Goal: Information Seeking & Learning: Learn about a topic

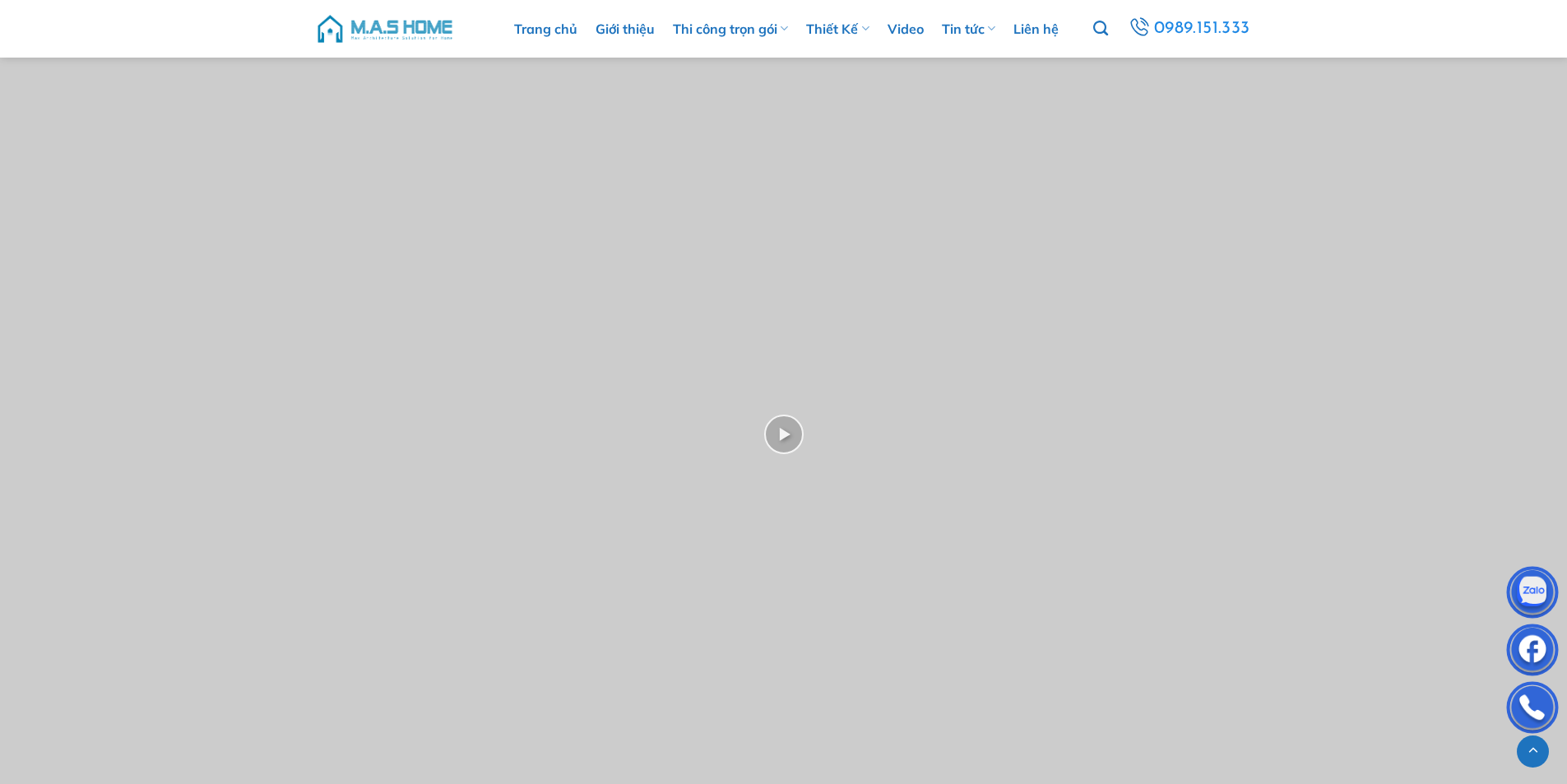
scroll to position [3287, 0]
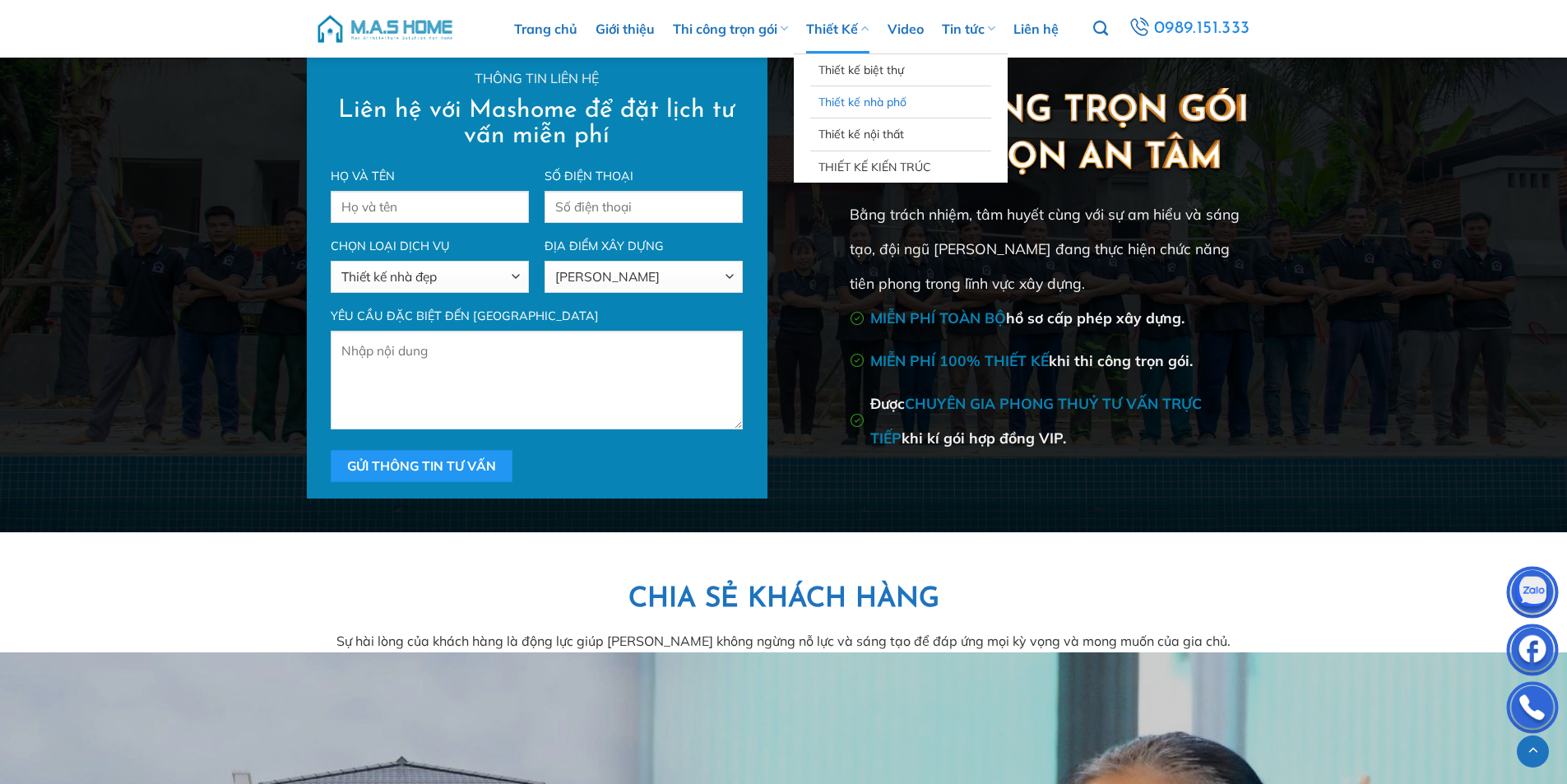
click at [889, 100] on link "Thiết kế nhà phố" at bounding box center [900, 101] width 164 height 31
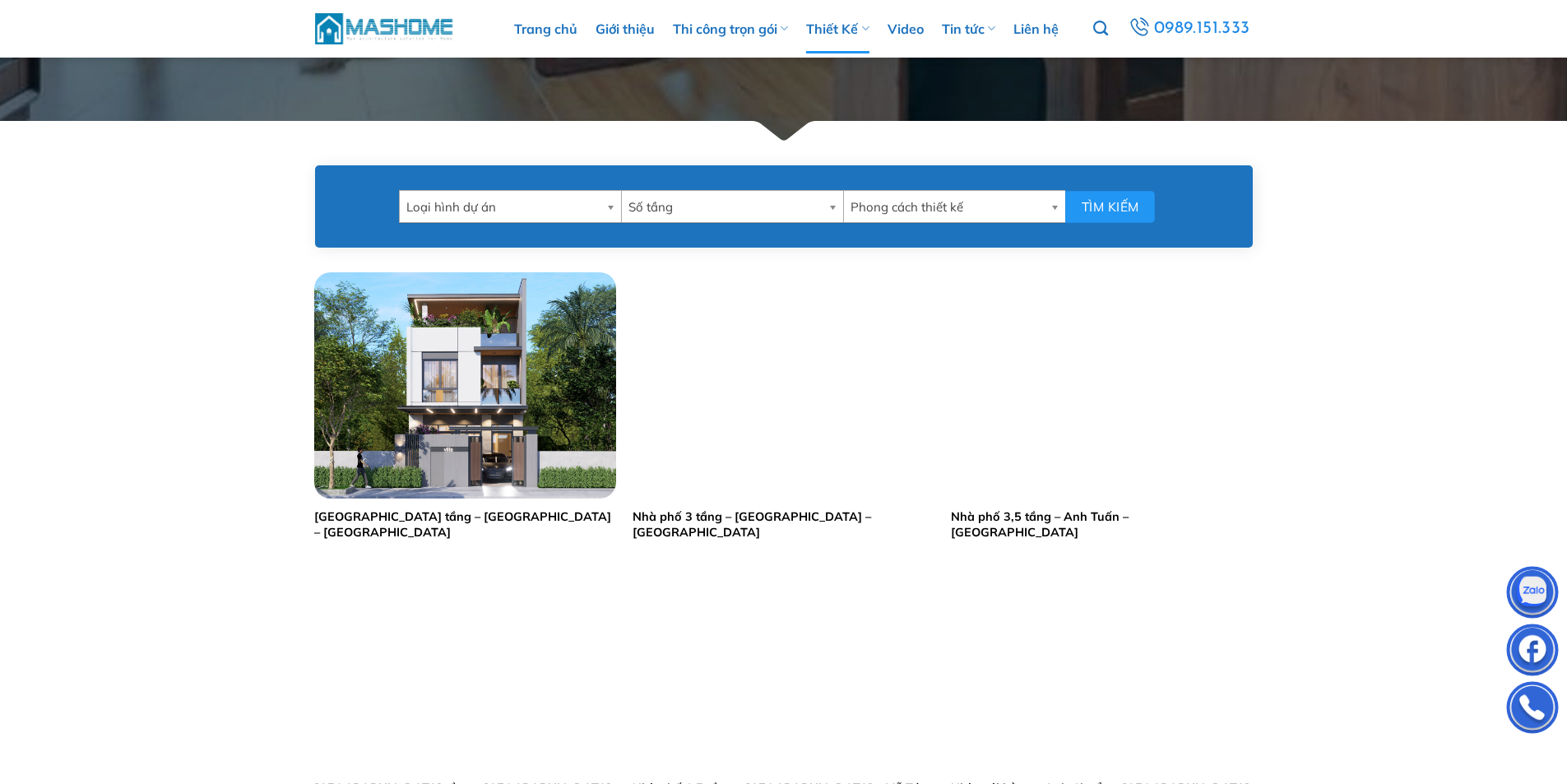
scroll to position [658, 0]
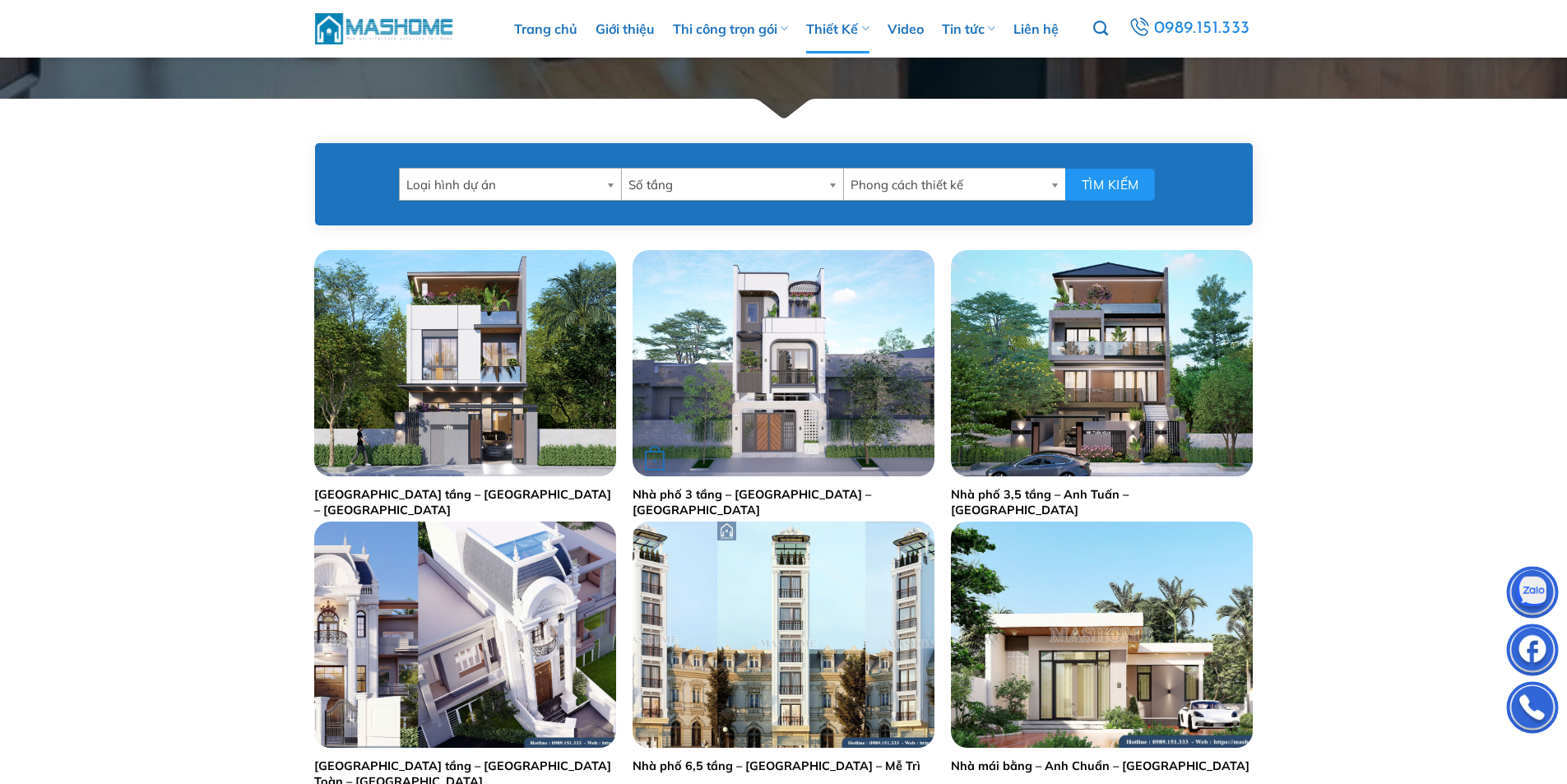
click at [771, 381] on img "Nhà phố 3 tầng - Anh Sang - Hà Nội" at bounding box center [784, 363] width 302 height 227
click at [492, 380] on img "Nhà phố 2,5 tầng - Anh Hoạch - Sóc Sơn" at bounding box center [465, 363] width 302 height 227
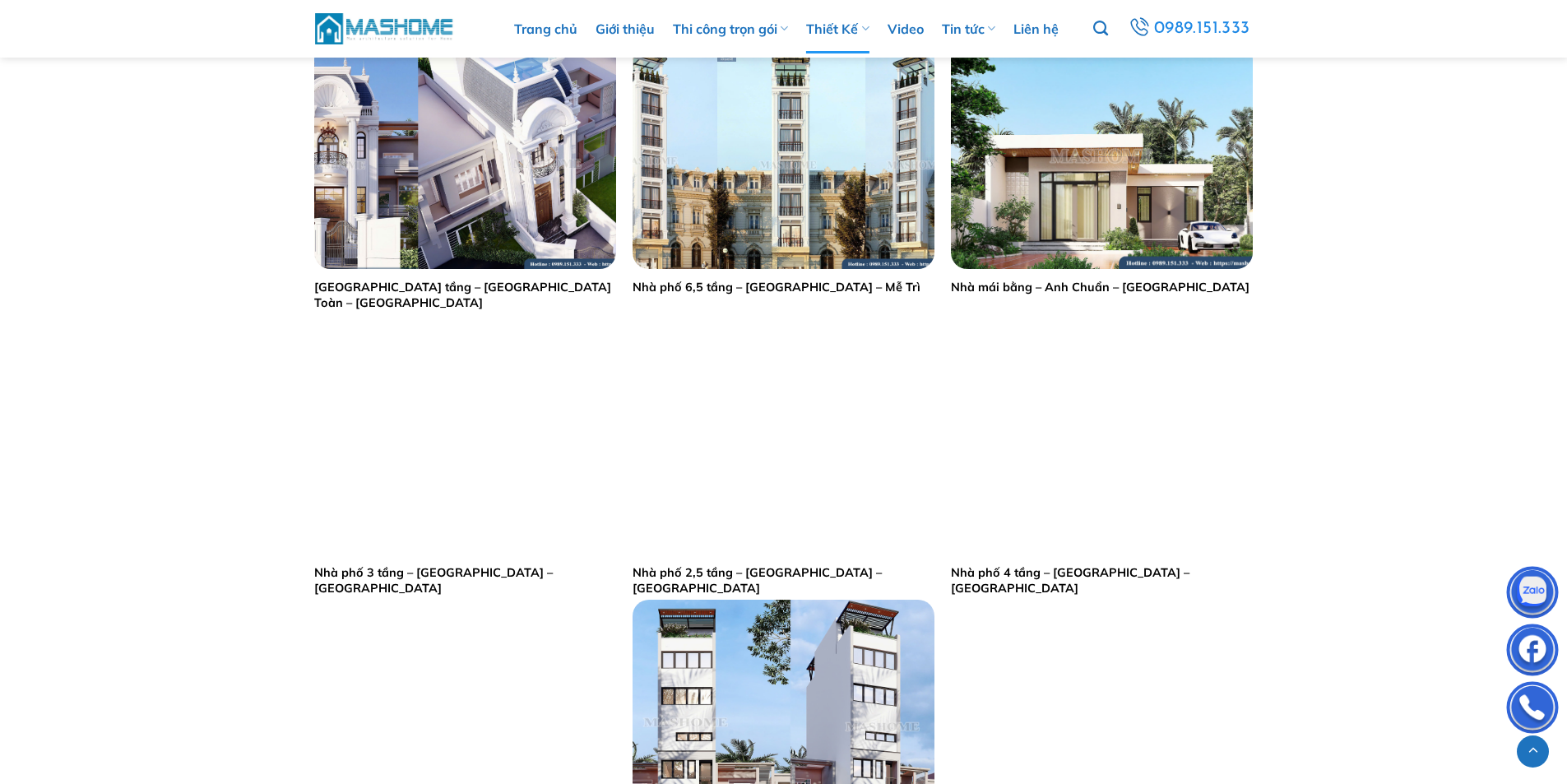
scroll to position [1151, 0]
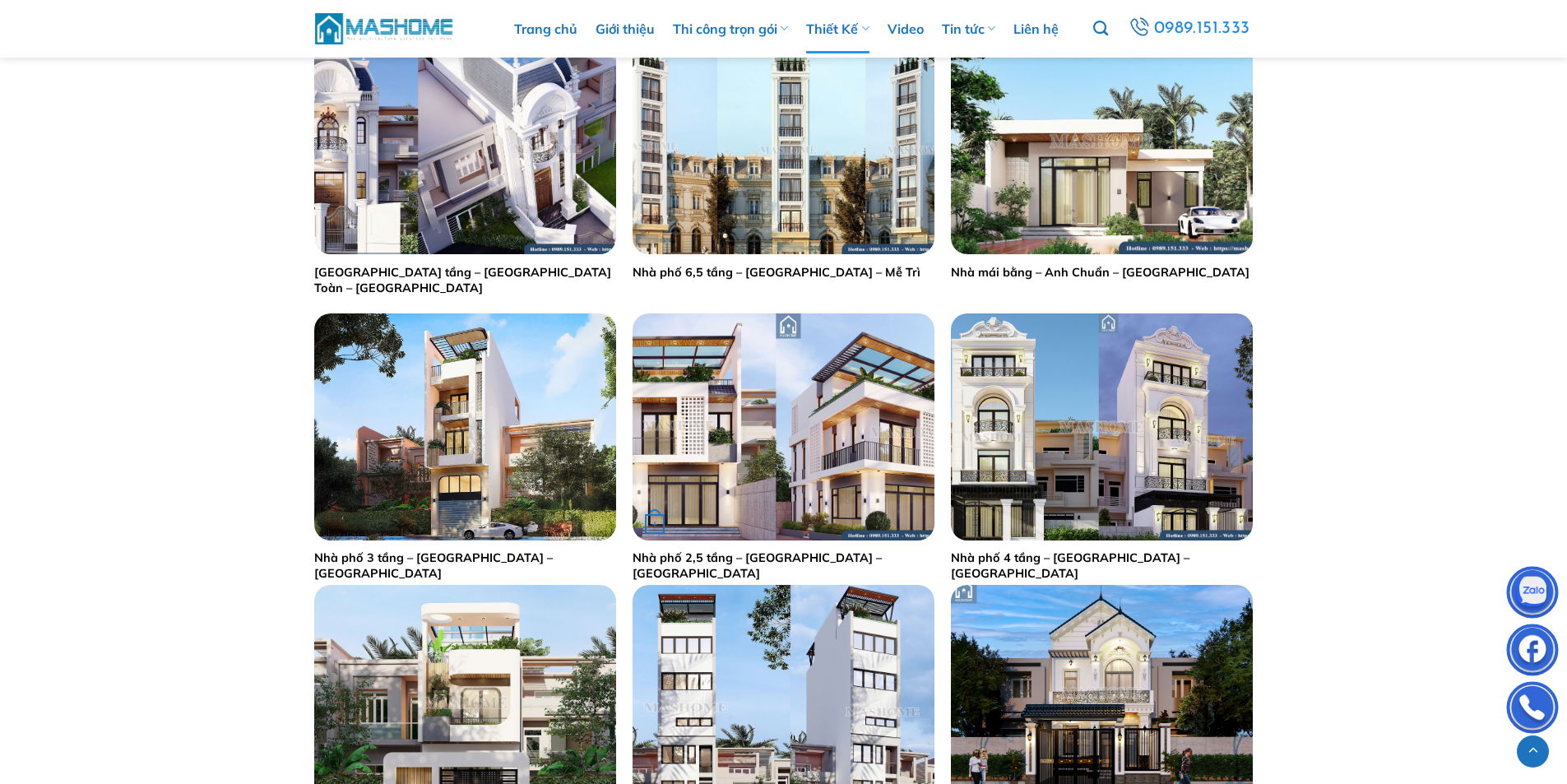
click at [810, 445] on img "Nhà phố 2,5 tầng - Anh Minh - Lạng Sơn" at bounding box center [784, 426] width 302 height 227
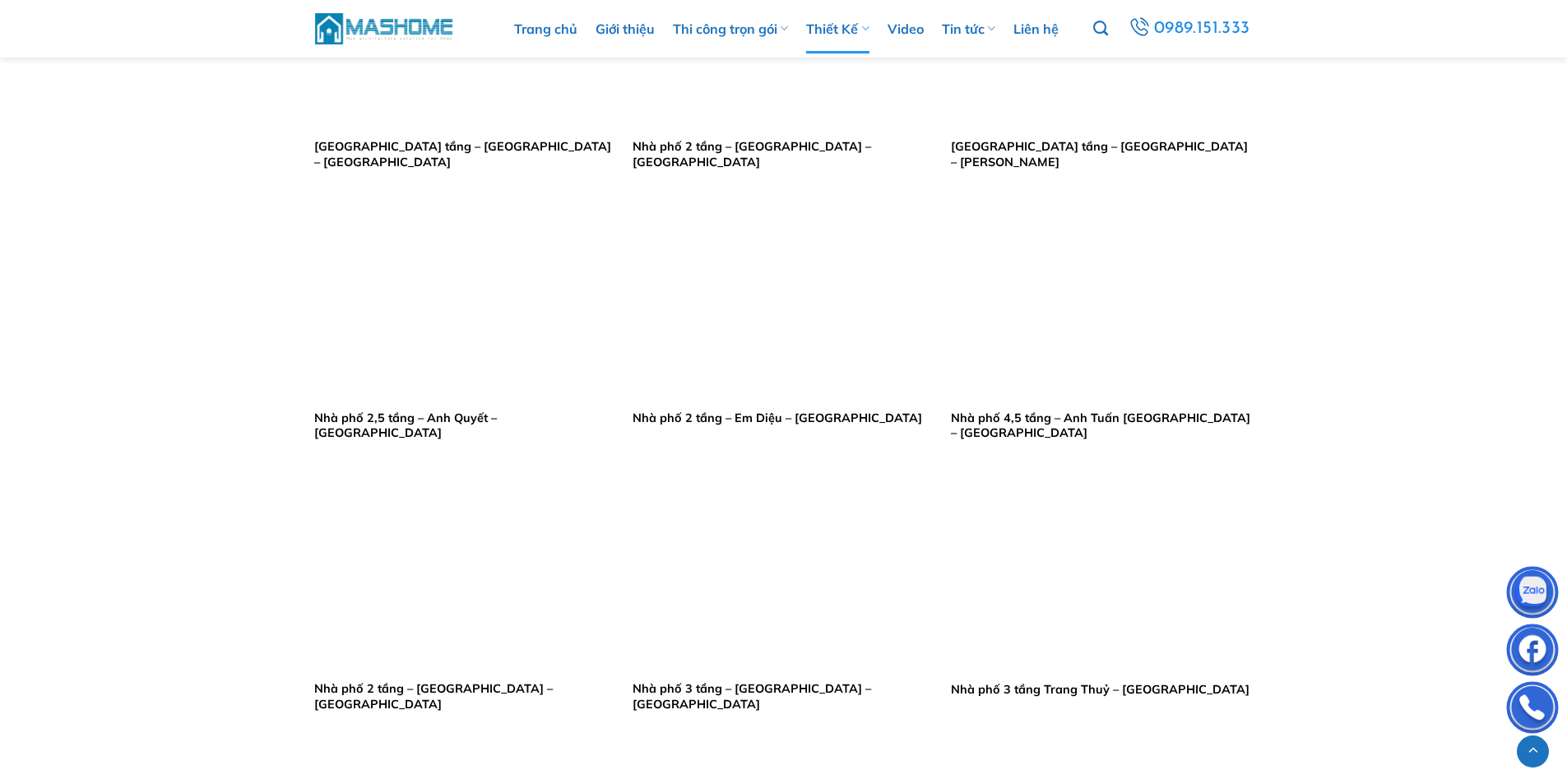
scroll to position [2878, 0]
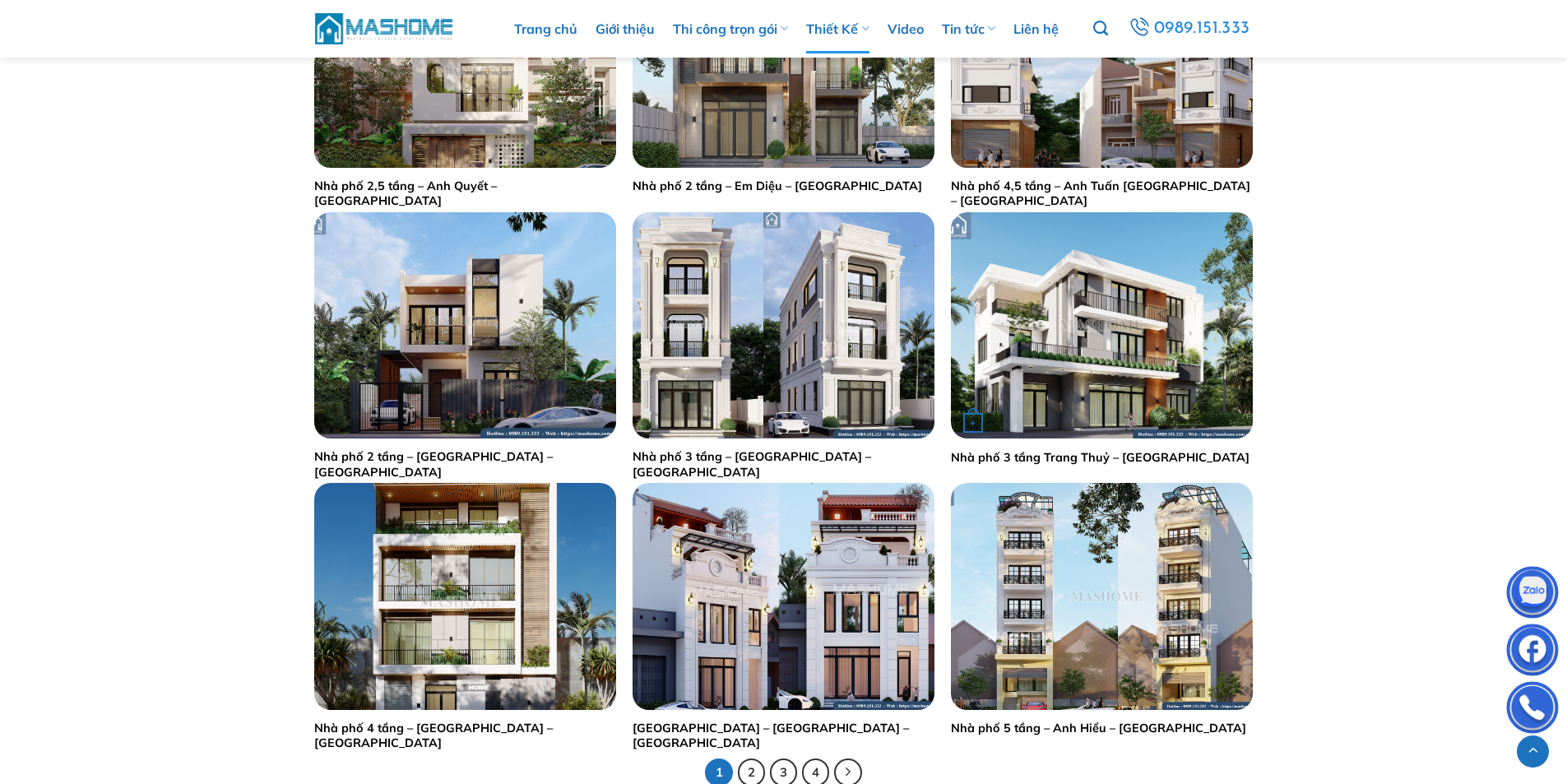
click at [1092, 333] on img "Nhà phố 3 tầng Trang Thuỷ - Tuyên Quang" at bounding box center [1102, 325] width 302 height 227
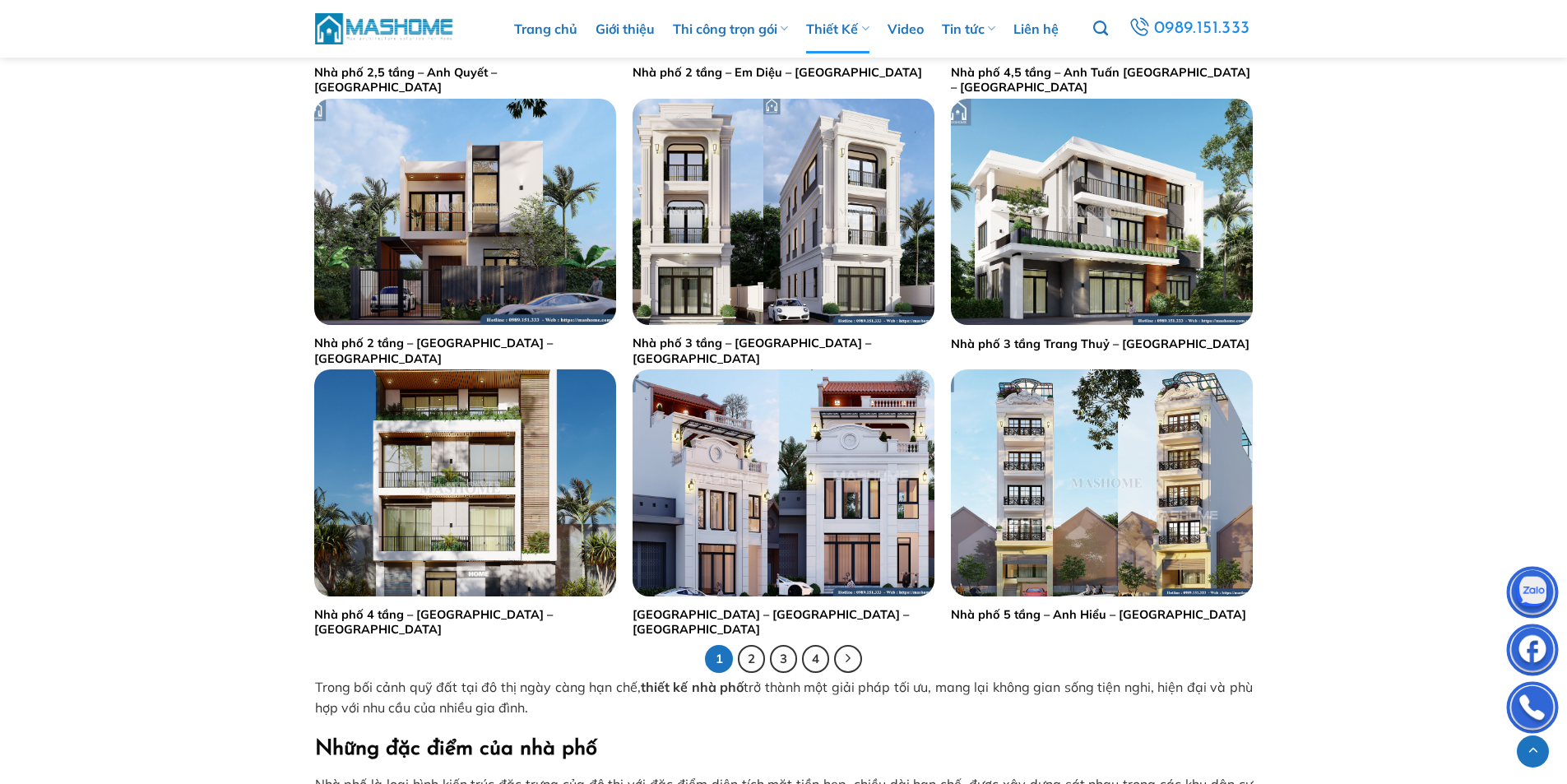
scroll to position [3207, 0]
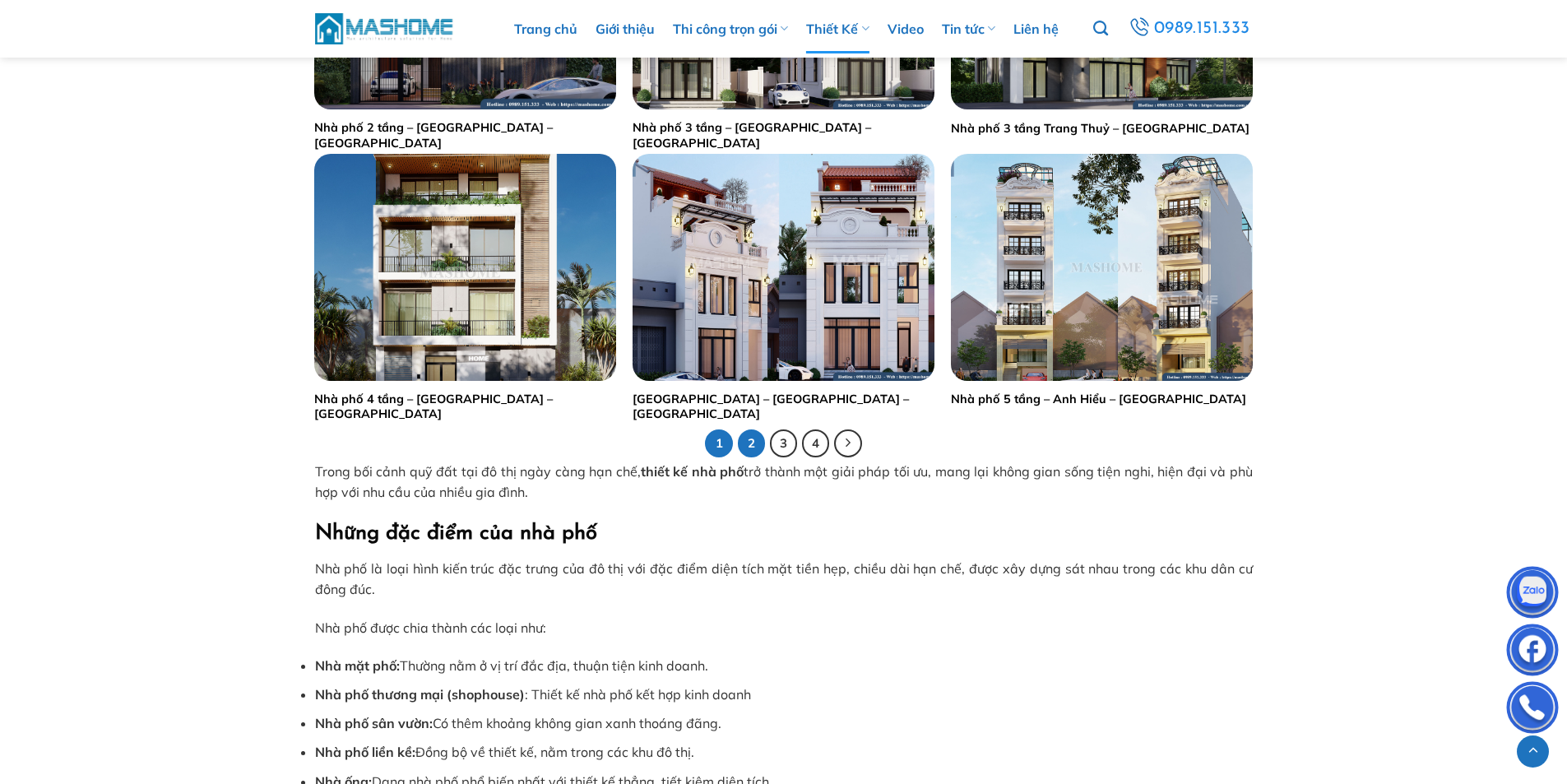
click at [752, 446] on link "2" at bounding box center [751, 443] width 28 height 27
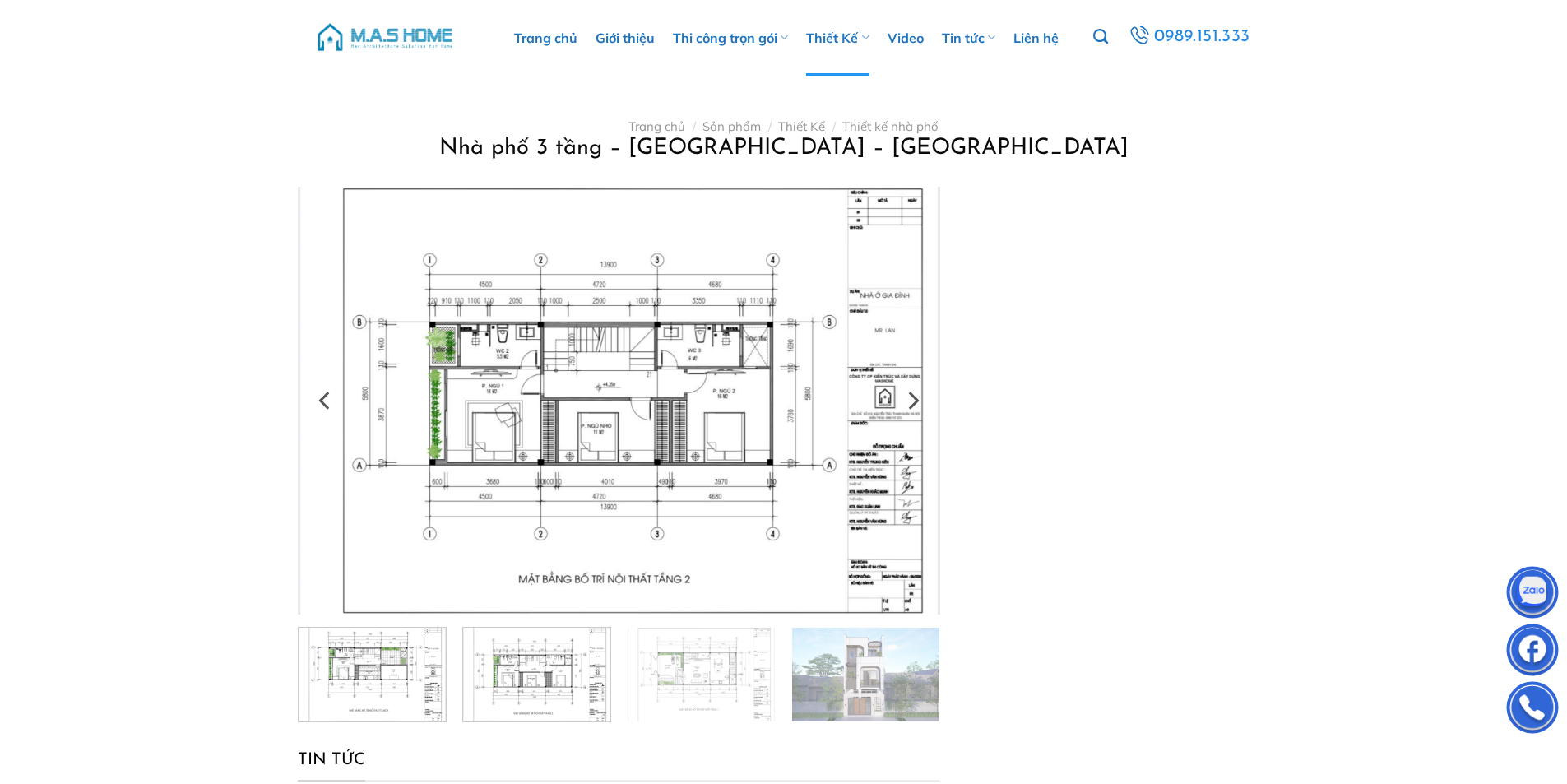
click at [569, 681] on img at bounding box center [536, 671] width 147 height 98
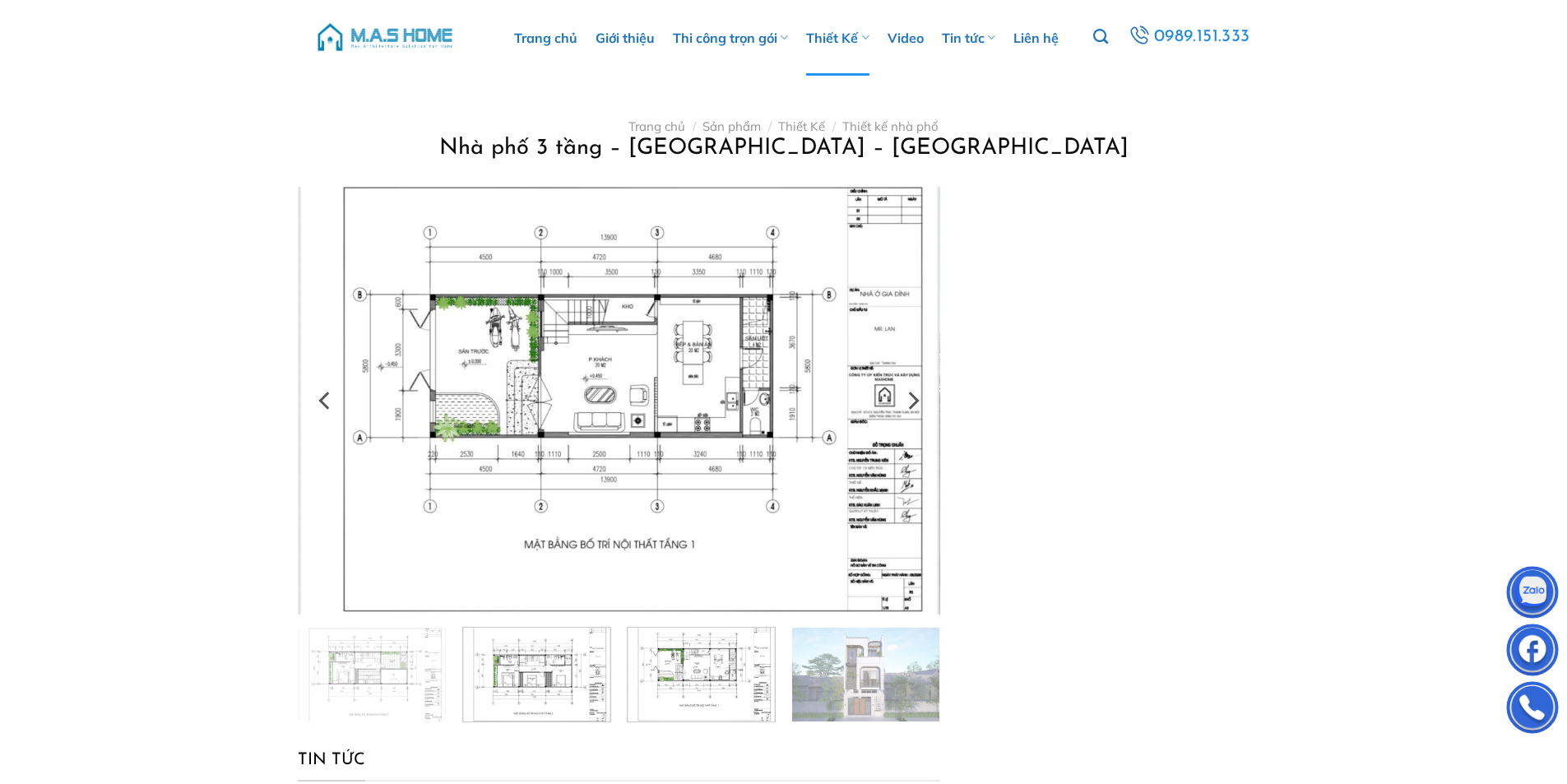
click at [705, 683] on img at bounding box center [701, 671] width 147 height 98
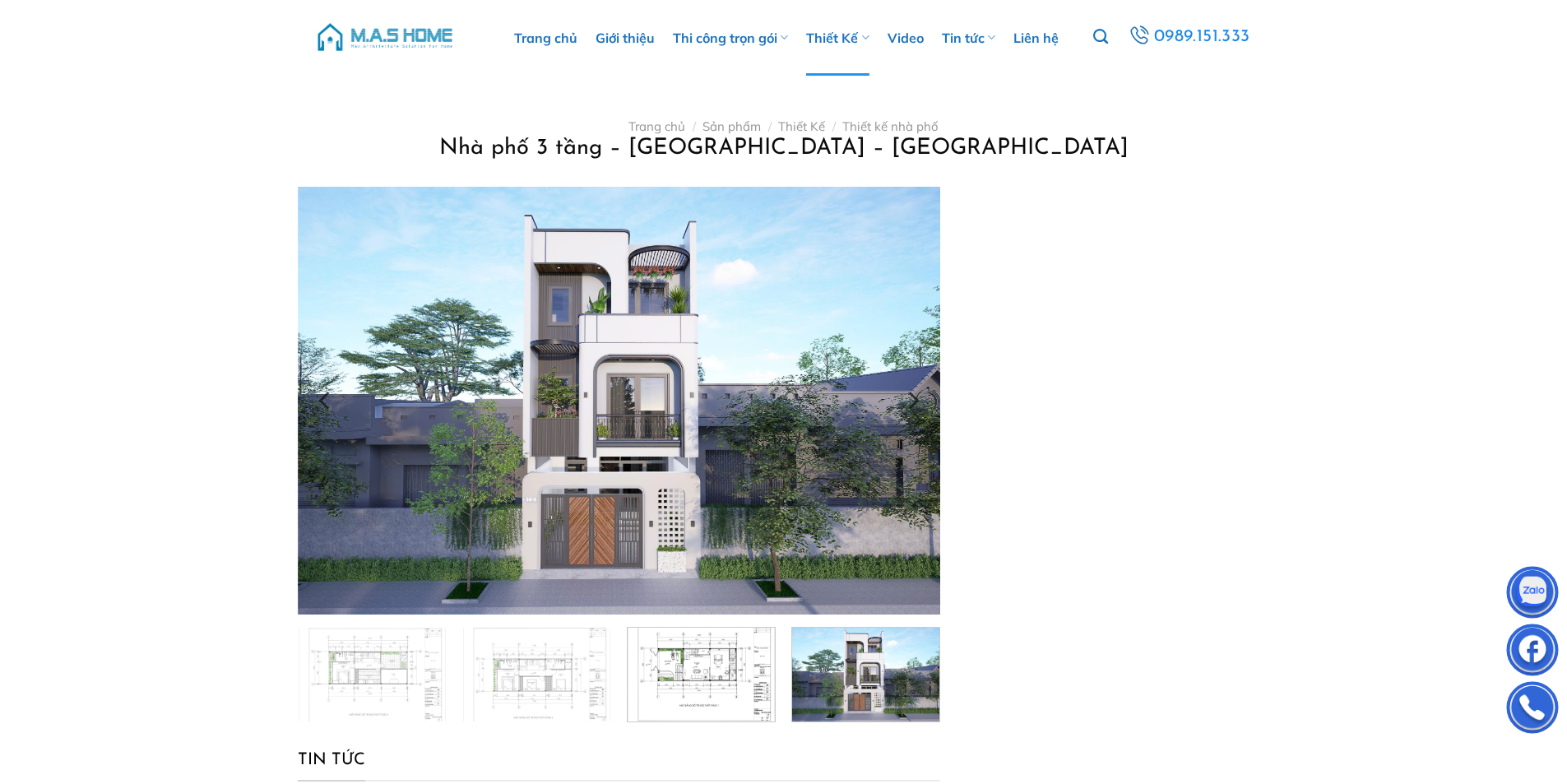
click at [873, 684] on img at bounding box center [865, 671] width 147 height 98
click at [736, 682] on img at bounding box center [701, 671] width 147 height 98
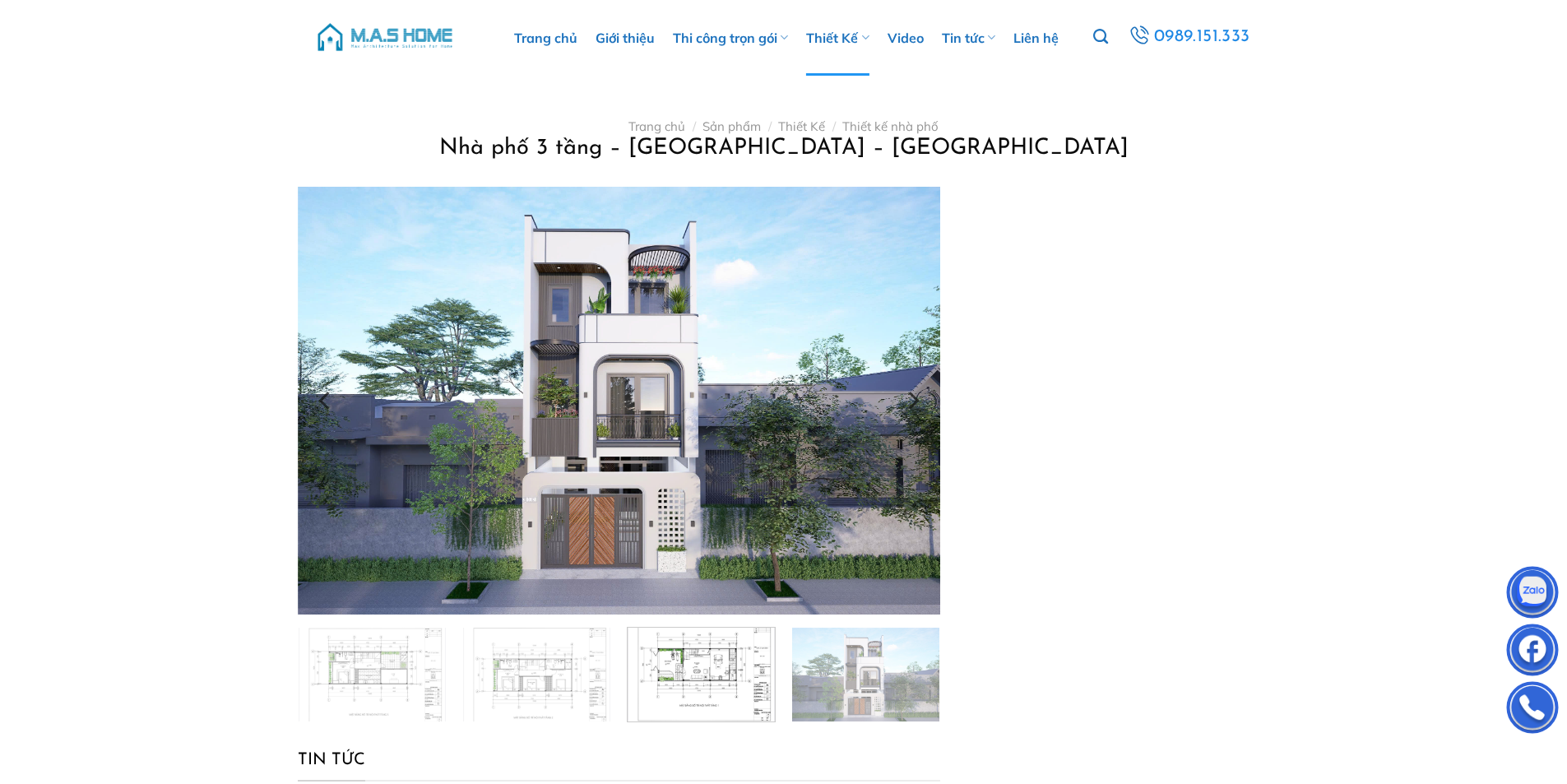
click at [698, 679] on img at bounding box center [701, 671] width 147 height 98
click at [537, 679] on img at bounding box center [536, 671] width 147 height 98
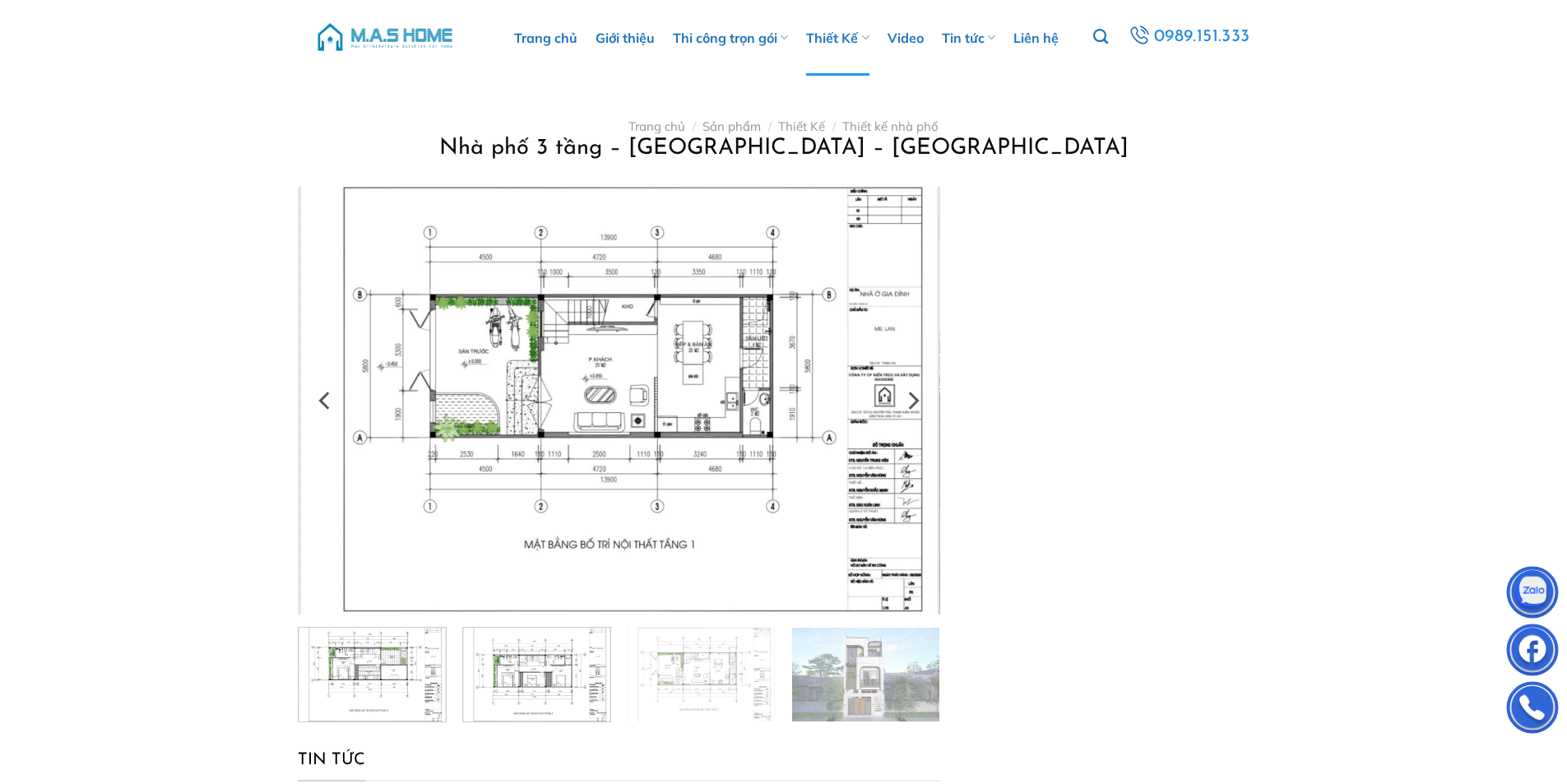
click at [363, 654] on img at bounding box center [372, 671] width 147 height 98
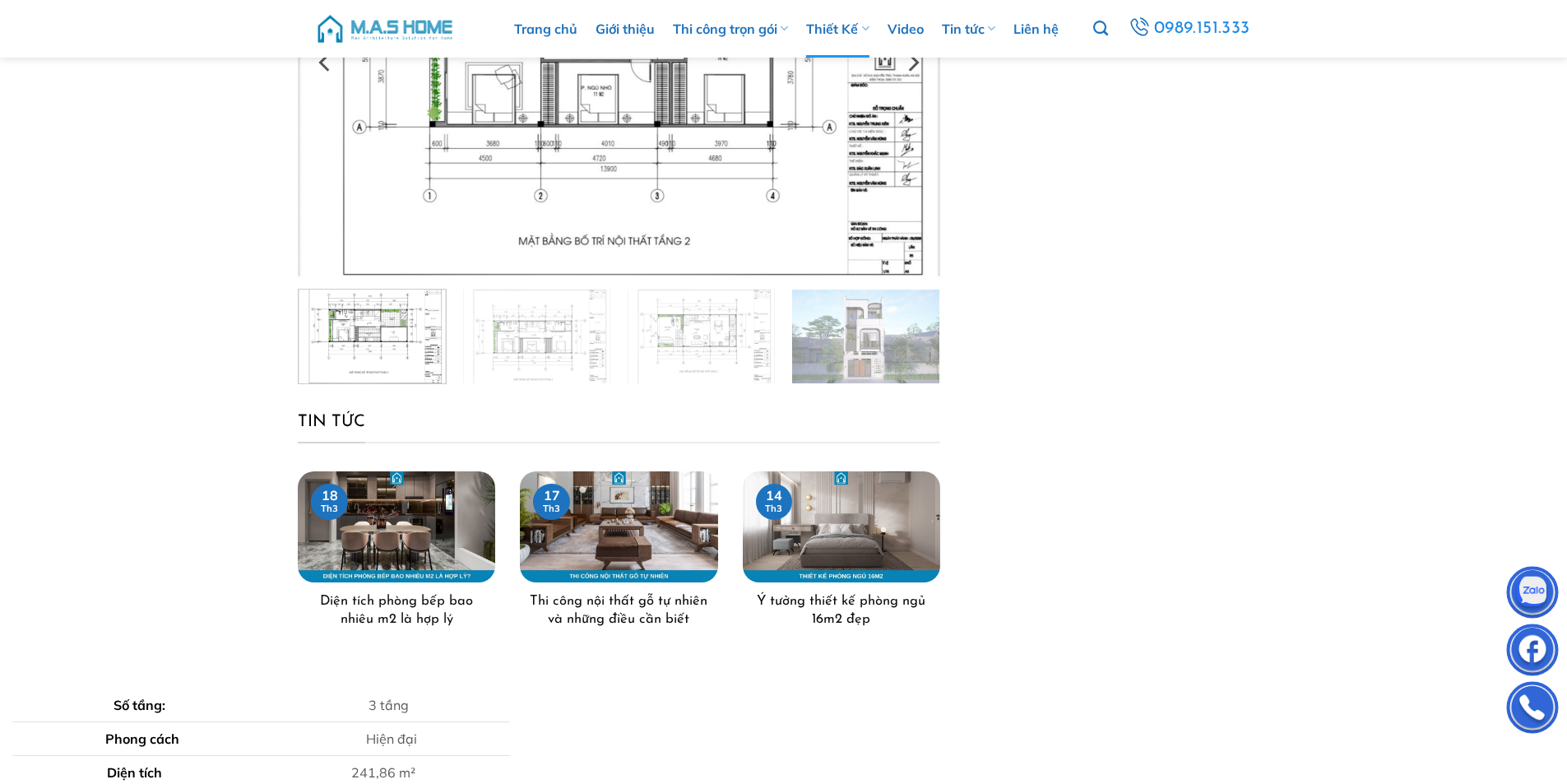
scroll to position [82, 0]
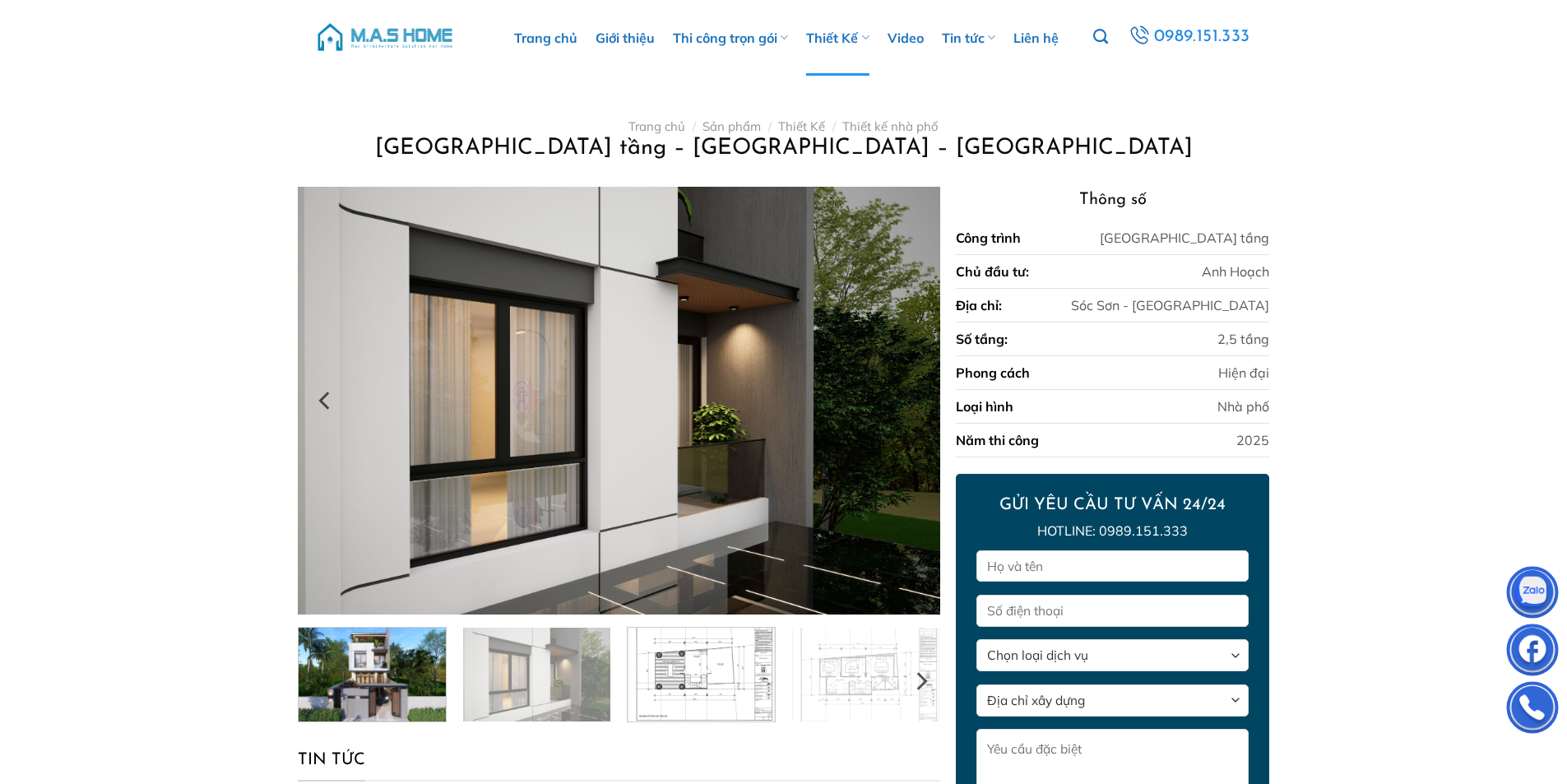
click at [694, 674] on img at bounding box center [701, 671] width 147 height 98
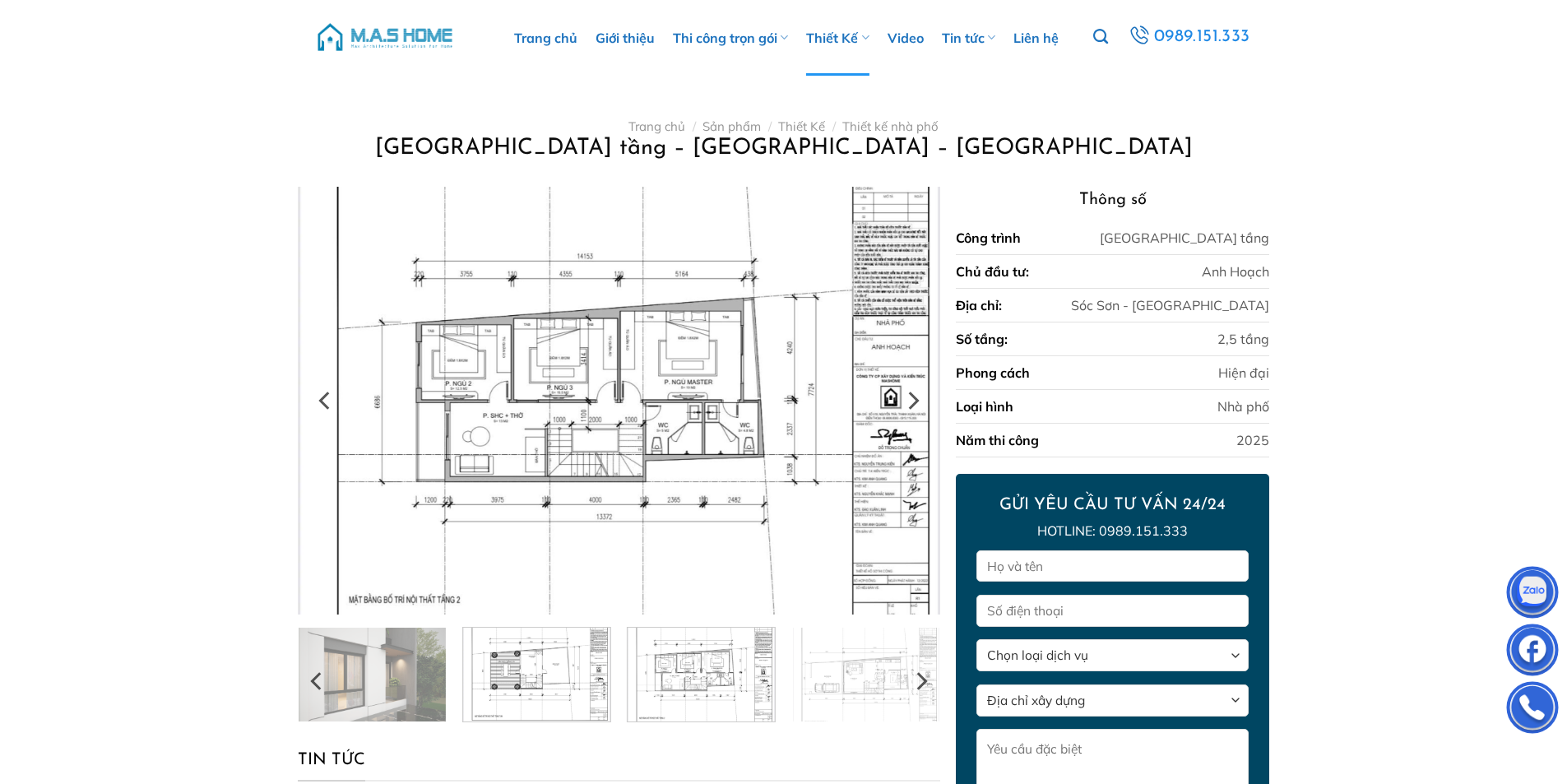
click at [711, 680] on img at bounding box center [701, 671] width 147 height 98
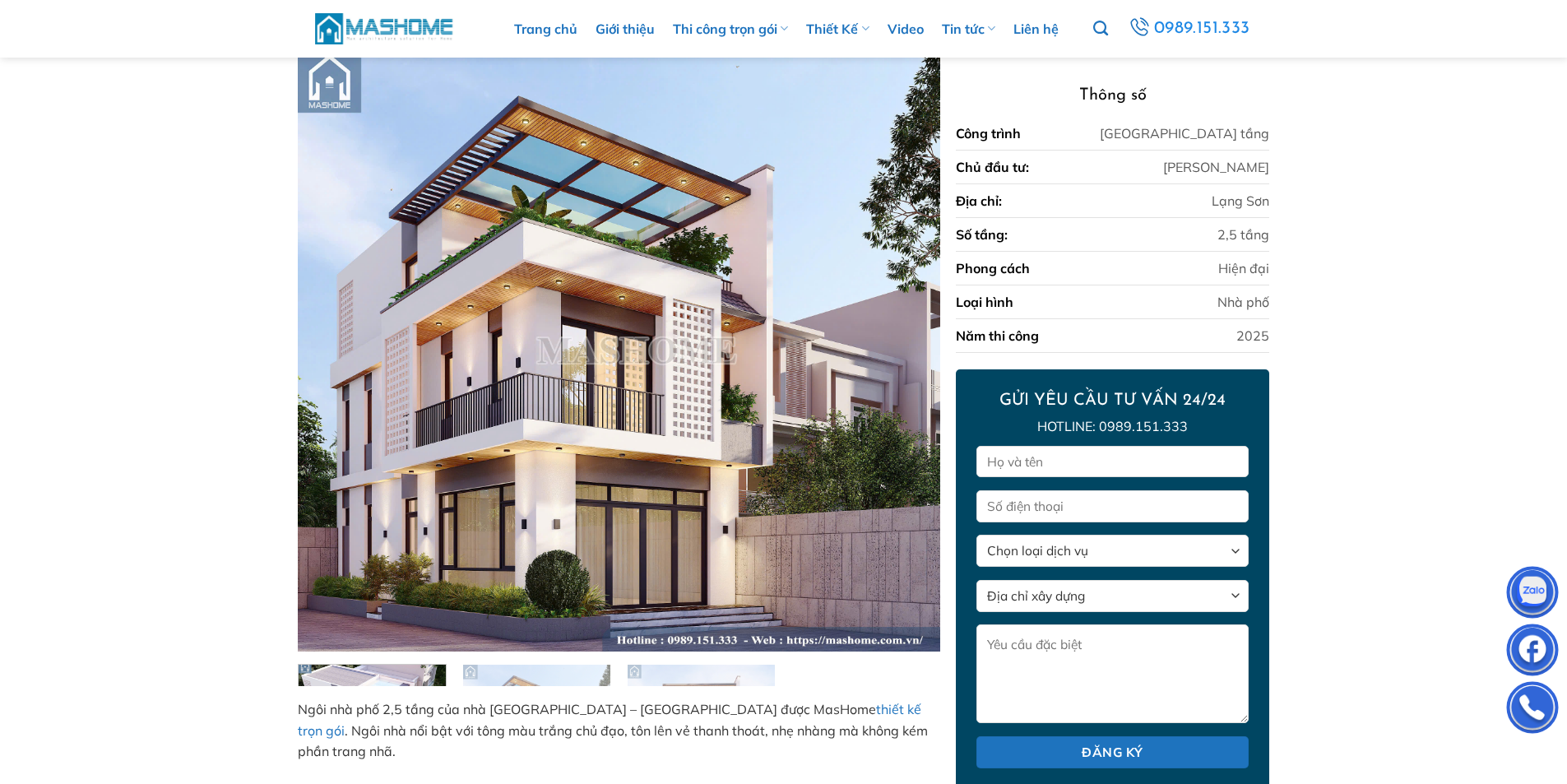
scroll to position [218, 0]
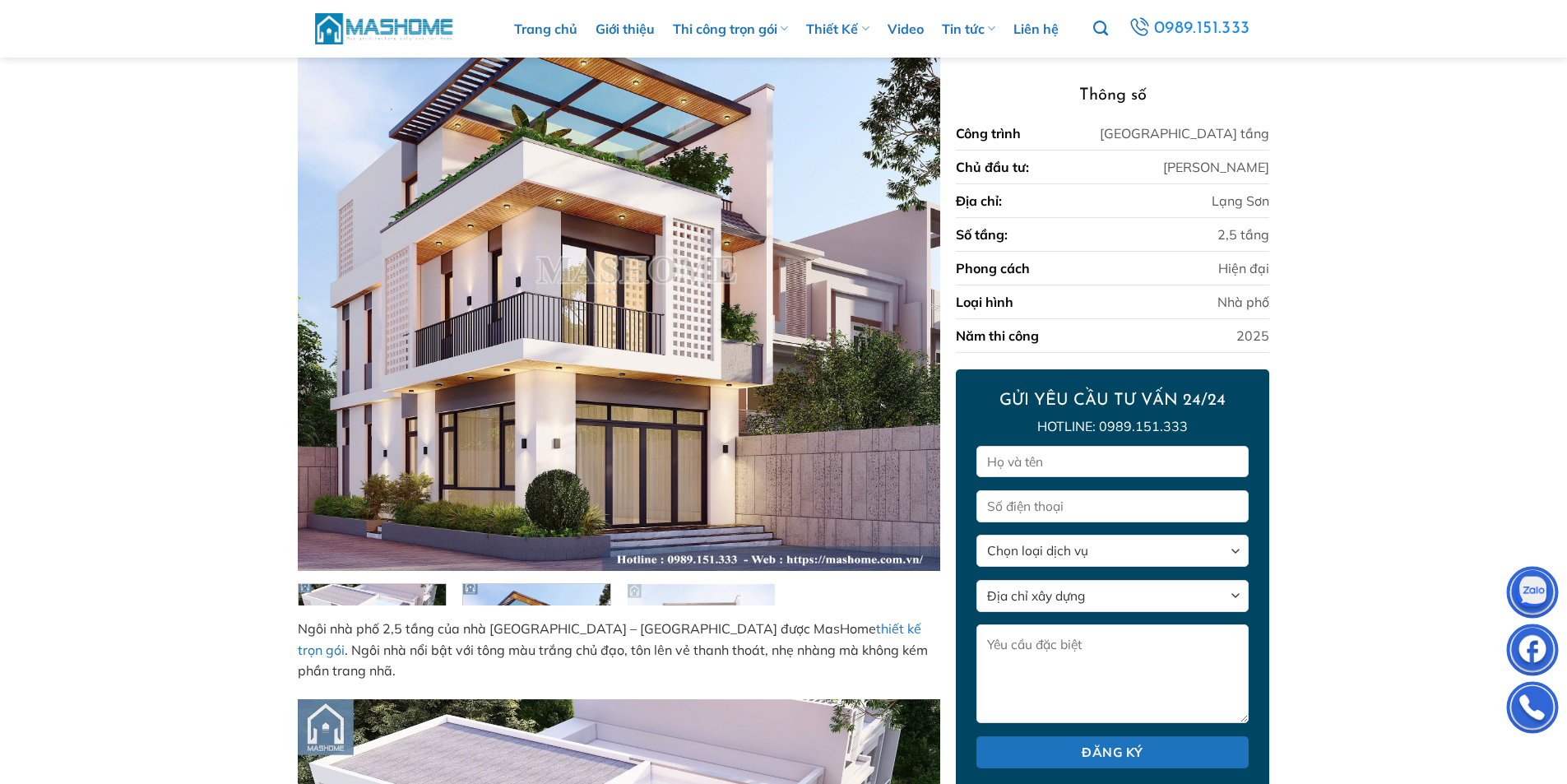
click at [560, 600] on img at bounding box center [536, 647] width 147 height 137
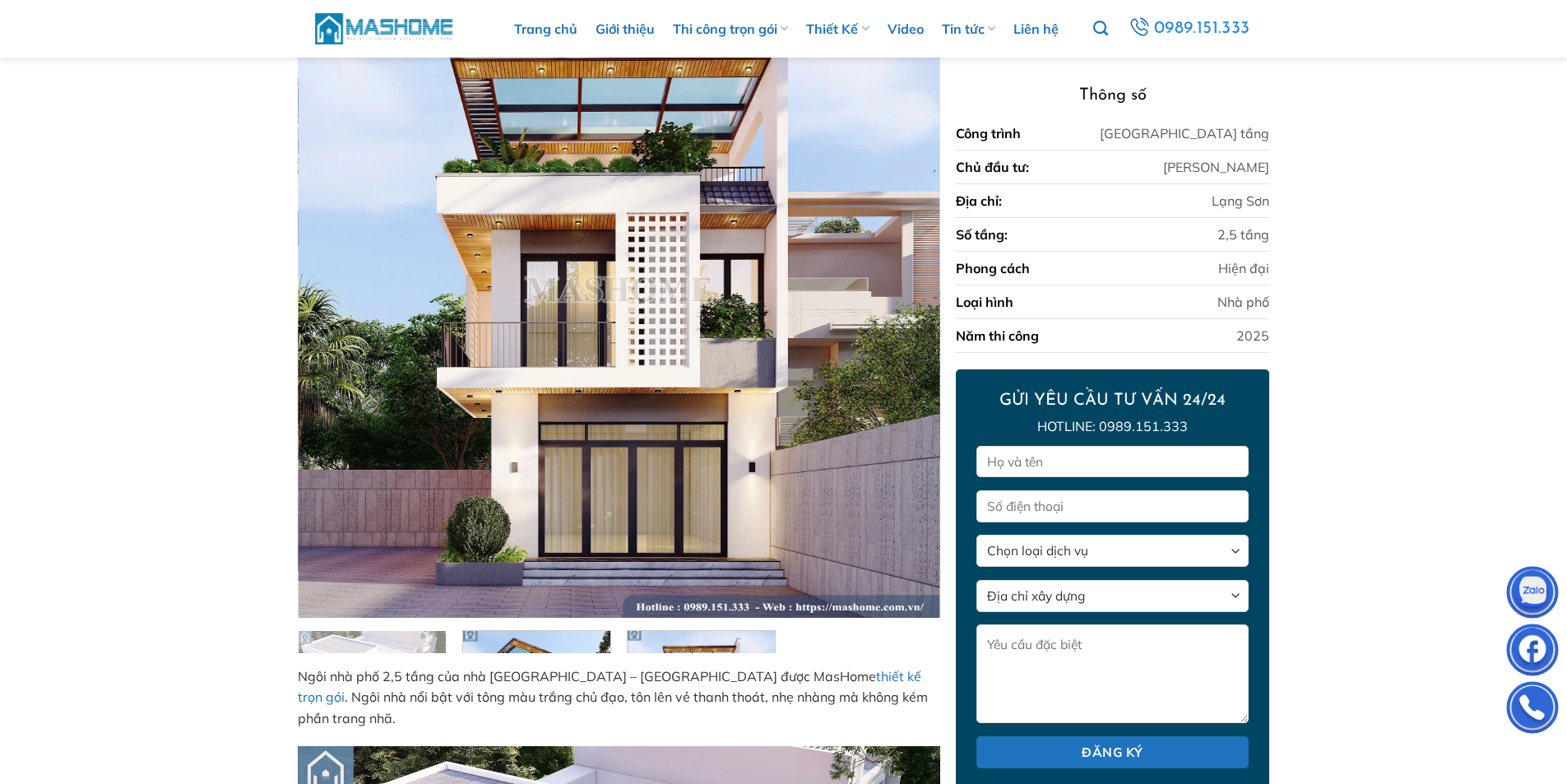
click at [700, 642] on img at bounding box center [701, 701] width 147 height 149
click at [814, 642] on div at bounding box center [618, 641] width 658 height 23
click at [710, 644] on img at bounding box center [701, 701] width 147 height 149
click at [534, 644] on img at bounding box center [536, 695] width 147 height 137
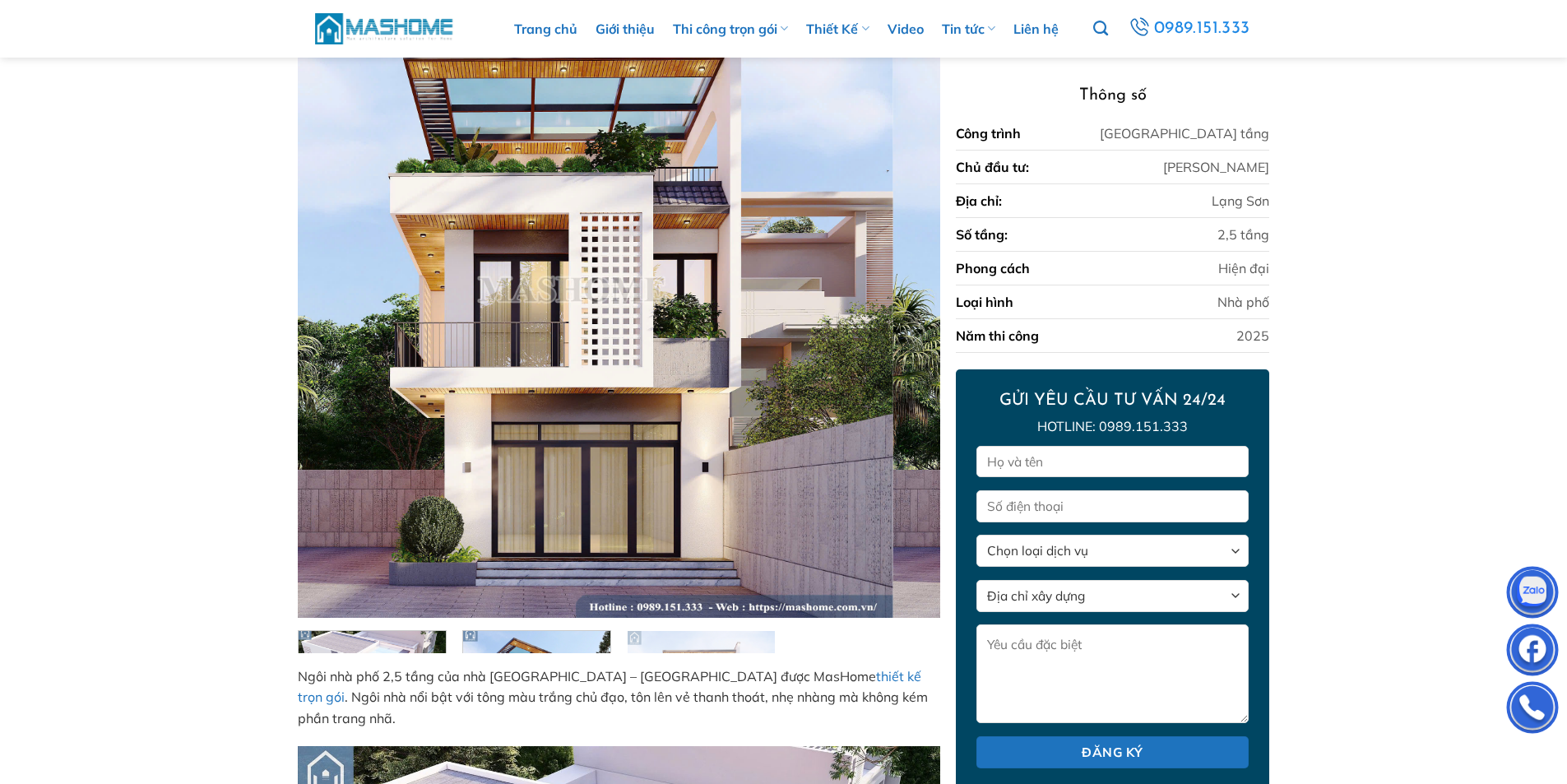
click at [398, 644] on img at bounding box center [372, 685] width 147 height 118
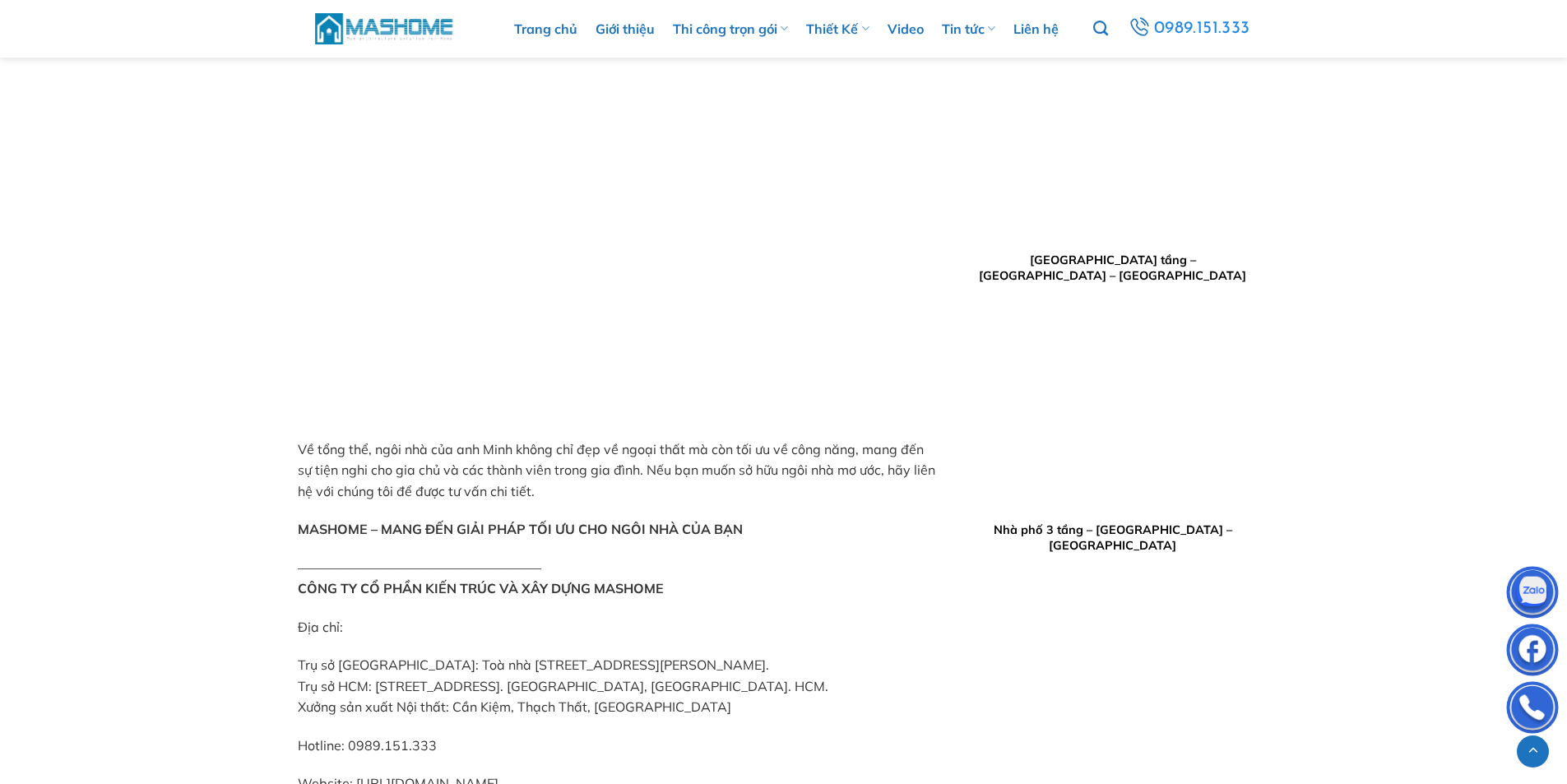
scroll to position [4658, 0]
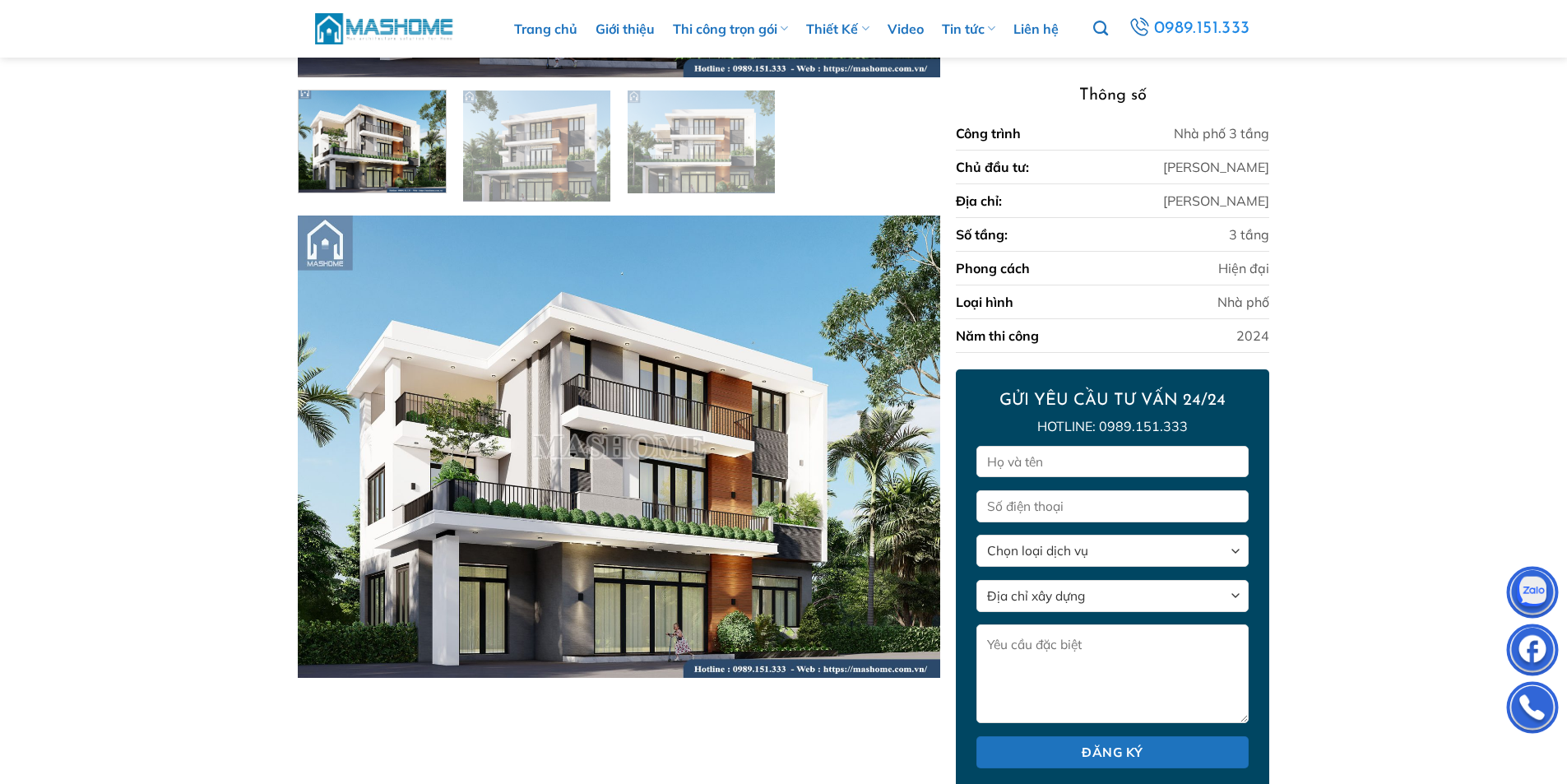
scroll to position [406, 0]
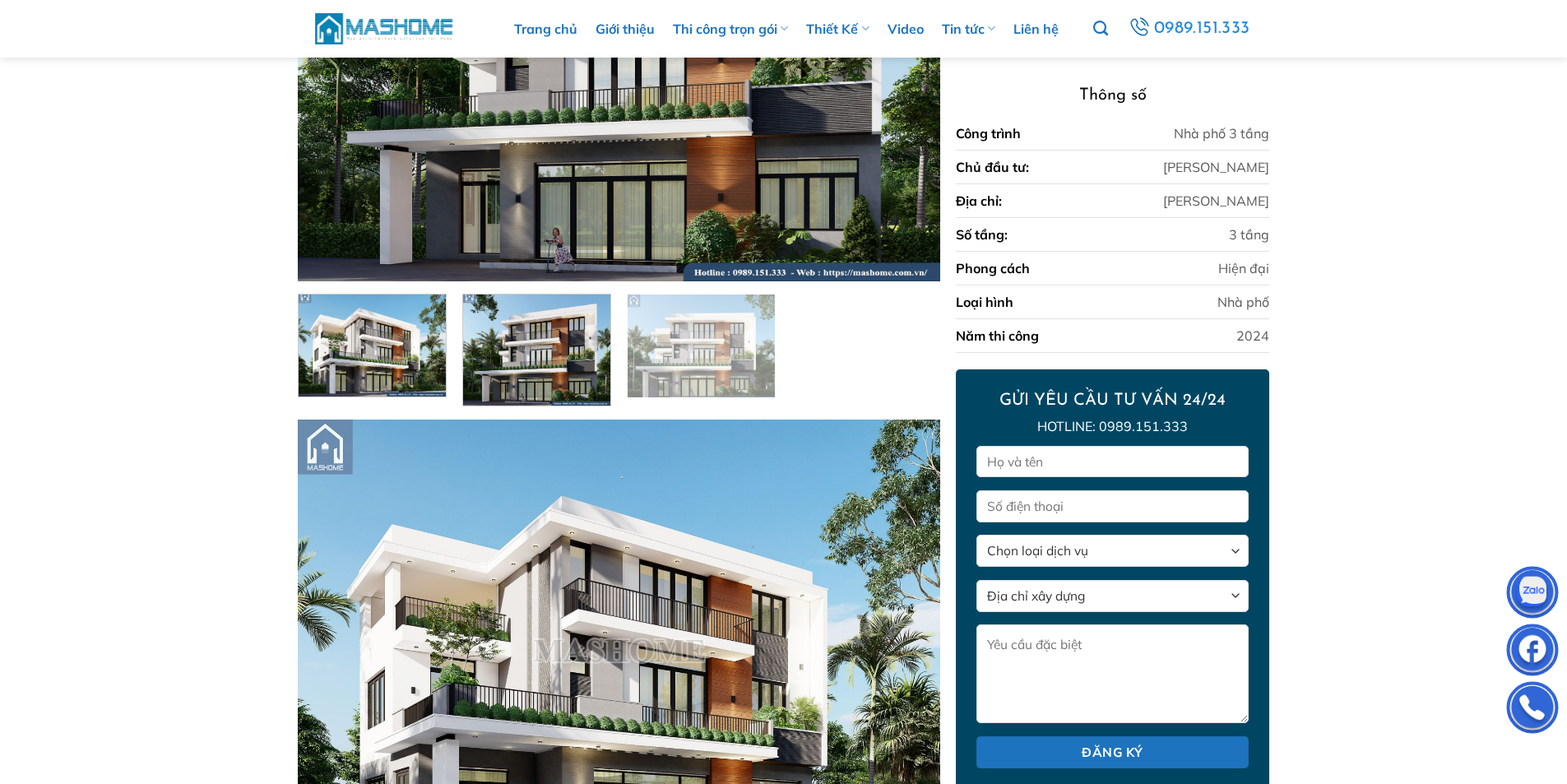
click at [557, 365] on img at bounding box center [536, 347] width 147 height 115
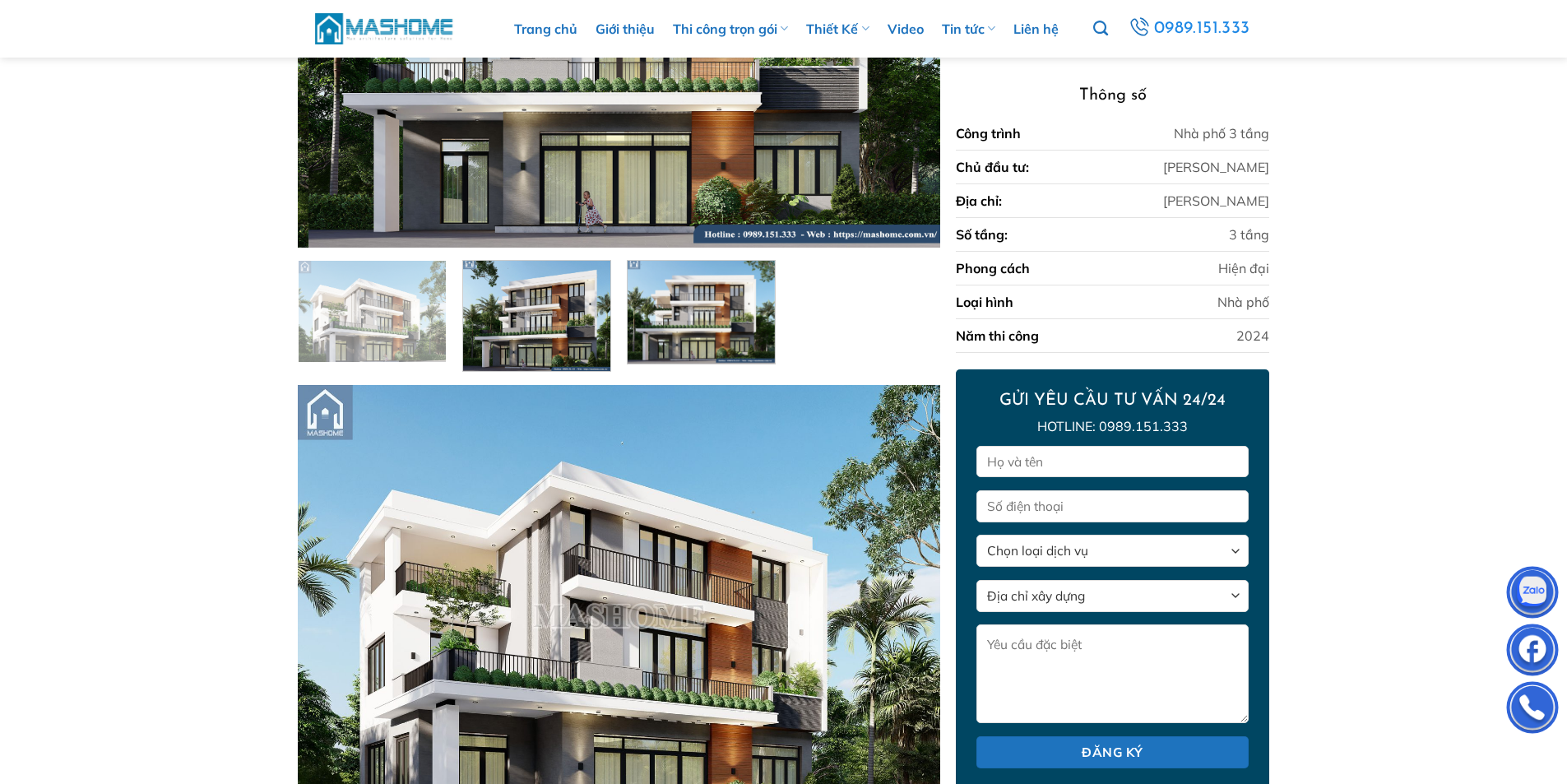
click at [710, 348] on img at bounding box center [701, 310] width 147 height 107
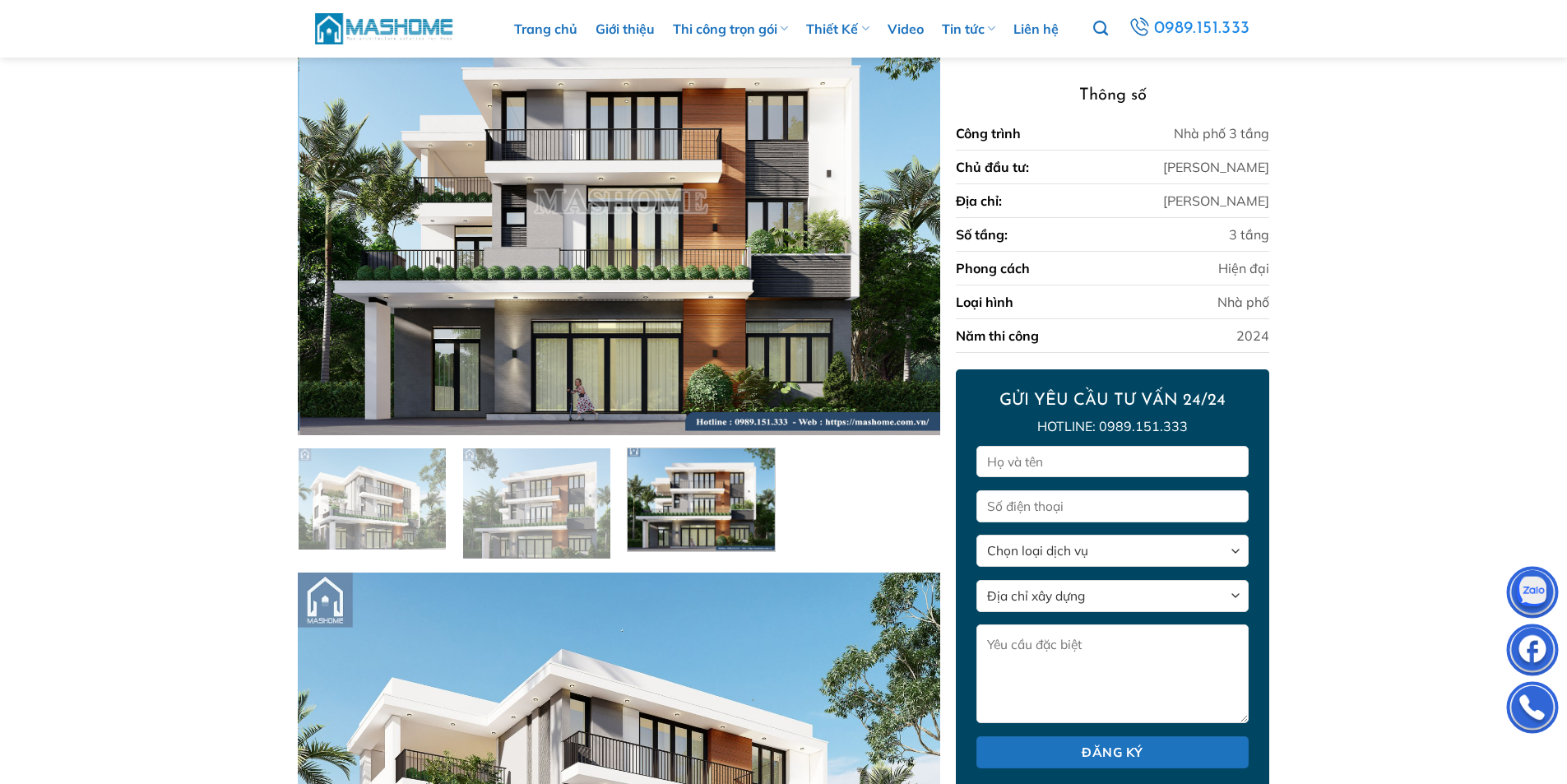
scroll to position [78, 0]
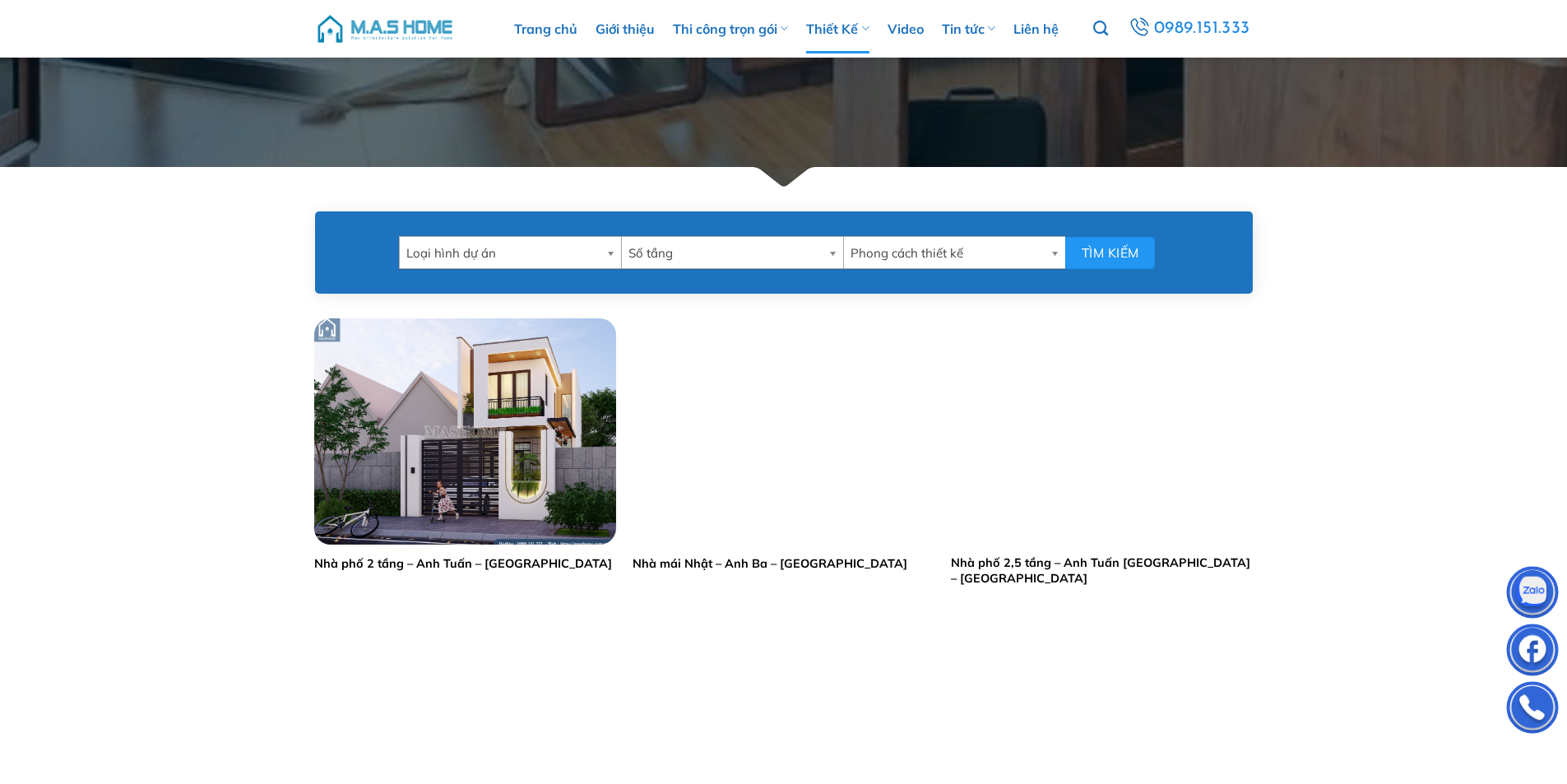
scroll to position [658, 0]
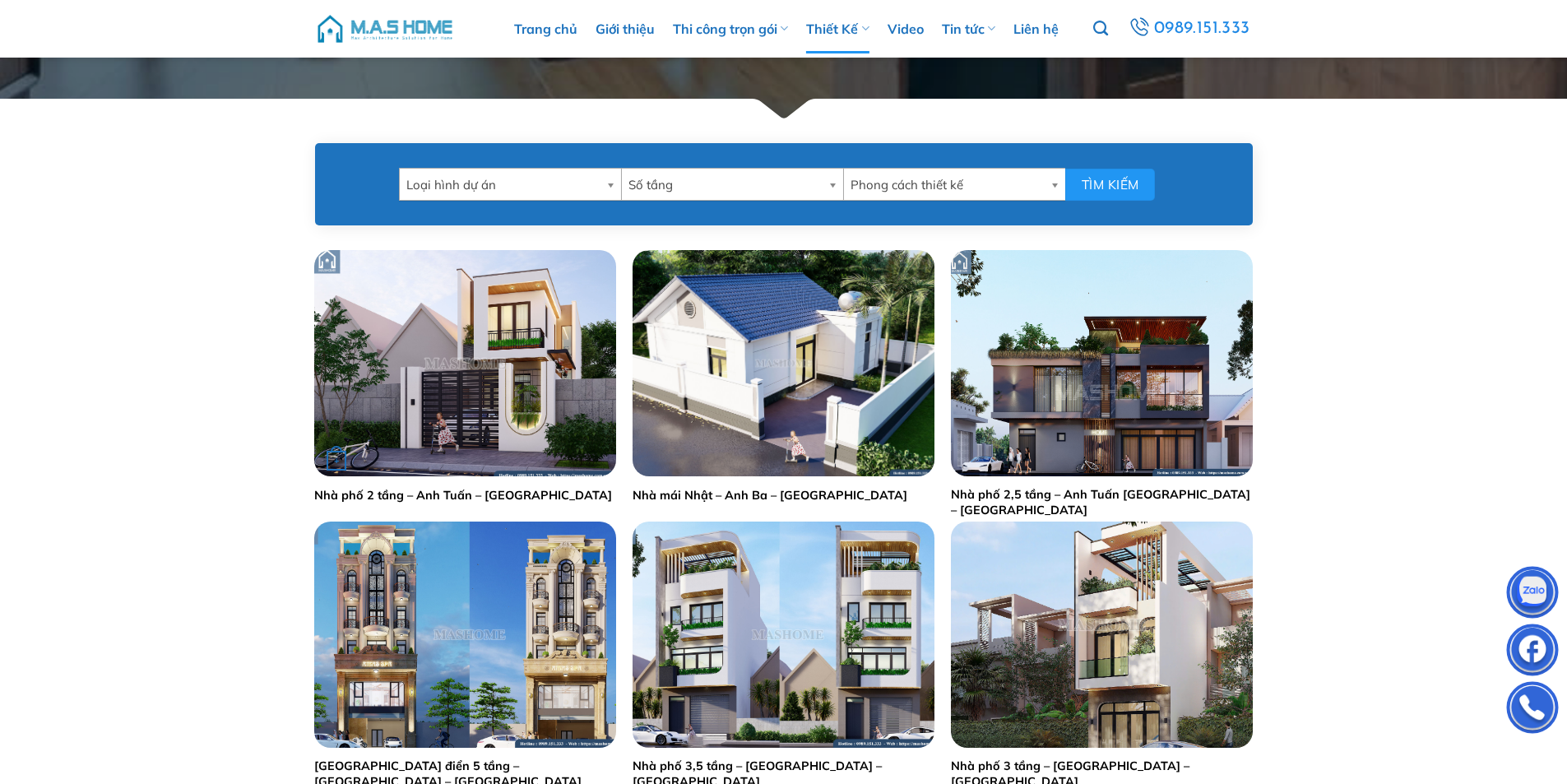
click at [518, 356] on img "Nhà phố 2 tầng - Anh Tuấn - Thanh Oai" at bounding box center [465, 363] width 302 height 227
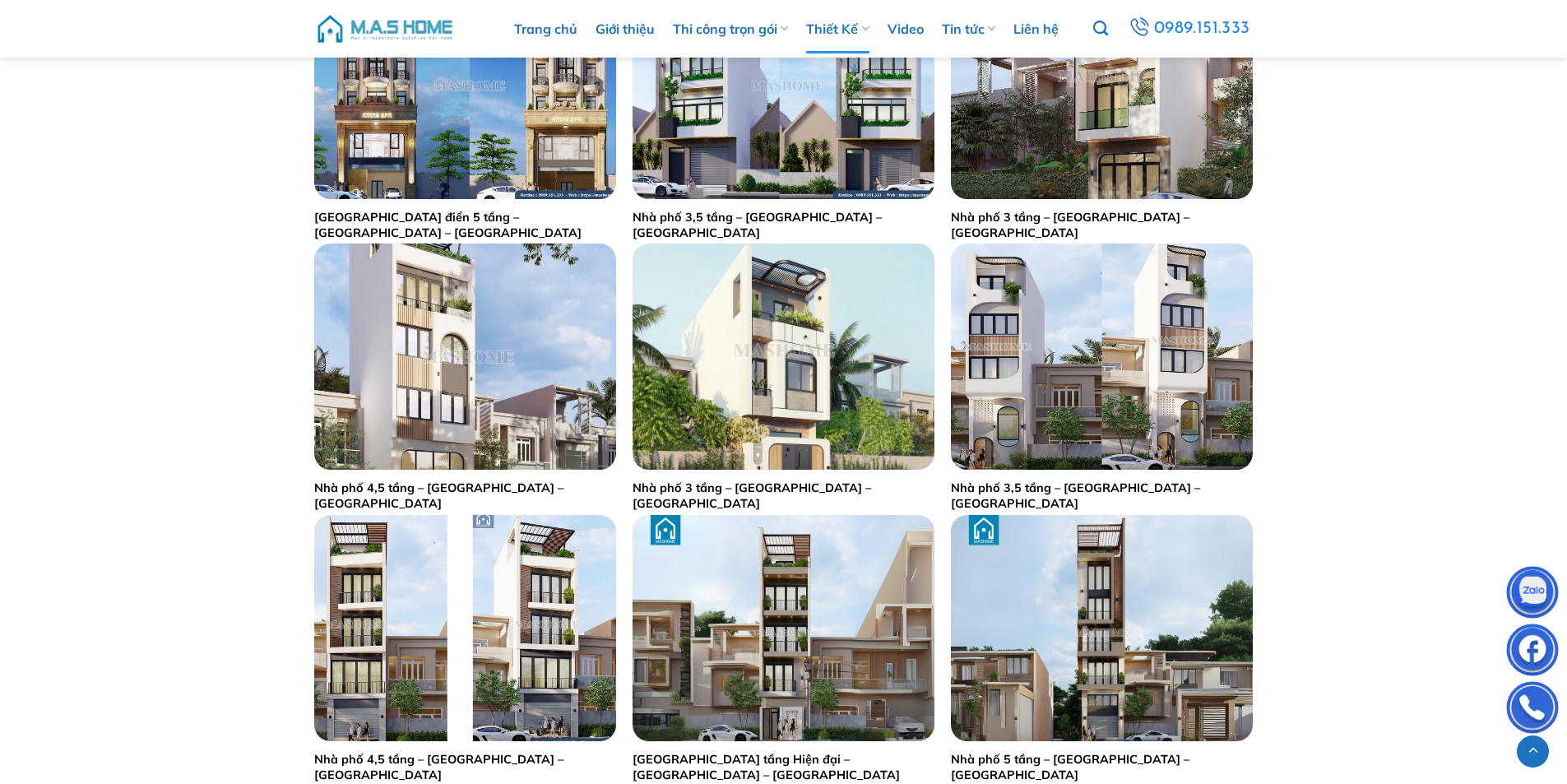
scroll to position [1233, 0]
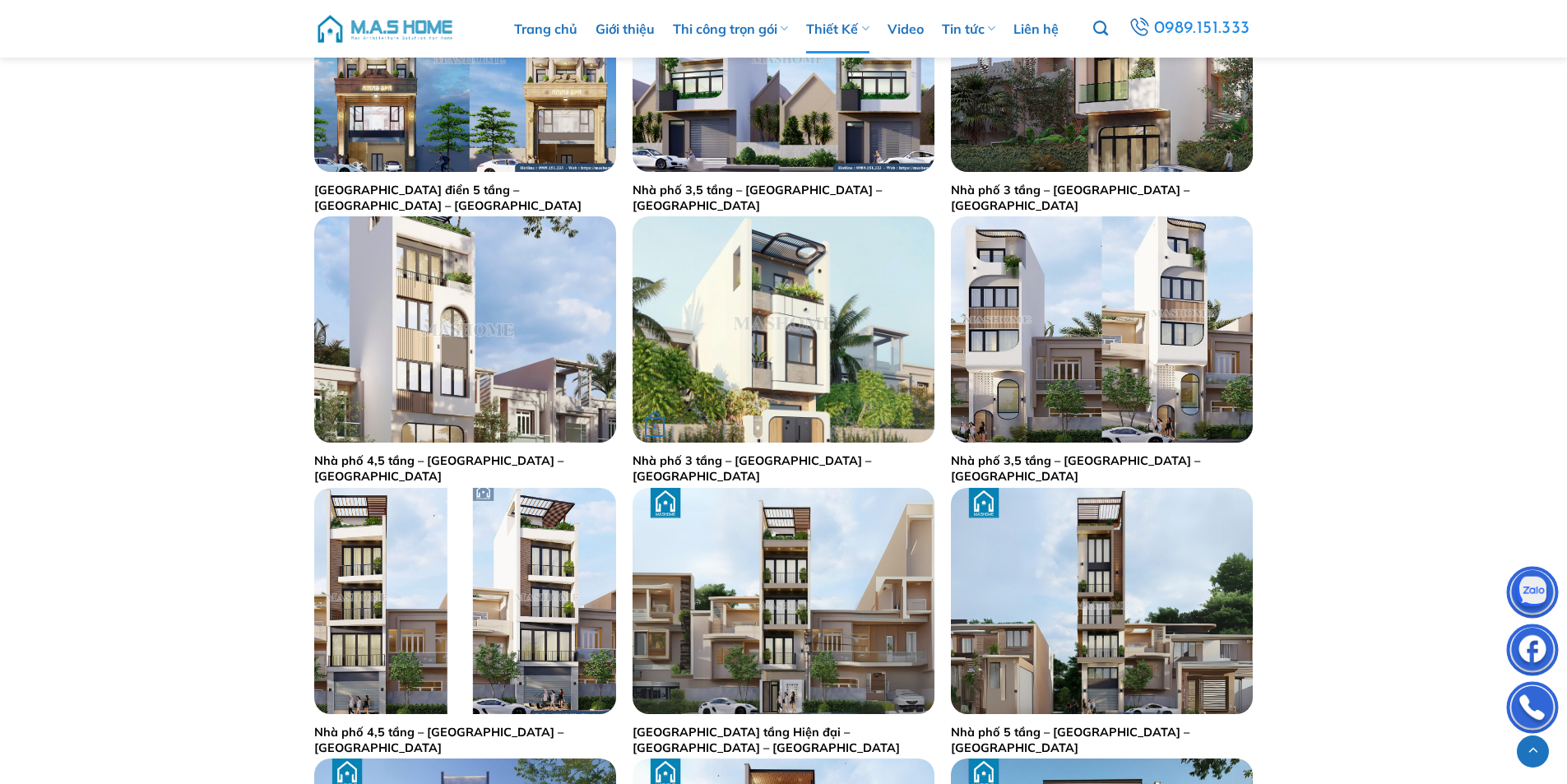
click at [807, 347] on img "Nhà phố 3 tầng - Anh Trường - Gia Lâm" at bounding box center [784, 329] width 302 height 227
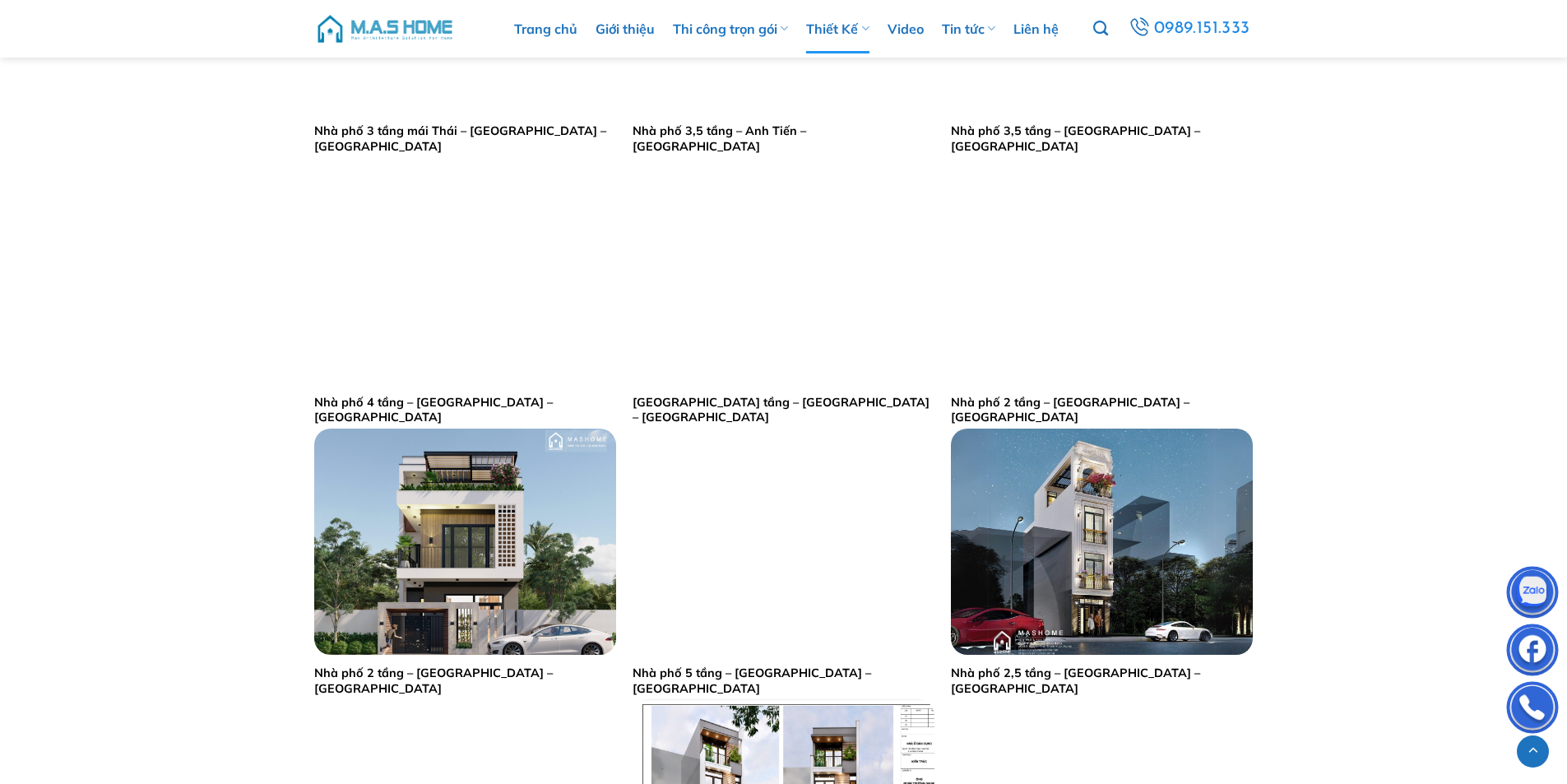
scroll to position [2713, 0]
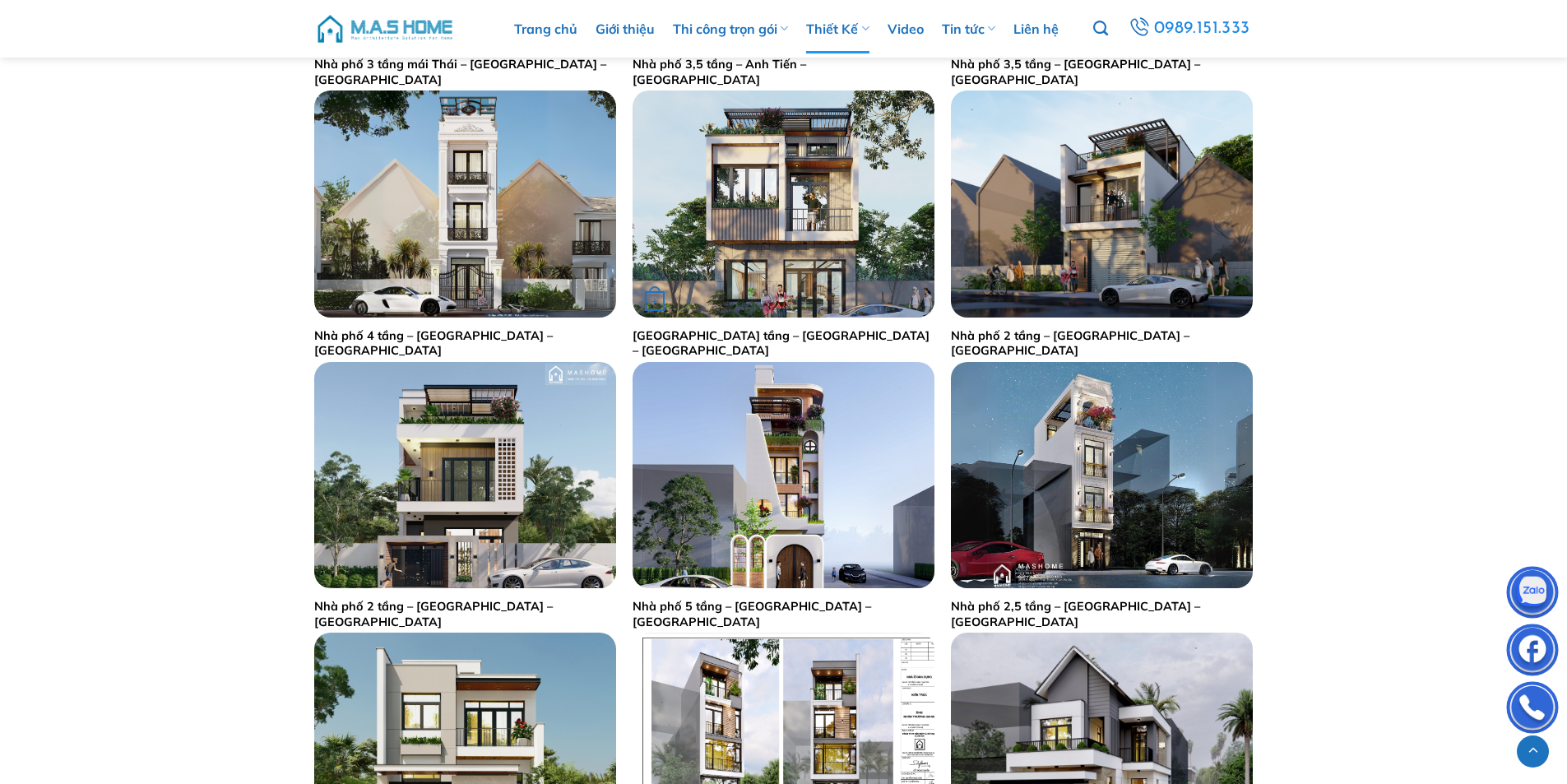
click at [788, 230] on img "Nhà phố 2,5 tầng - Chị Mai Phương - Hà Nội" at bounding box center [784, 203] width 302 height 227
click at [493, 475] on img "Nhà phố 2 tầng - Anh Dũng - Đông Anh" at bounding box center [465, 475] width 302 height 227
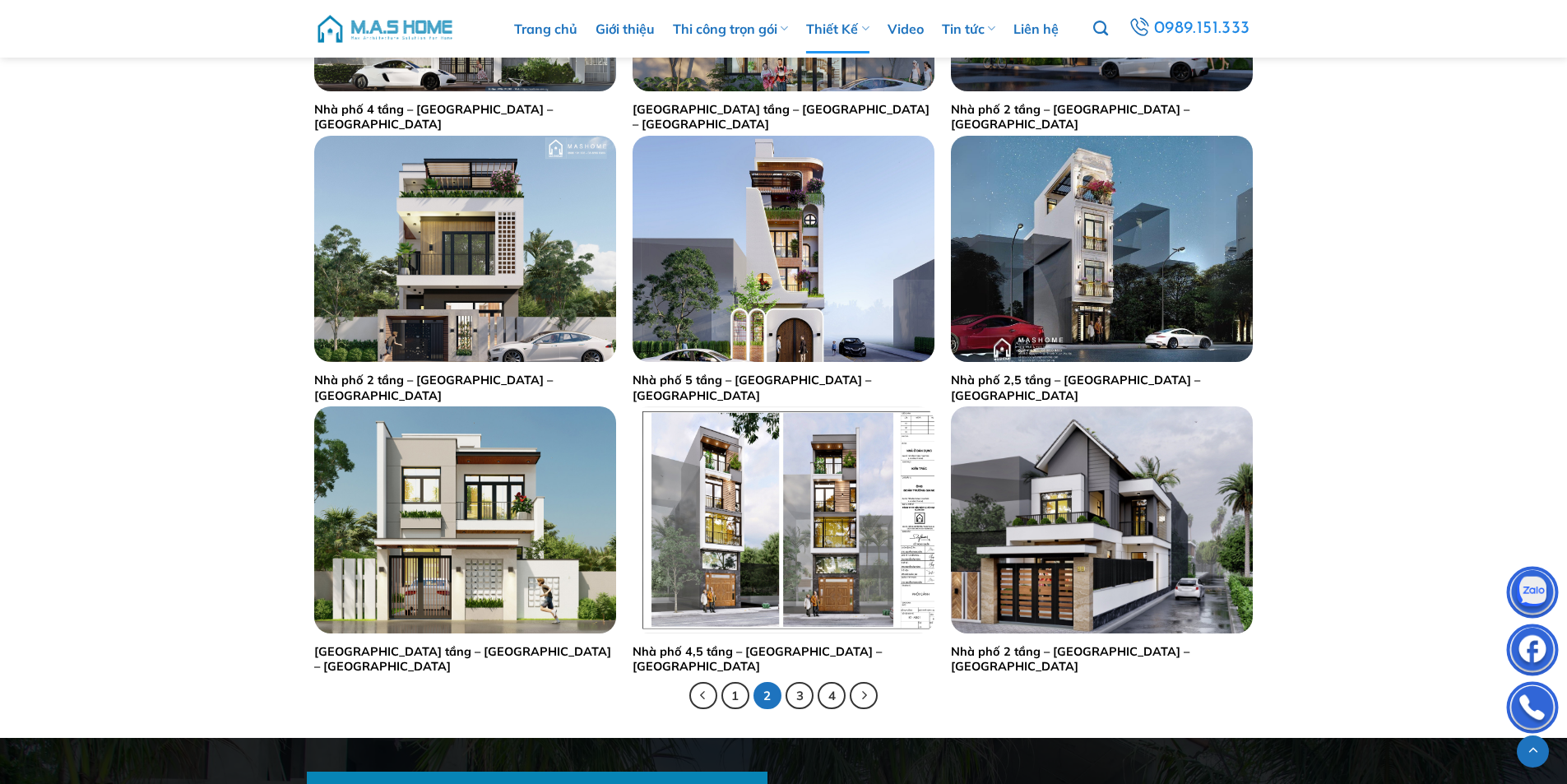
scroll to position [3207, 0]
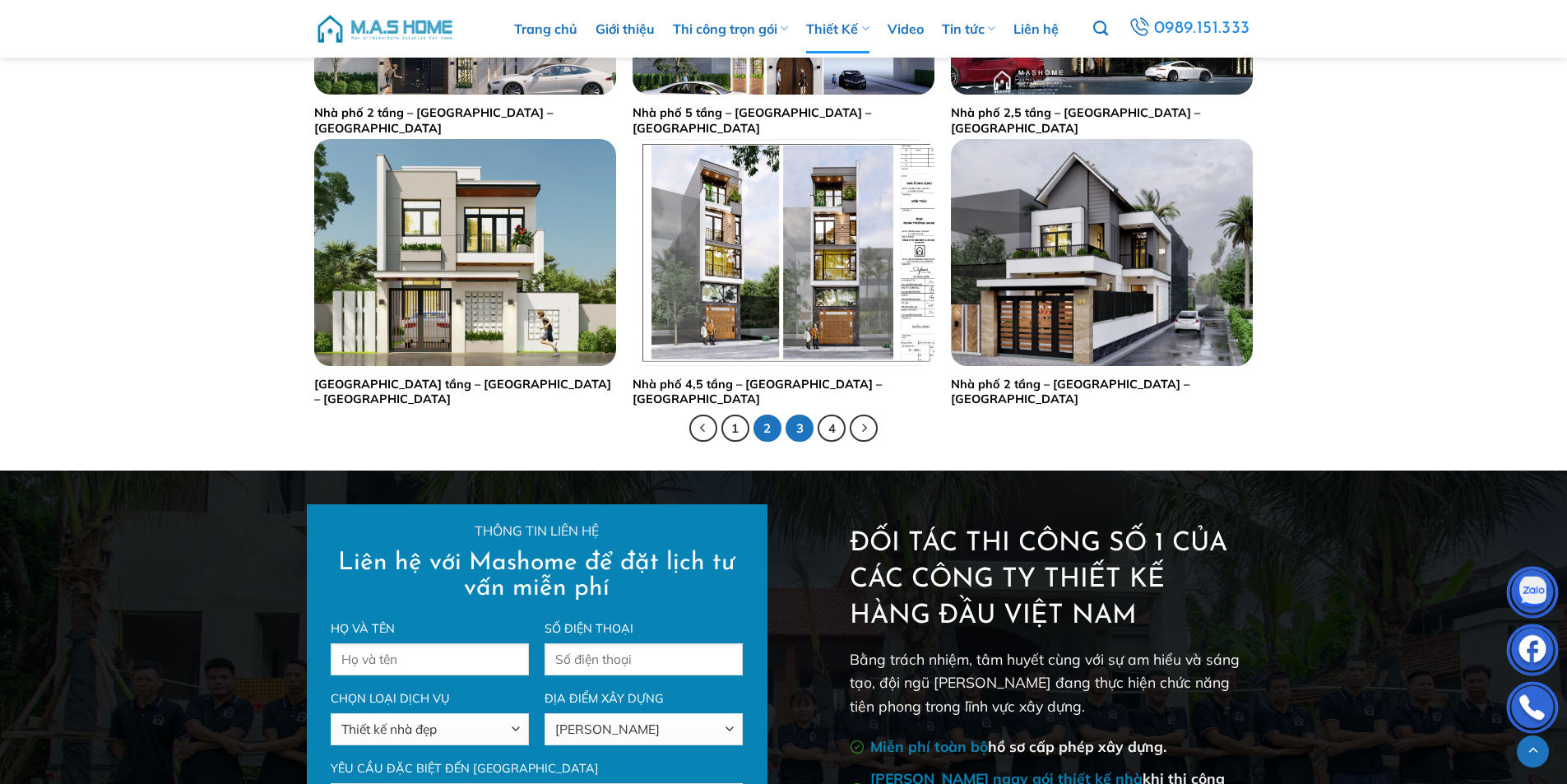
click at [803, 430] on link "3" at bounding box center [799, 428] width 28 height 27
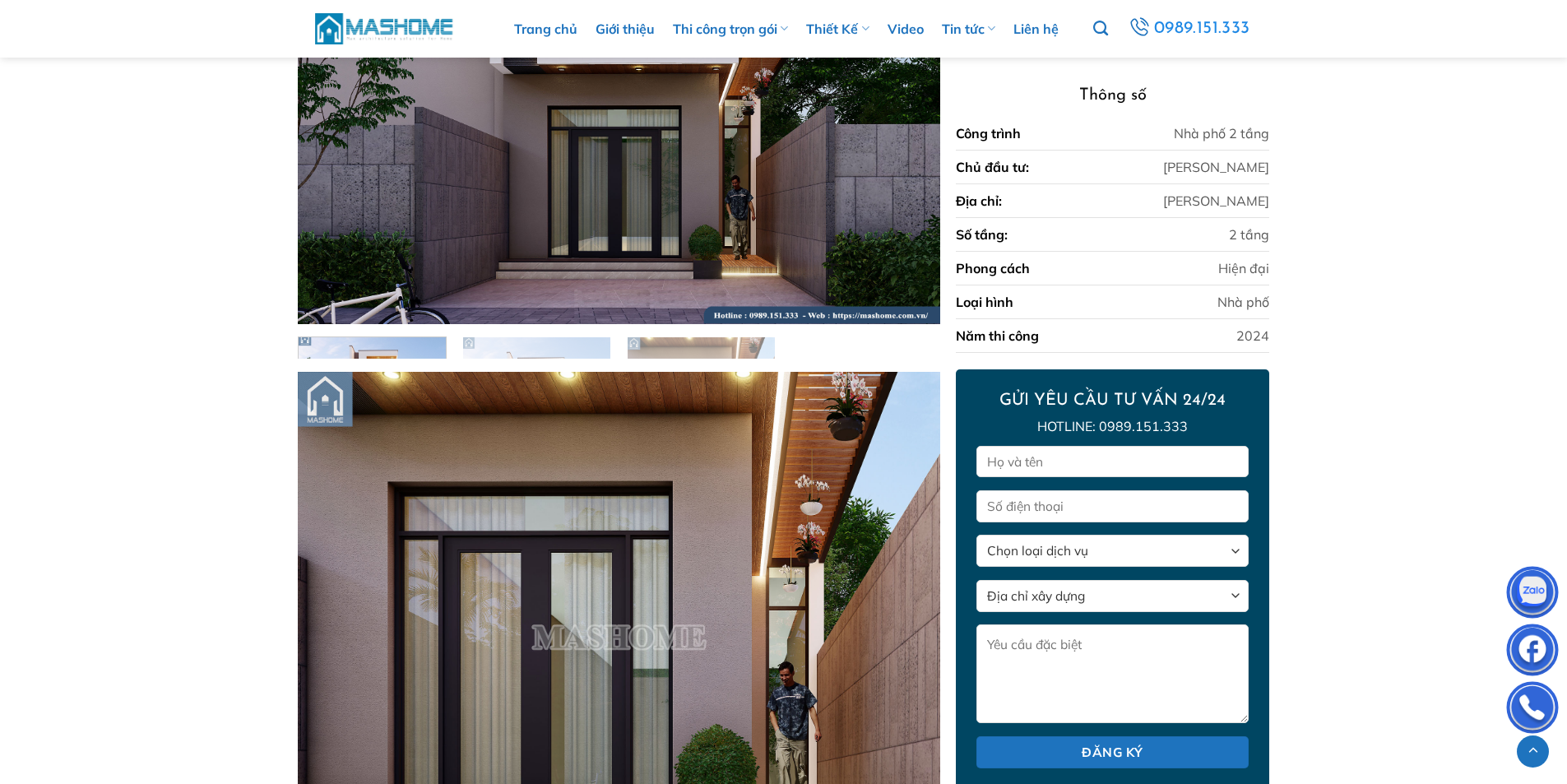
scroll to position [803, 0]
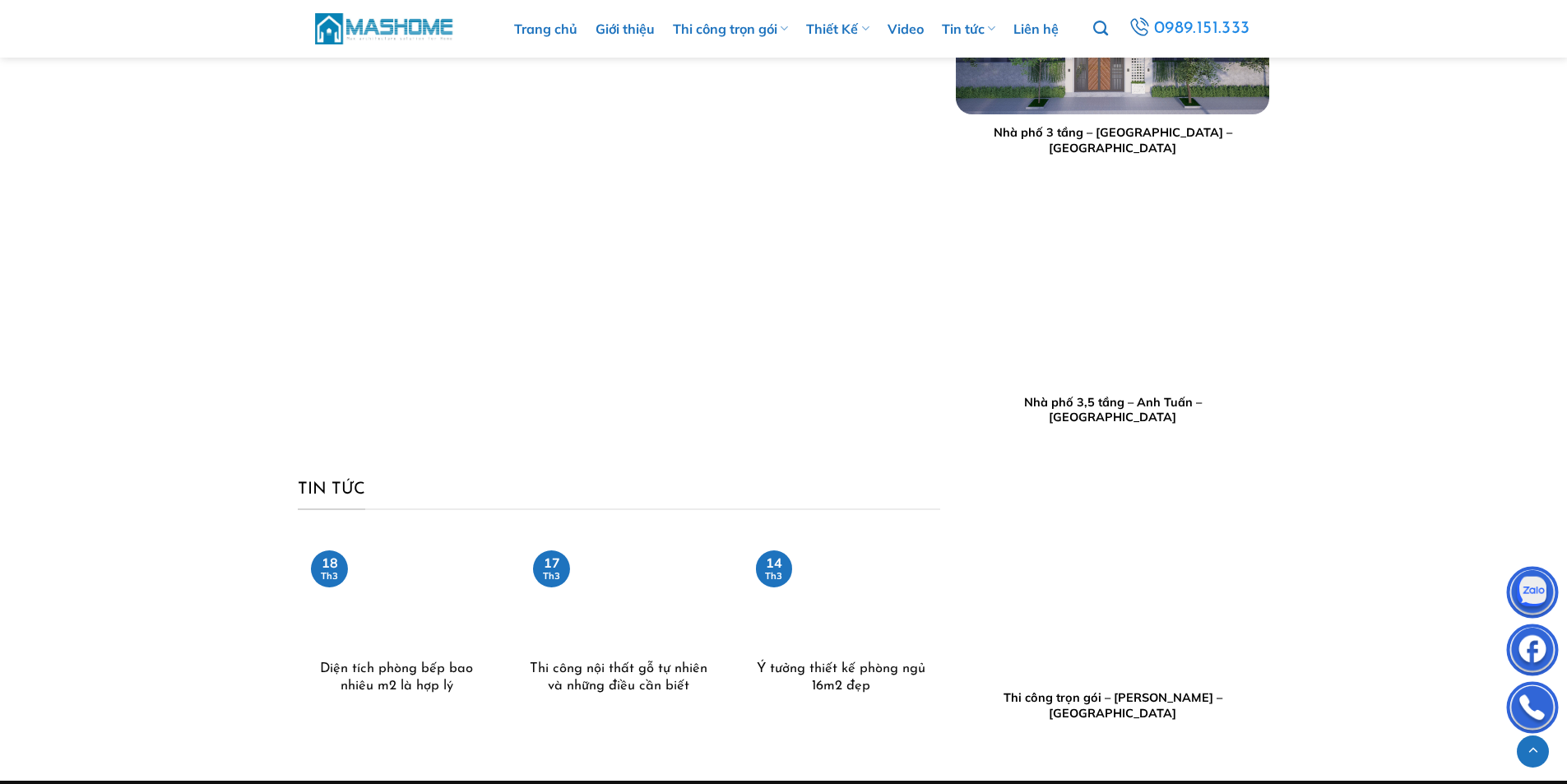
scroll to position [3828, 0]
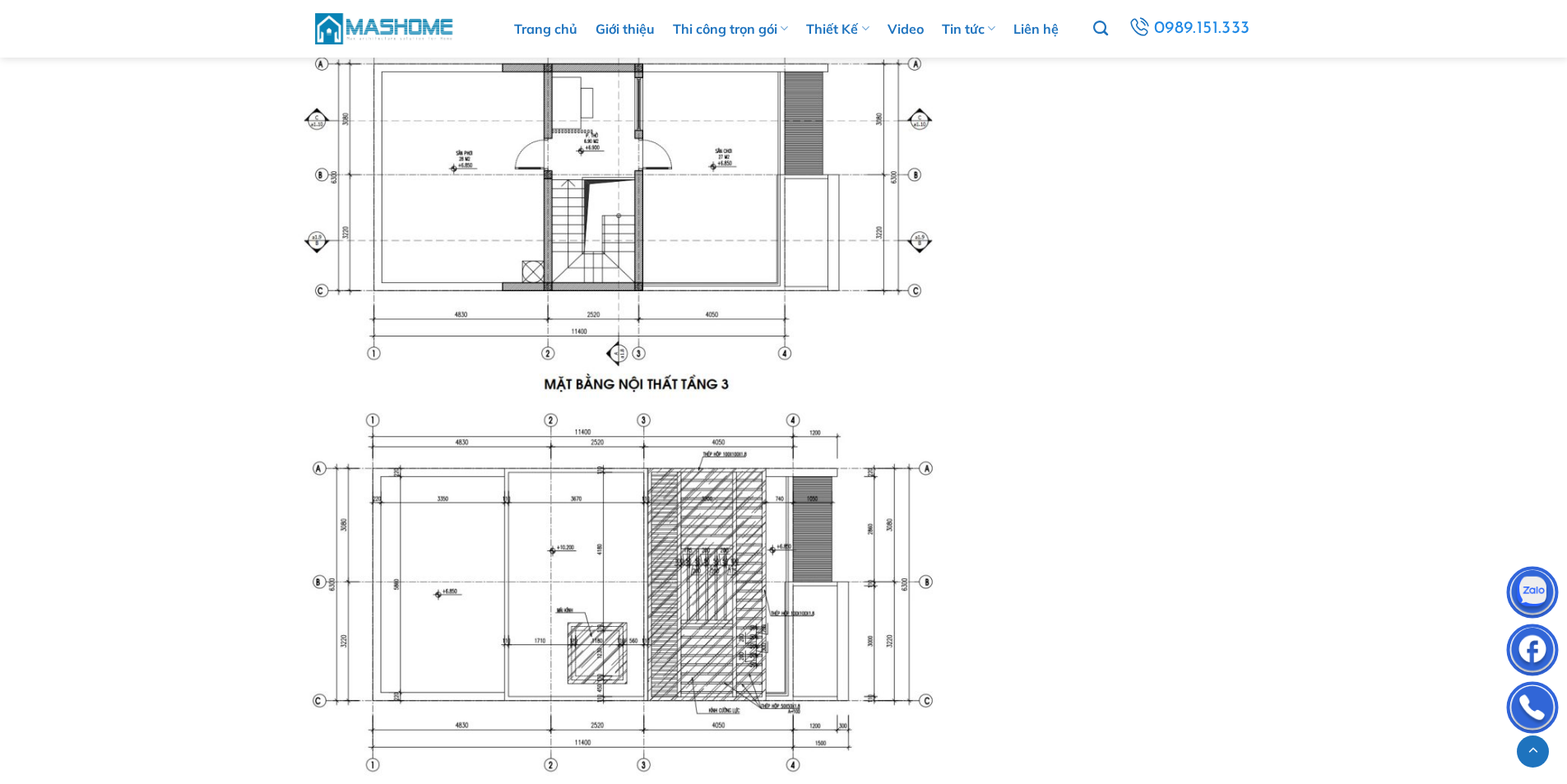
scroll to position [3289, 0]
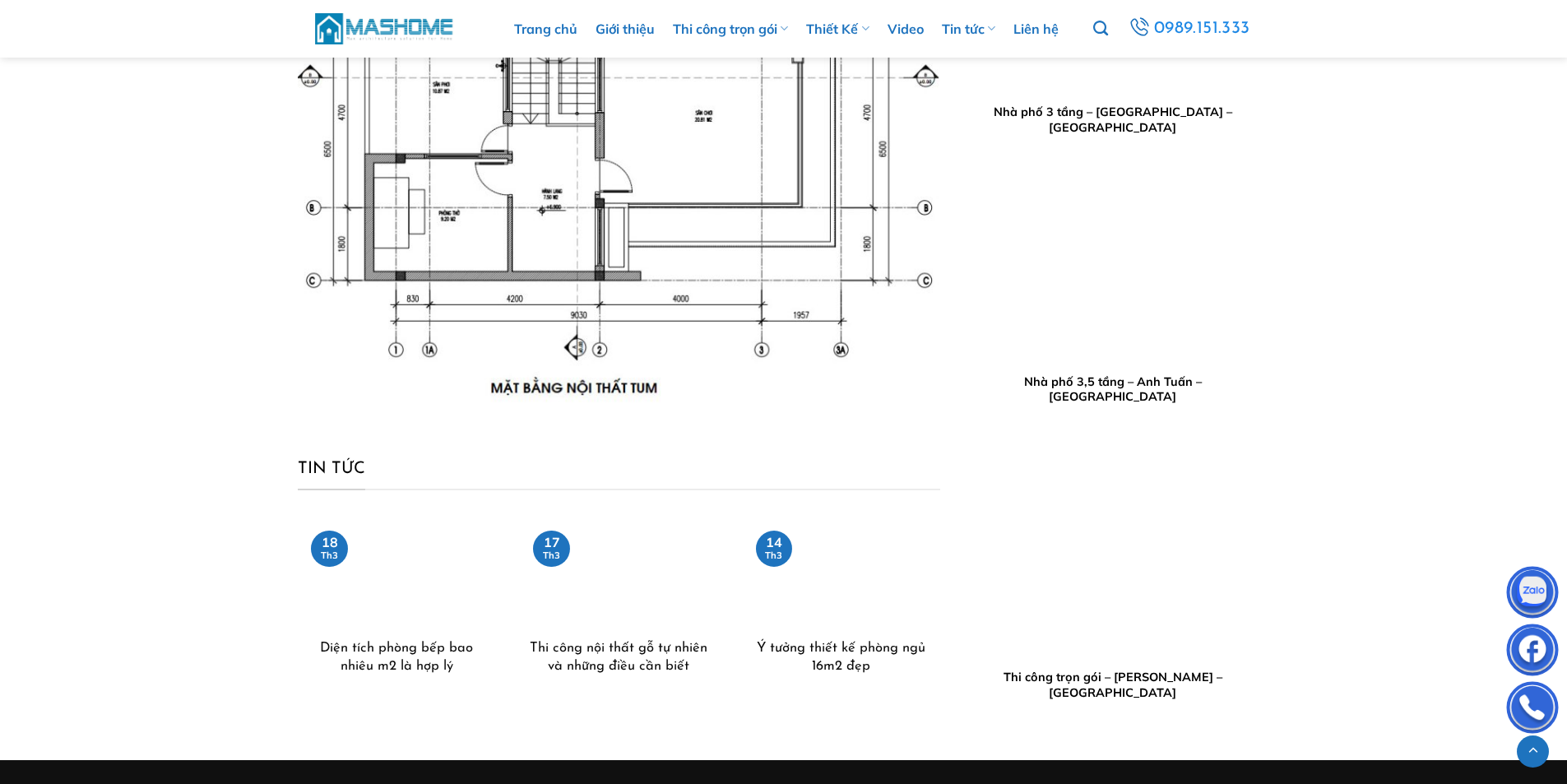
scroll to position [3893, 0]
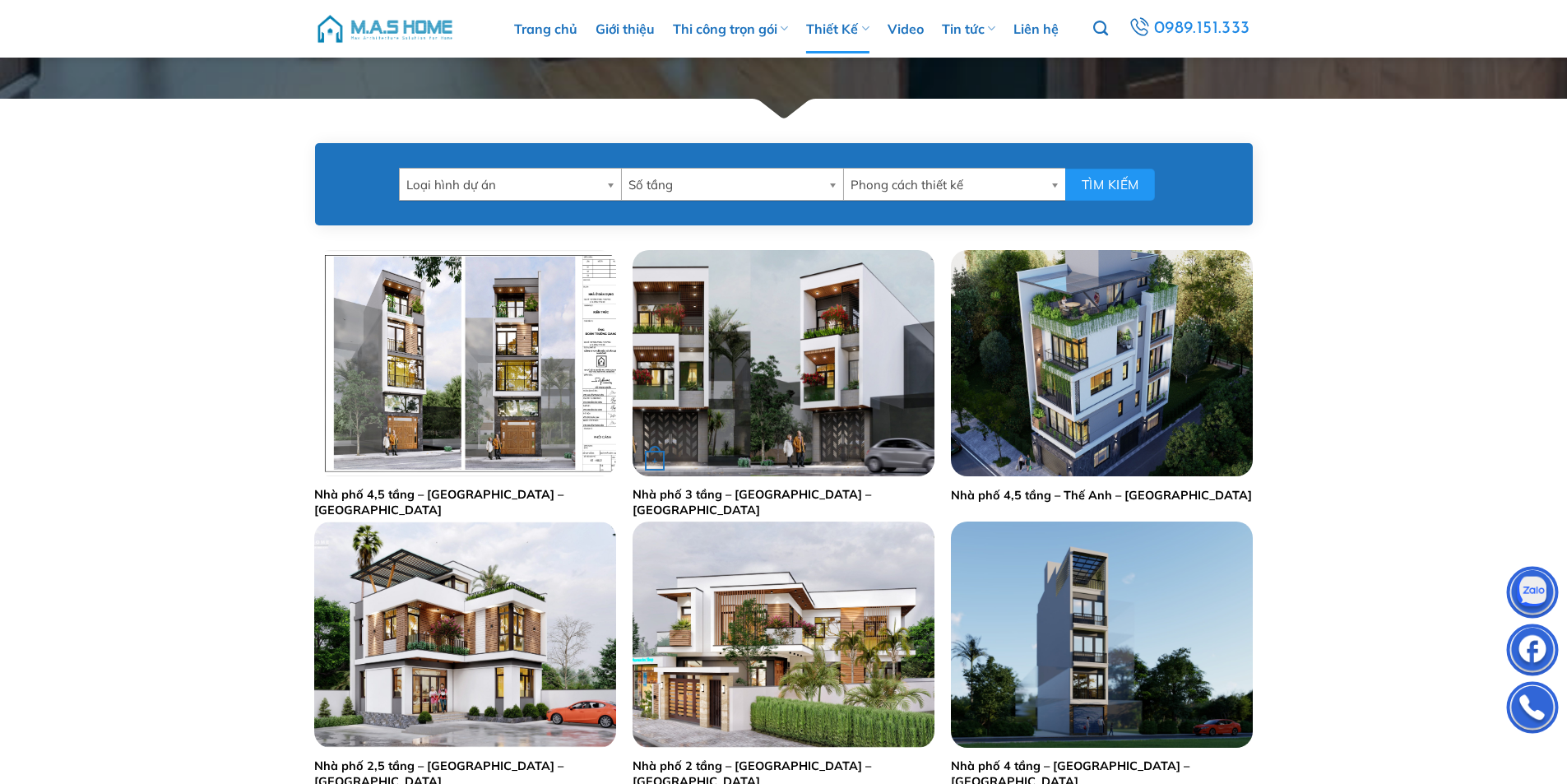
click at [794, 397] on img "Nhà phố 3 tầng - Anh Hinh - Hà Đông" at bounding box center [784, 363] width 302 height 227
click at [1127, 383] on div "+" at bounding box center [1102, 363] width 302 height 227
click at [1106, 398] on img "Nhà phố 4,5 tầng - Thế Anh - Gia Lâm" at bounding box center [1102, 363] width 302 height 227
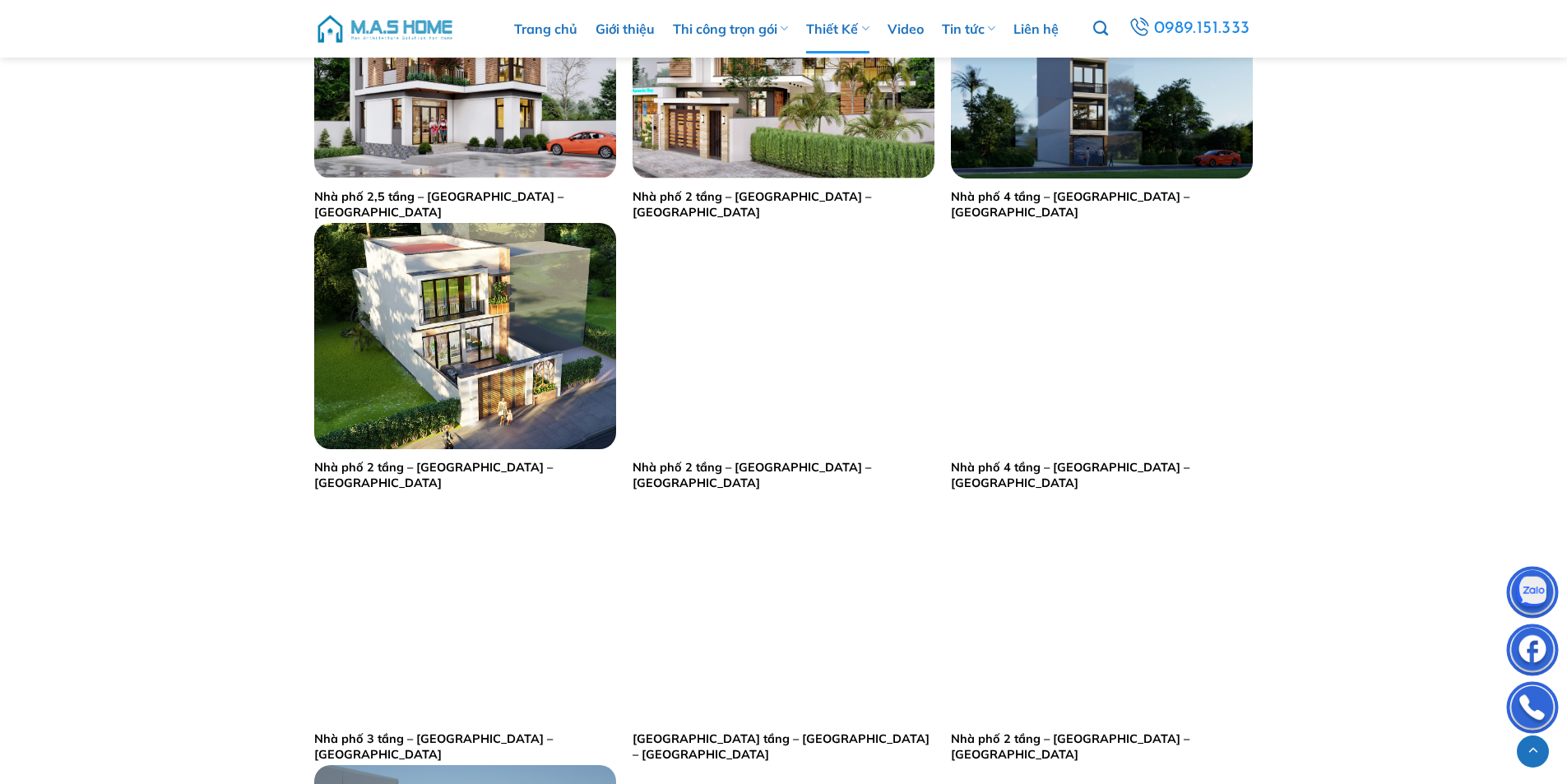
scroll to position [1233, 0]
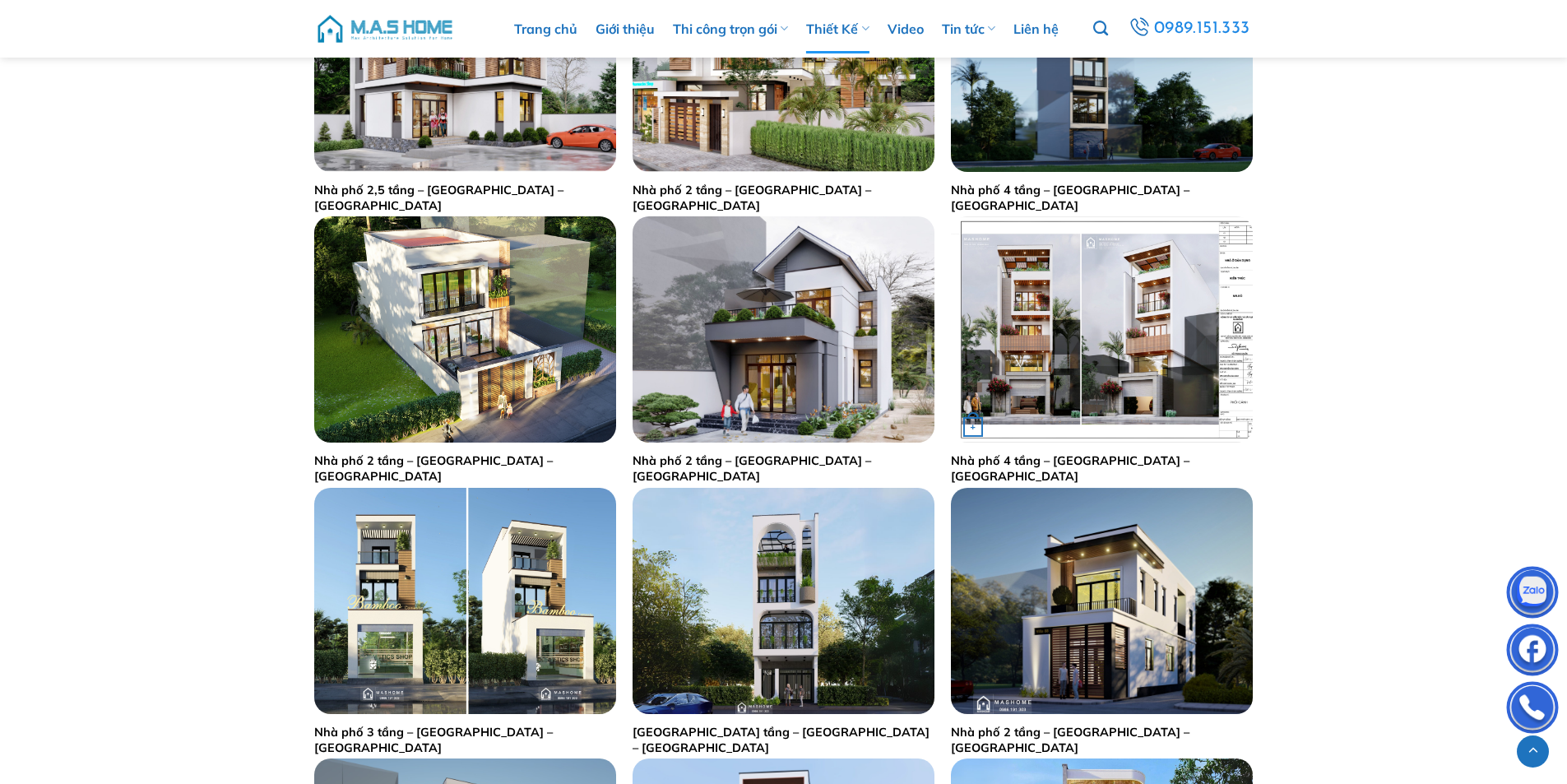
click at [1129, 346] on img "Nhà phố 4 tầng - Anh Đô - Gia Lâm" at bounding box center [1102, 329] width 302 height 227
click at [523, 576] on img "Nhà phố 3 tầng - Chị Oanh - Bắc Giang" at bounding box center [465, 600] width 302 height 227
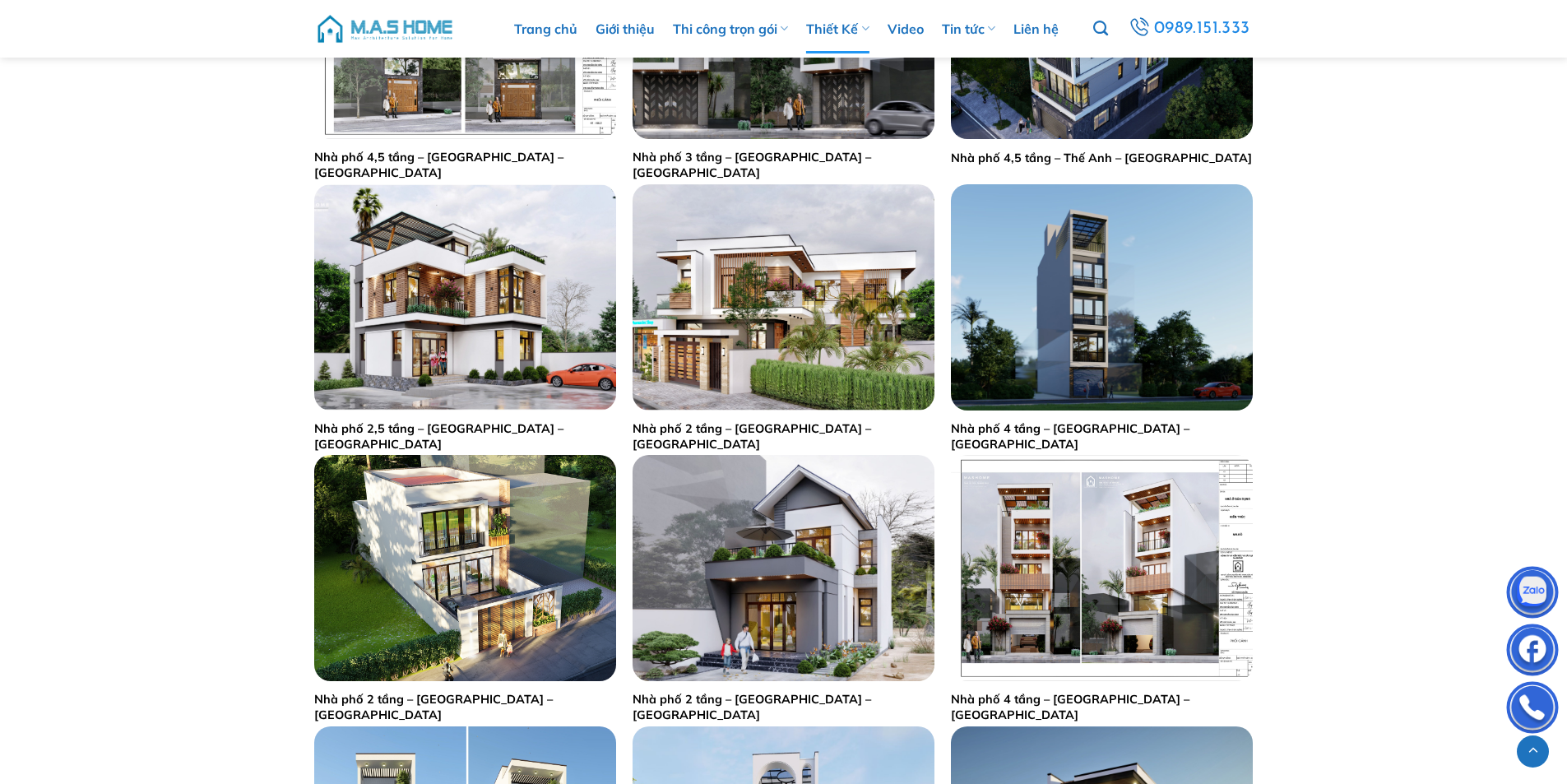
scroll to position [822, 0]
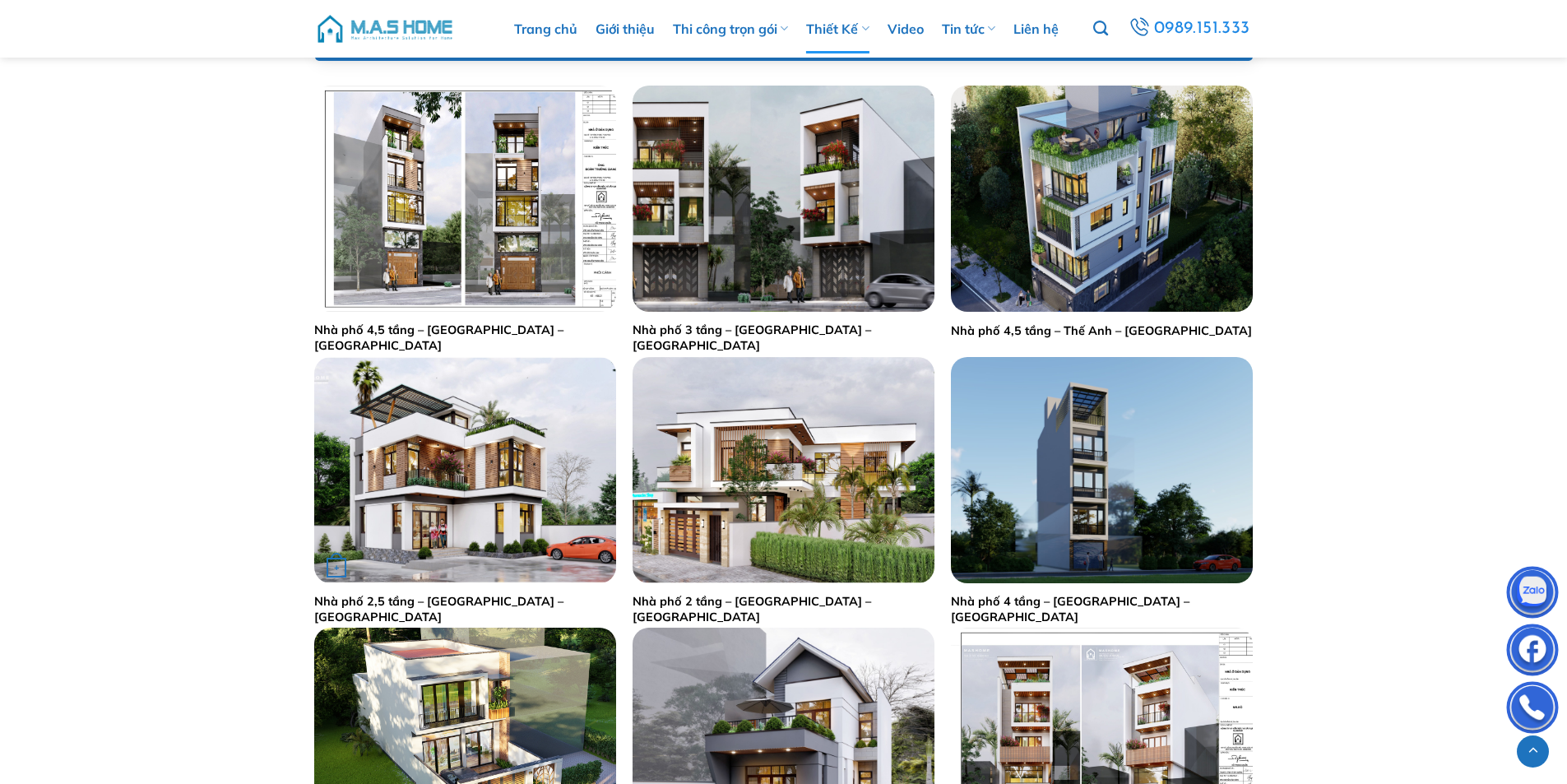
click at [490, 495] on img "Nhà phố 2,5 tầng - Chú Hiền - Đông Dư" at bounding box center [465, 469] width 302 height 227
click at [794, 485] on img "Nhà phố 2 tầng - Anh Sơn - Thanh Hóa" at bounding box center [784, 469] width 302 height 227
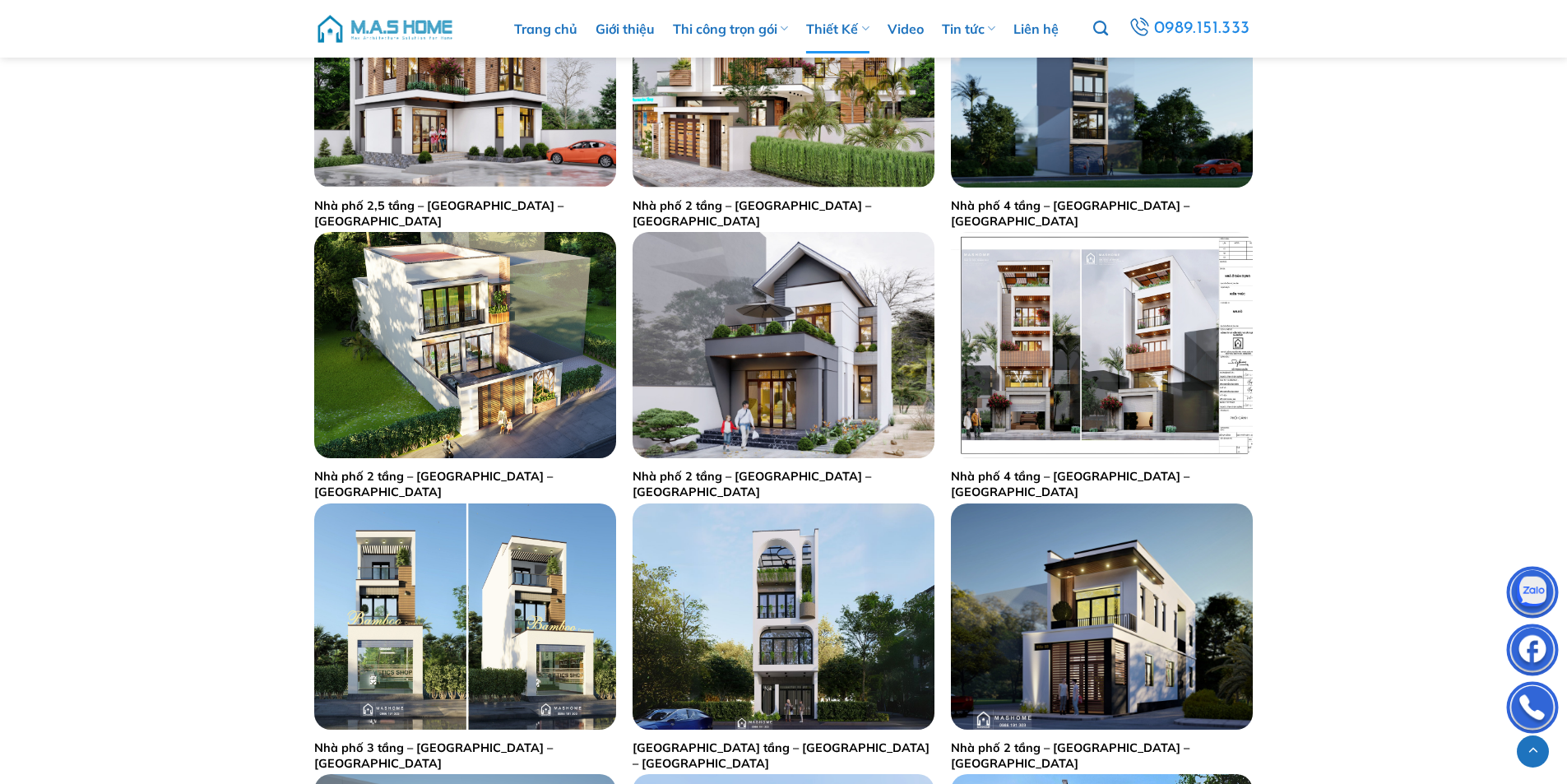
scroll to position [1233, 0]
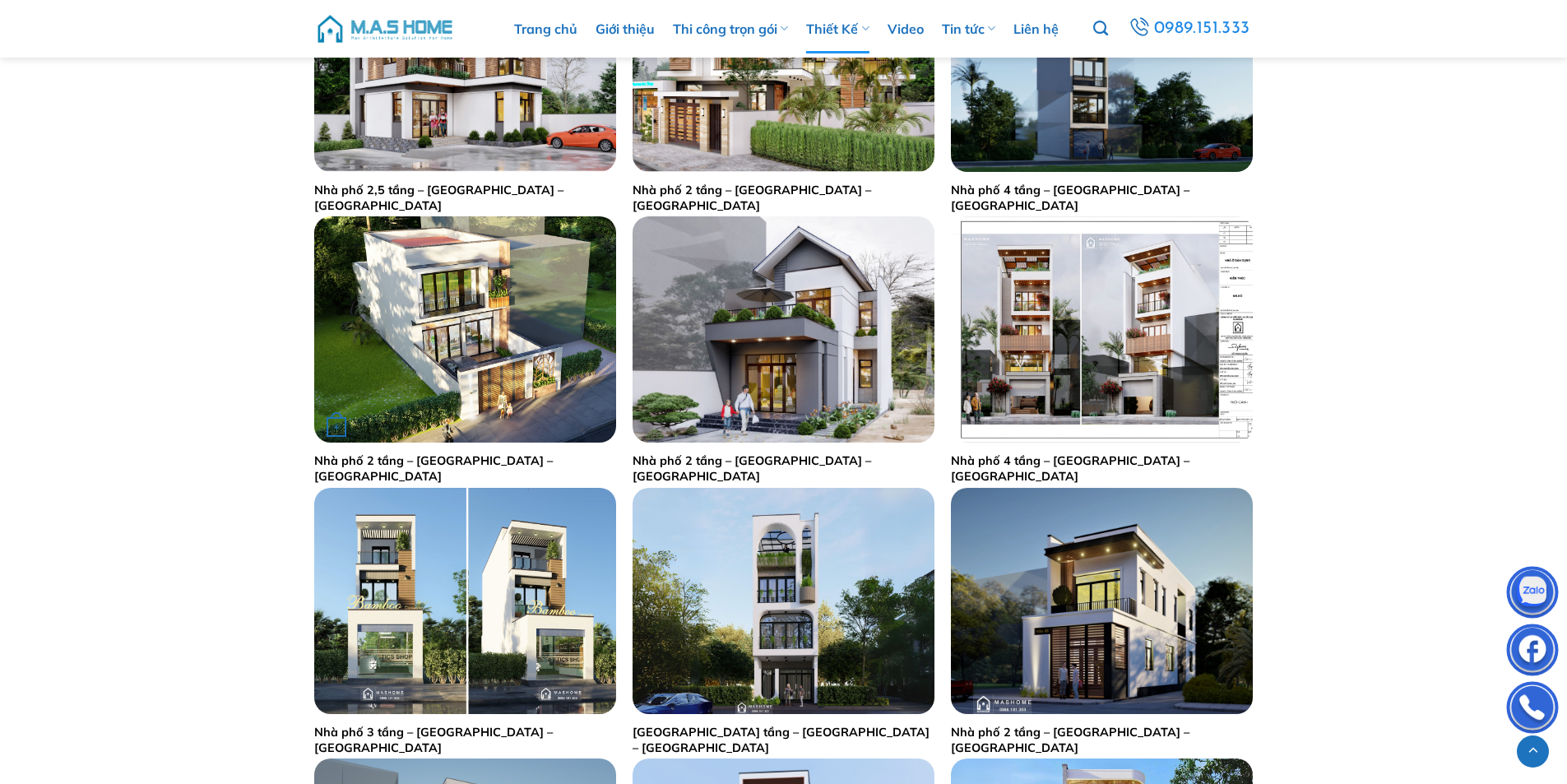
click at [500, 360] on img "Nhà phố 2 tầng - Chị Vân Anh - Thanh Hóa" at bounding box center [465, 329] width 302 height 227
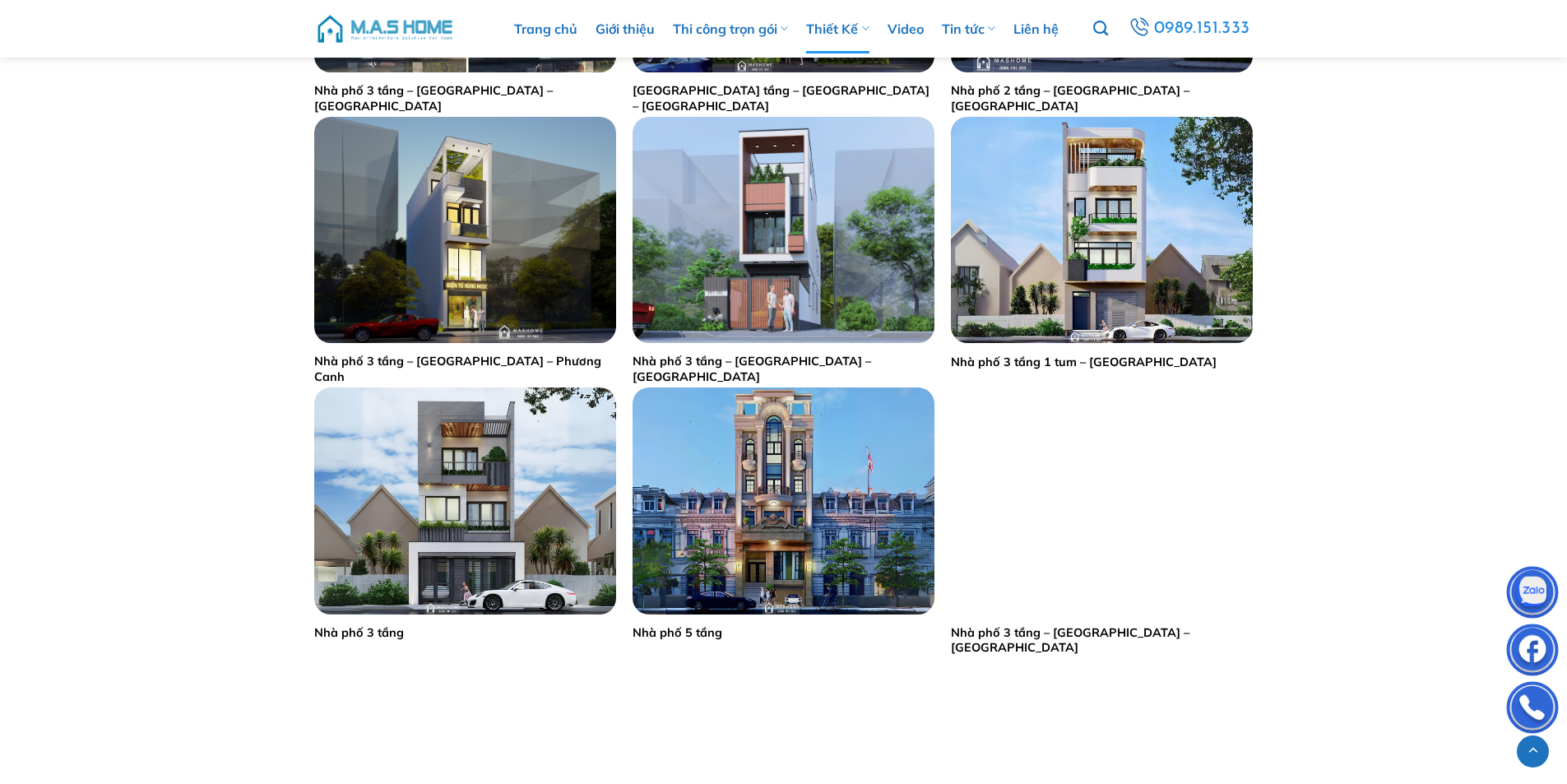
scroll to position [1891, 0]
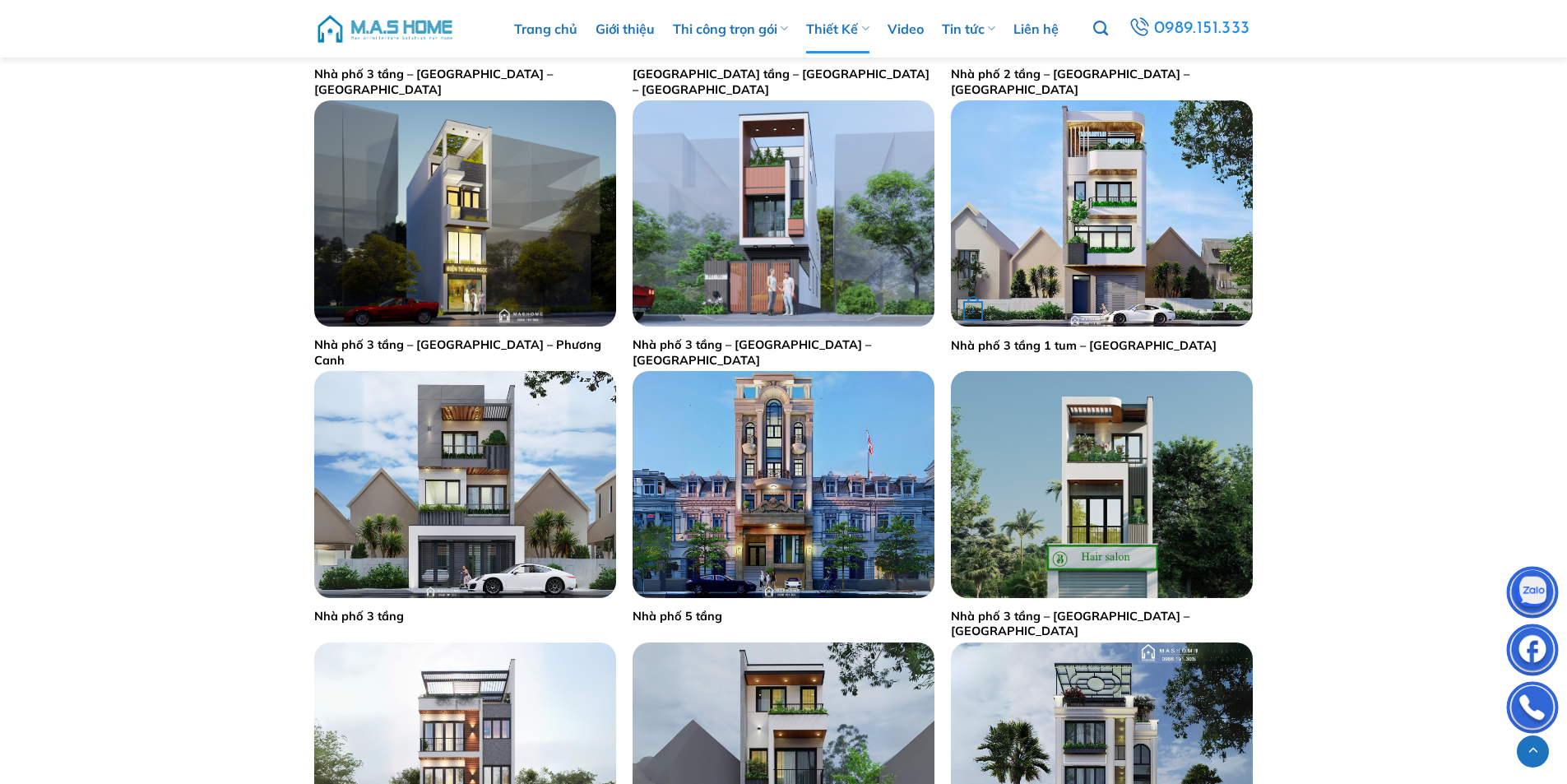
click at [1134, 235] on div "+" at bounding box center [1102, 213] width 302 height 227
click at [1107, 212] on img "Nhà phố 3 tầng 1 tum - Tuyên Quang" at bounding box center [1102, 213] width 302 height 227
click at [201, 294] on main "Loại hình dự án Bệnh viện Biệt thự Lâu đài Nhà phố Nội thất Quán bar-Karoke - c…" at bounding box center [784, 336] width 1567 height 2901
click at [475, 475] on img "Nhà phố 3 tầng" at bounding box center [465, 483] width 302 height 227
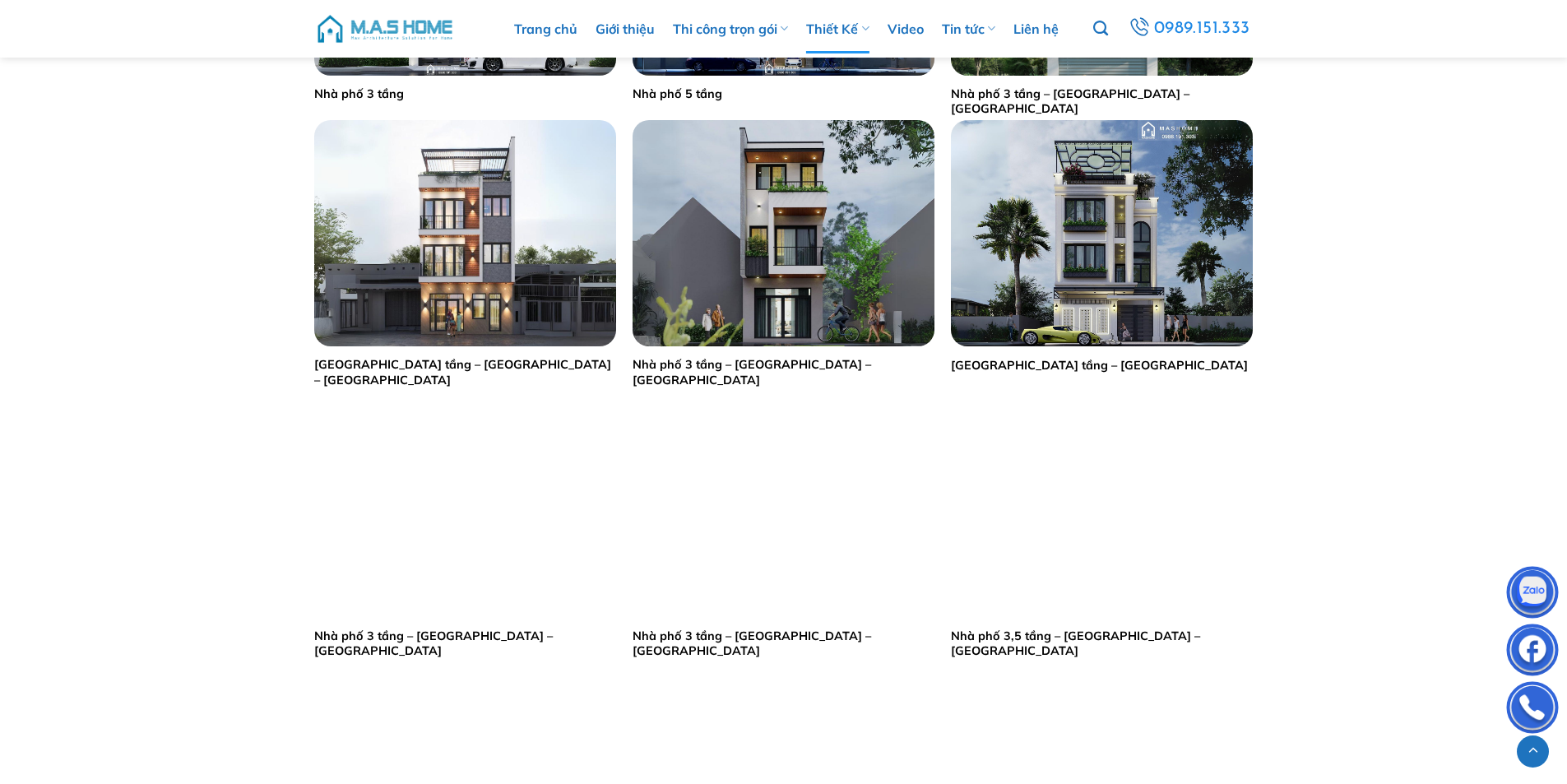
scroll to position [2384, 0]
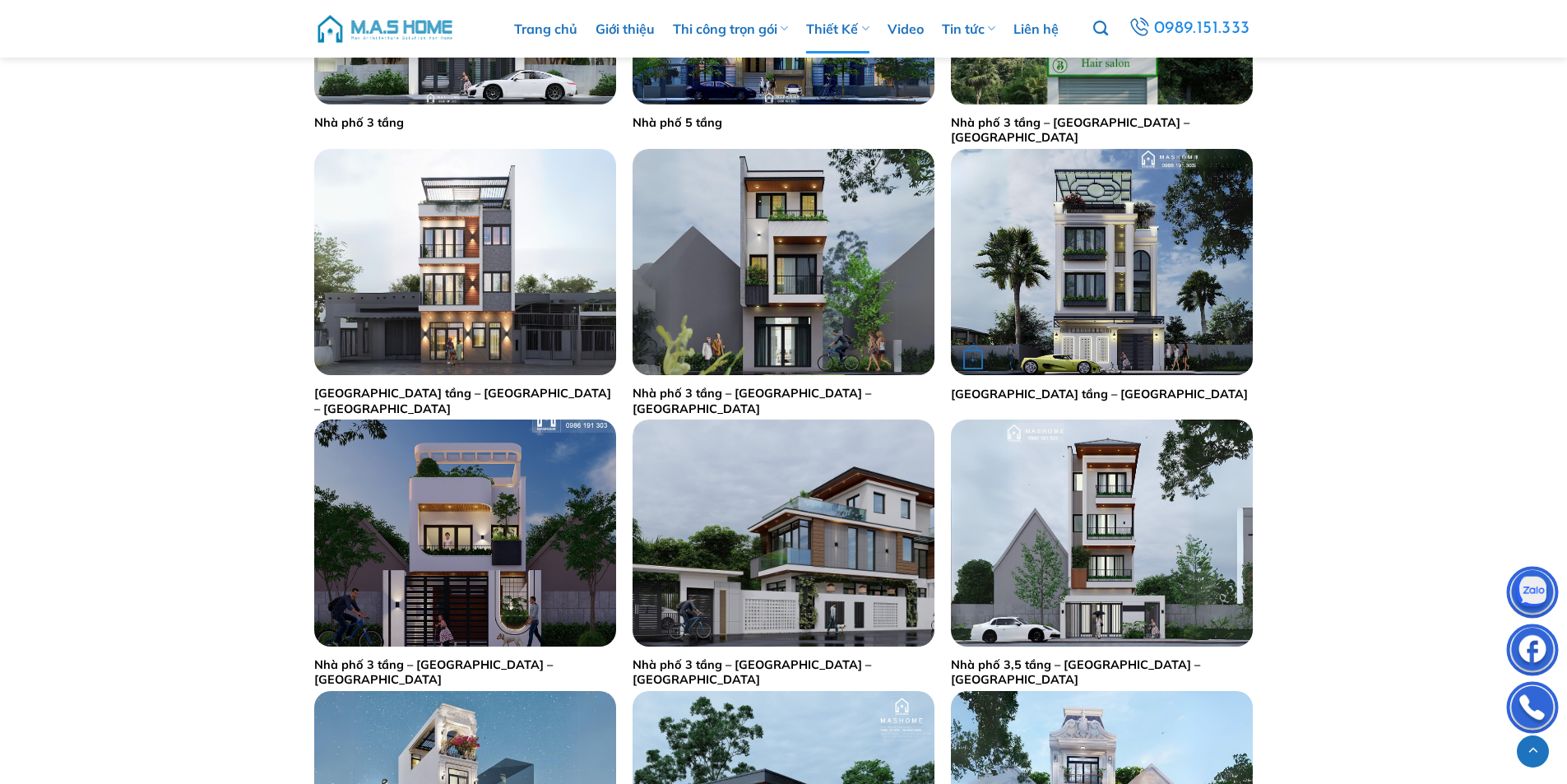
click at [1120, 295] on div "+" at bounding box center [1102, 262] width 302 height 227
click at [1112, 283] on img "Nhà phố 3,5 tầng - Chị Hương Hà Nội" at bounding box center [1102, 262] width 302 height 227
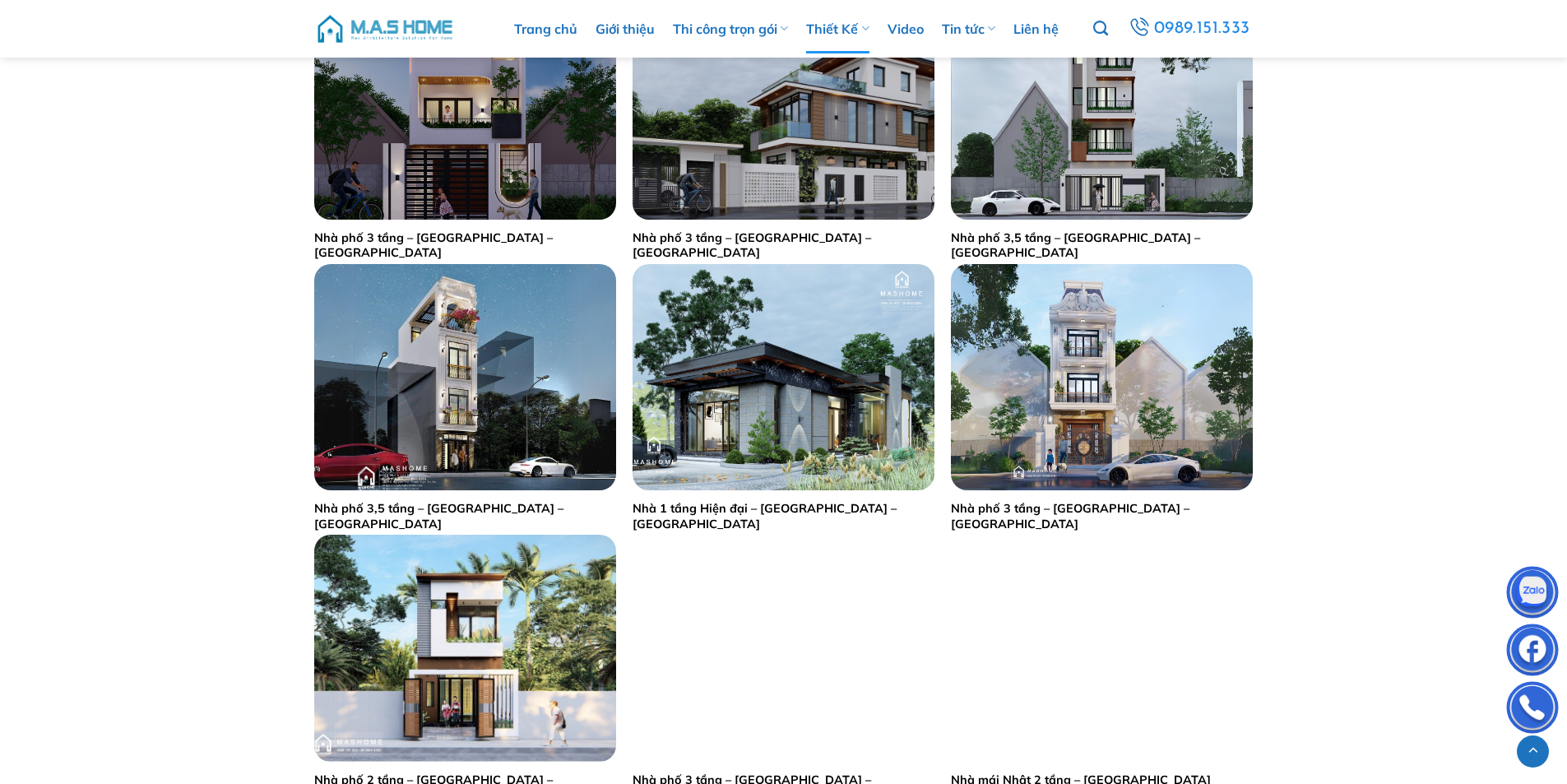
scroll to position [2960, 0]
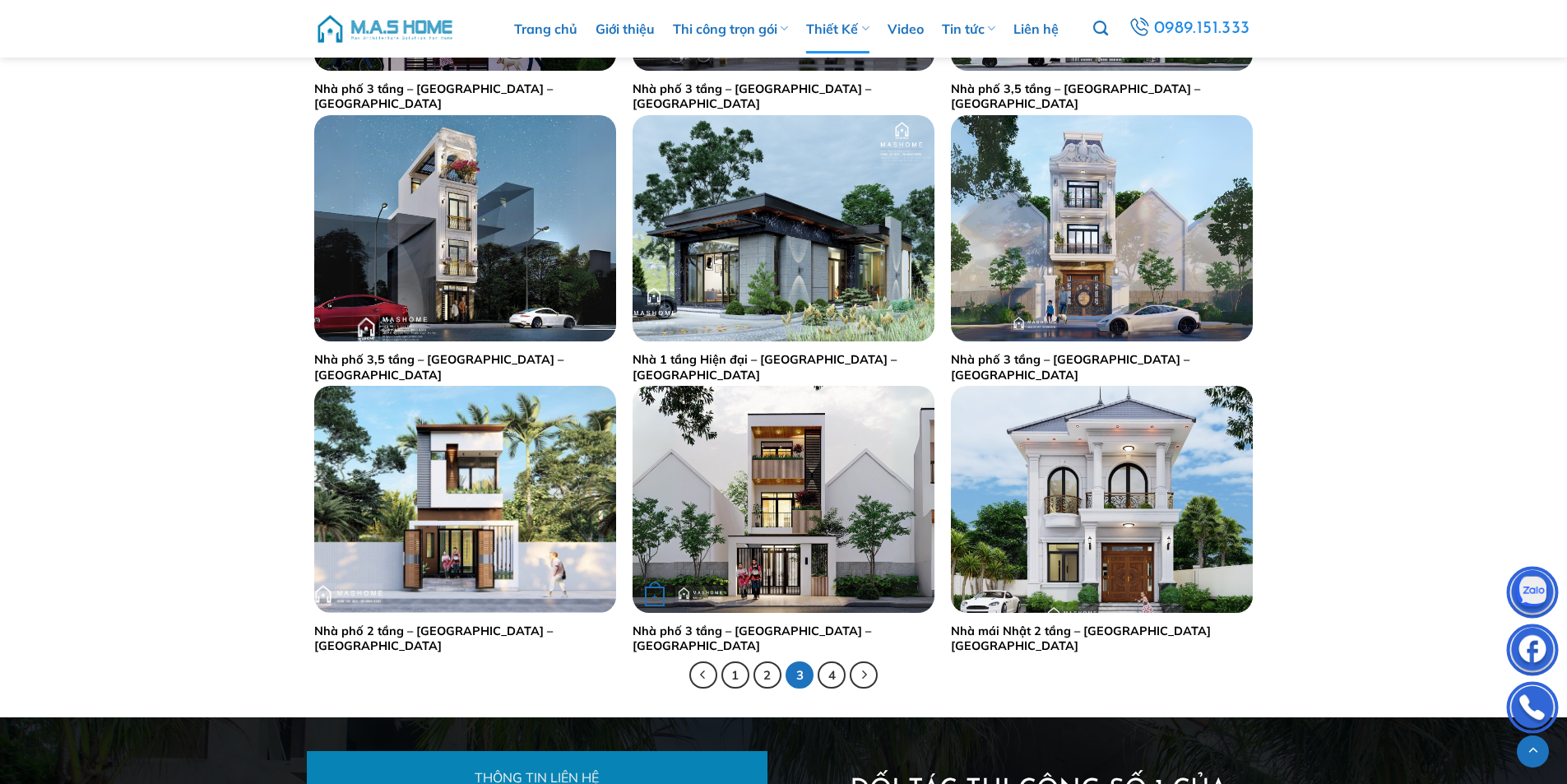
click at [775, 521] on div "+" at bounding box center [784, 499] width 302 height 227
click at [777, 523] on img "Nhà phố 3 tầng - Anh Hạnh - Nam Định" at bounding box center [784, 499] width 302 height 227
click at [483, 512] on img "Nhà phố 2 tầng - Anh Cường - Hải Dương" at bounding box center [465, 499] width 302 height 227
click at [824, 672] on link "4" at bounding box center [831, 674] width 28 height 27
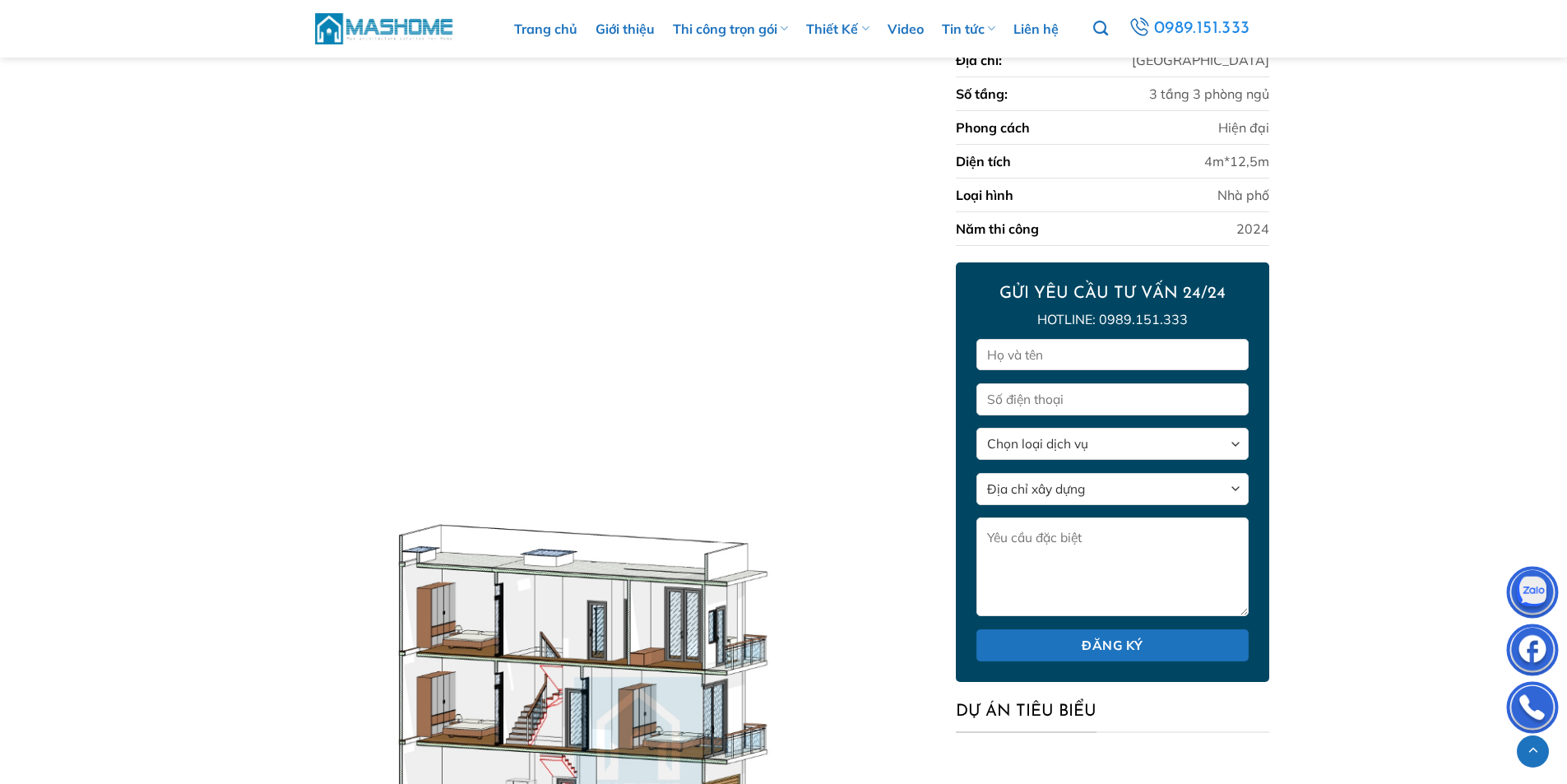
scroll to position [4291, 0]
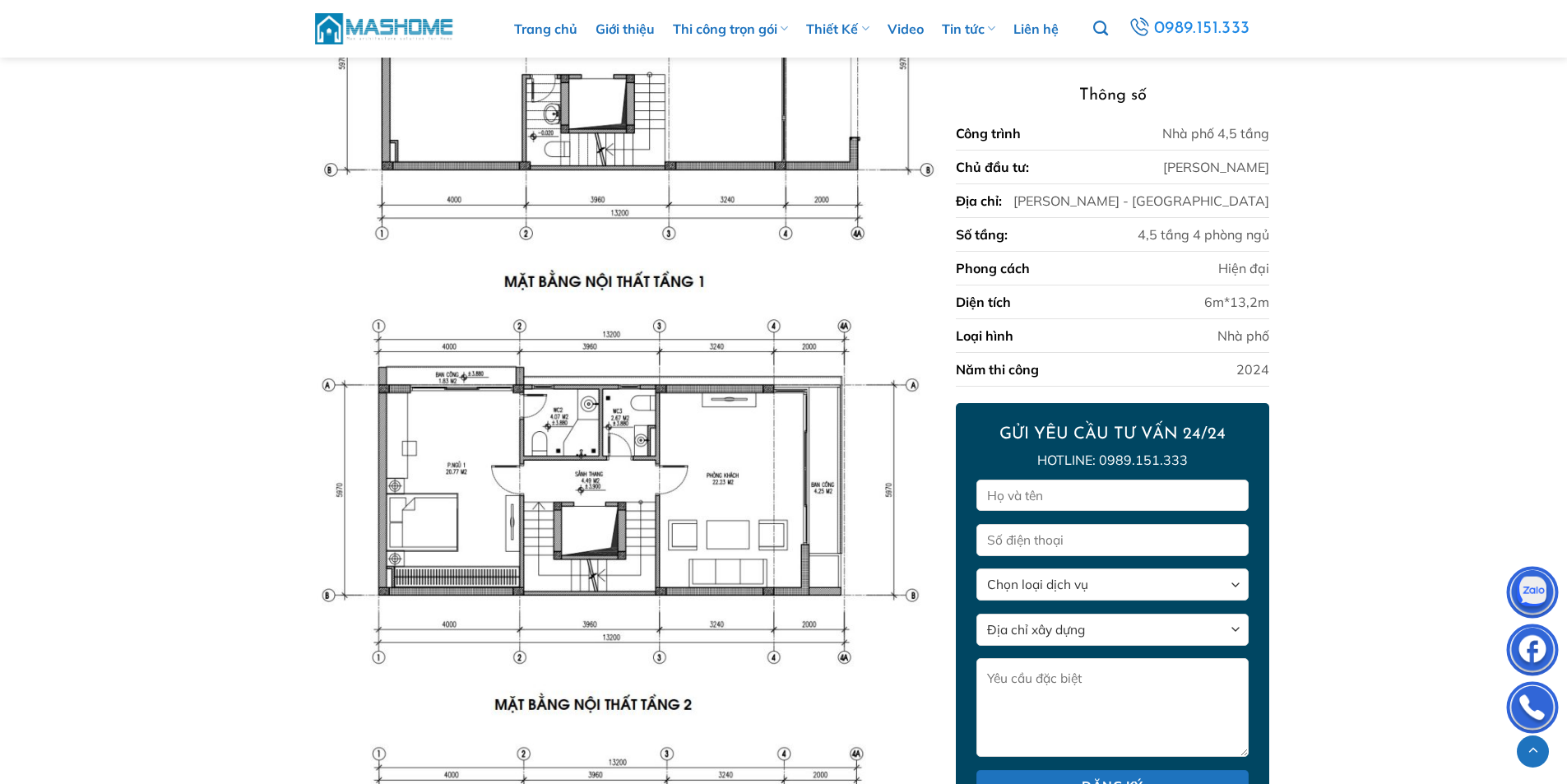
scroll to position [4404, 0]
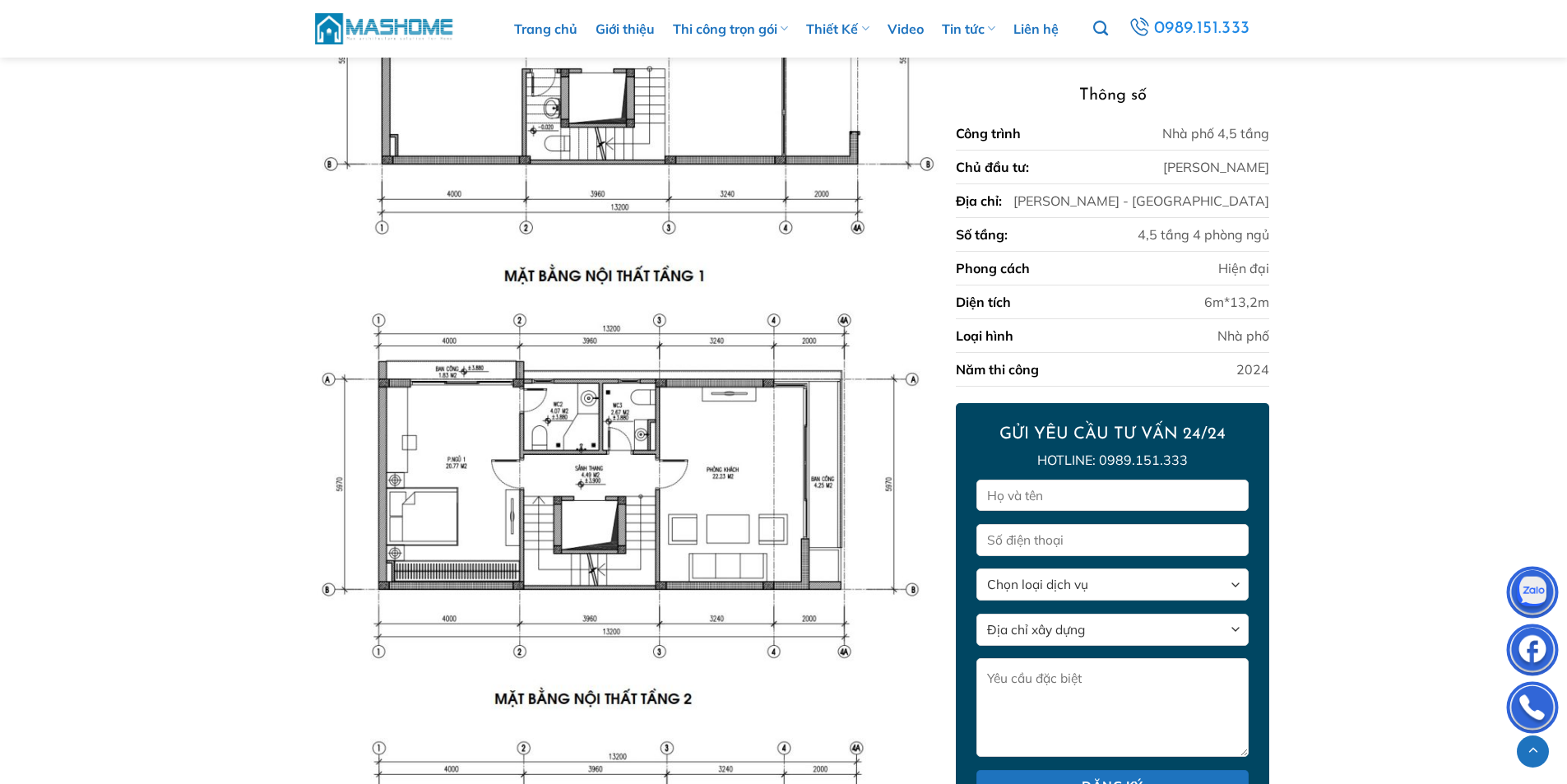
drag, startPoint x: 269, startPoint y: 313, endPoint x: 235, endPoint y: 269, distance: 55.6
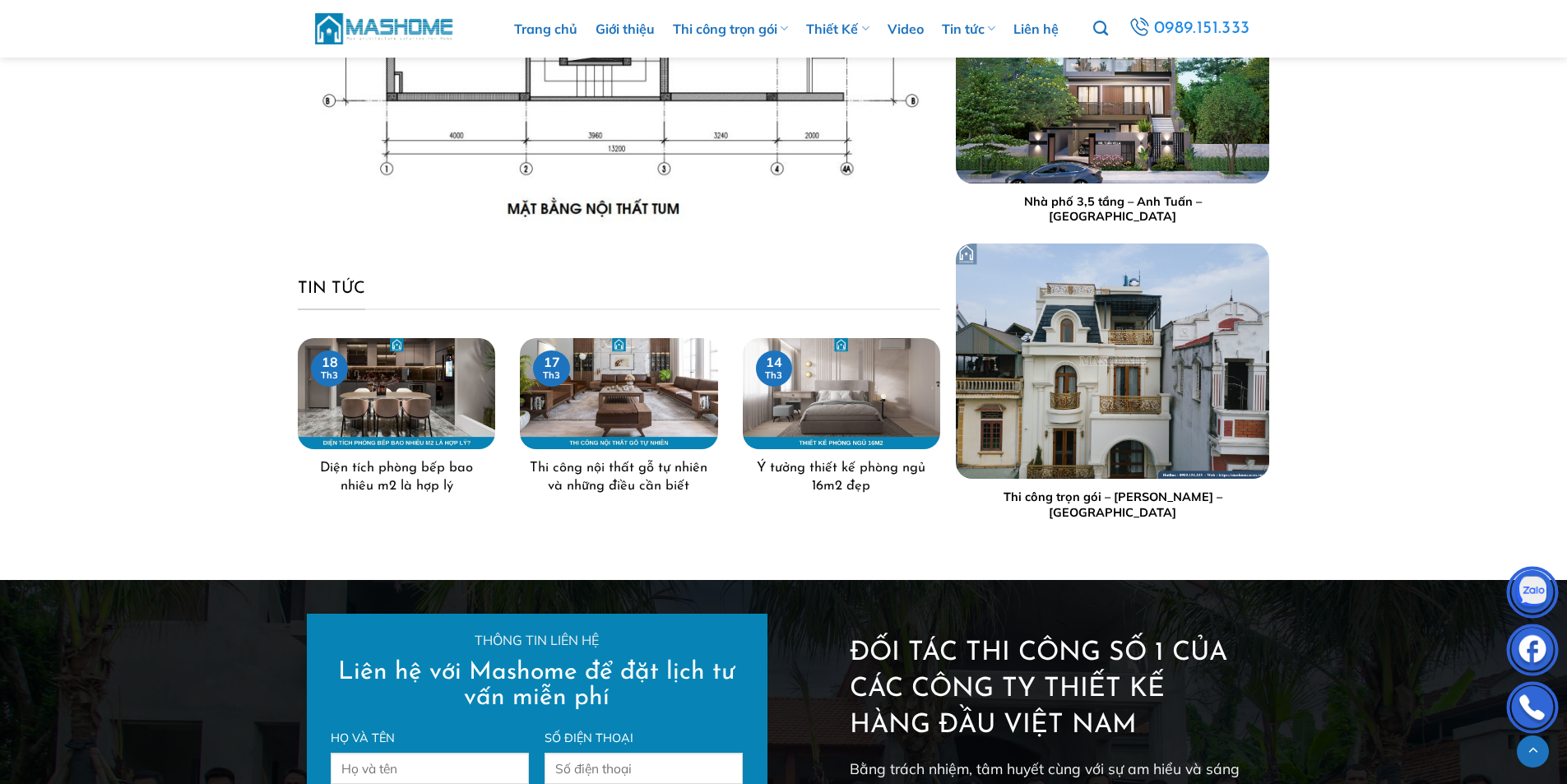
scroll to position [6377, 0]
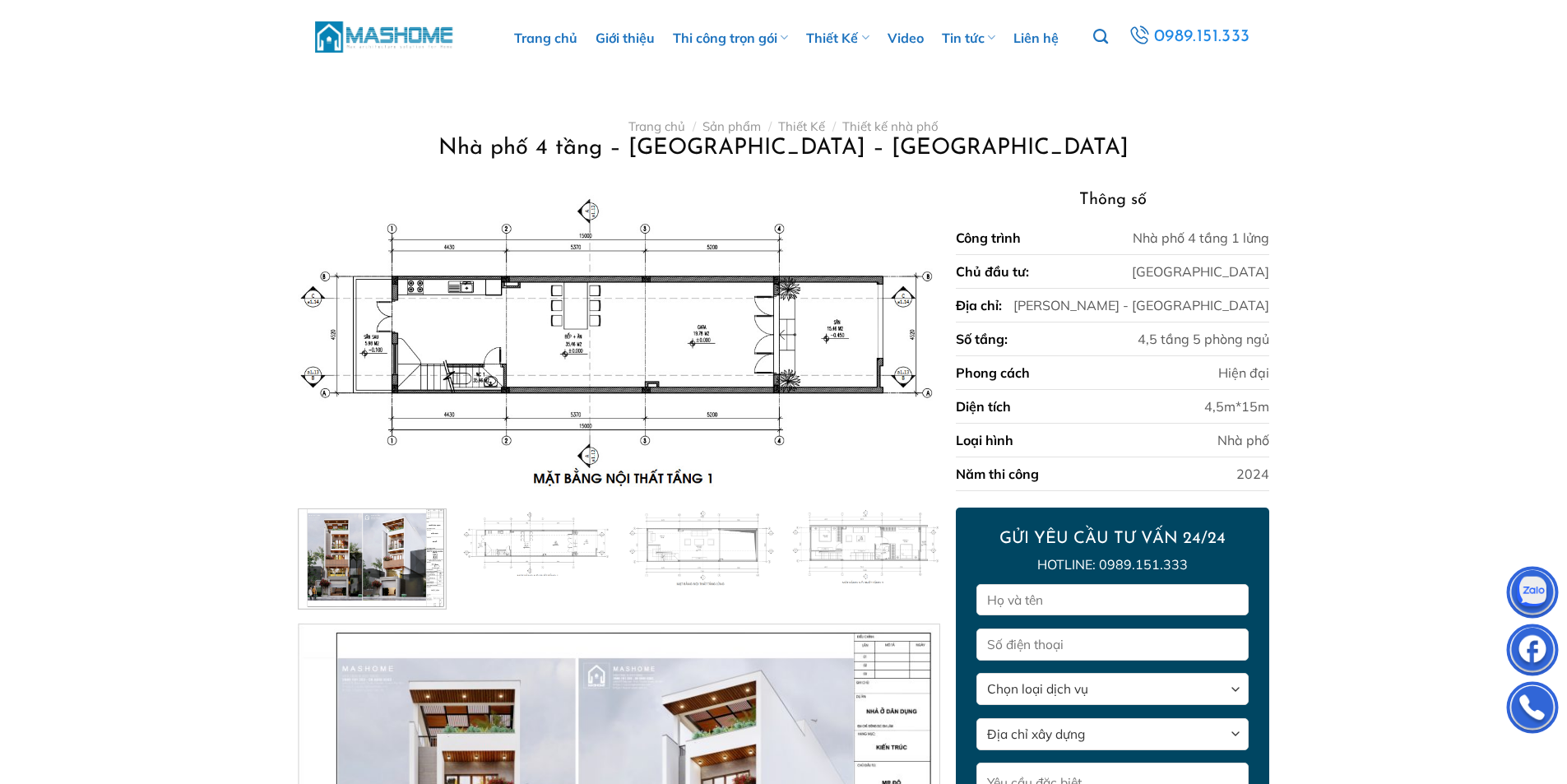
scroll to position [493, 0]
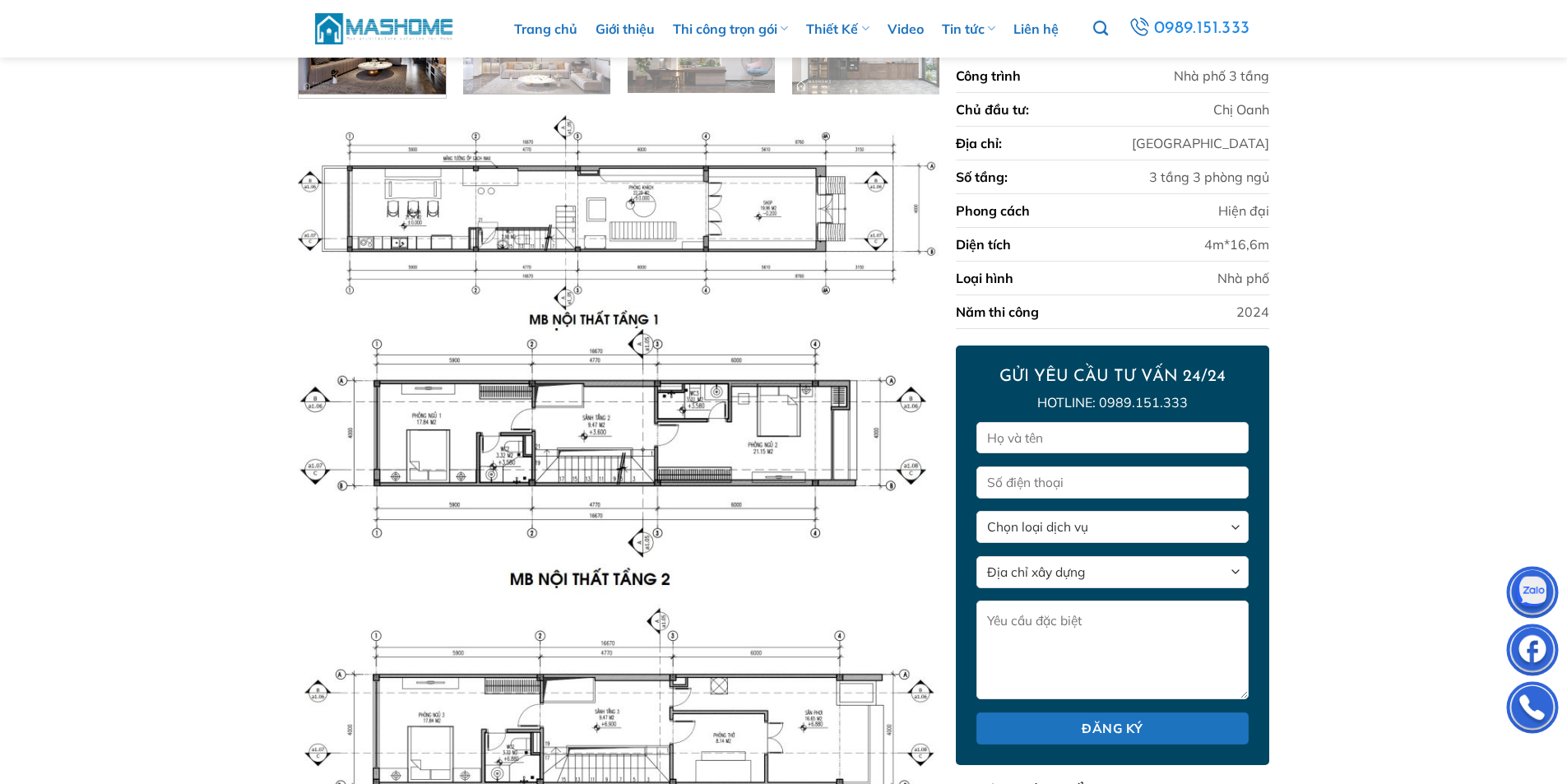
scroll to position [685, 0]
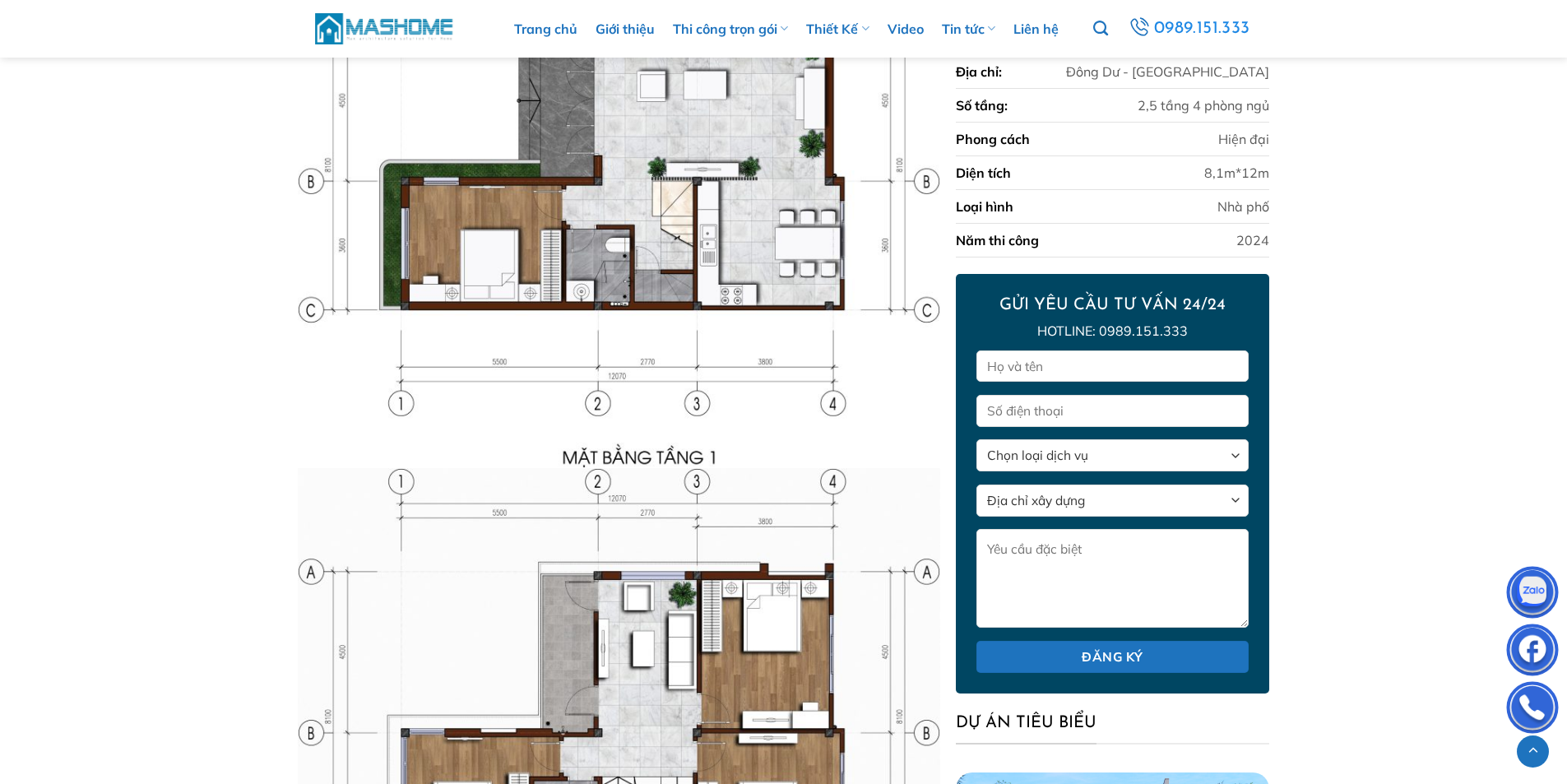
scroll to position [3061, 0]
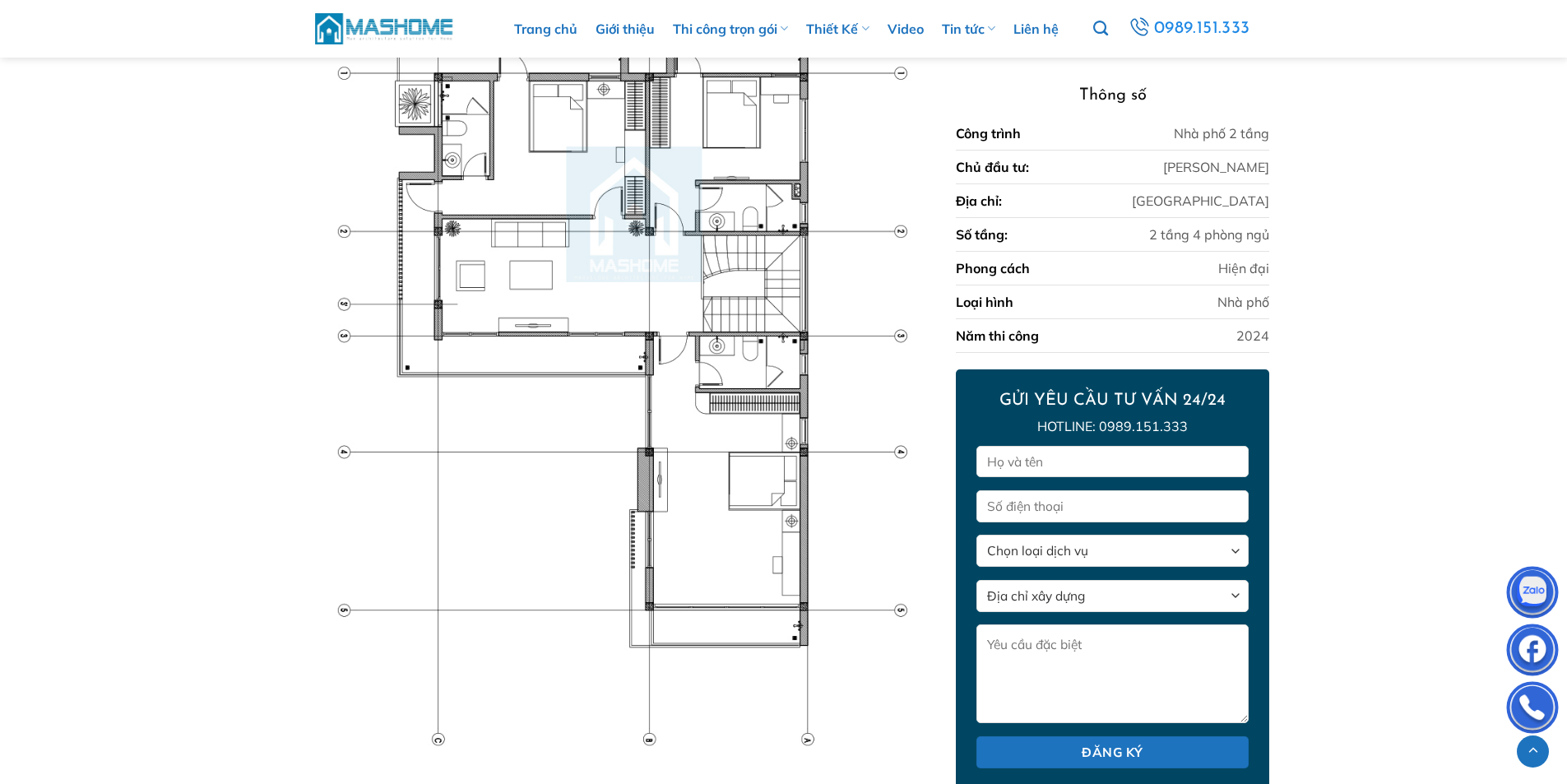
scroll to position [2980, 0]
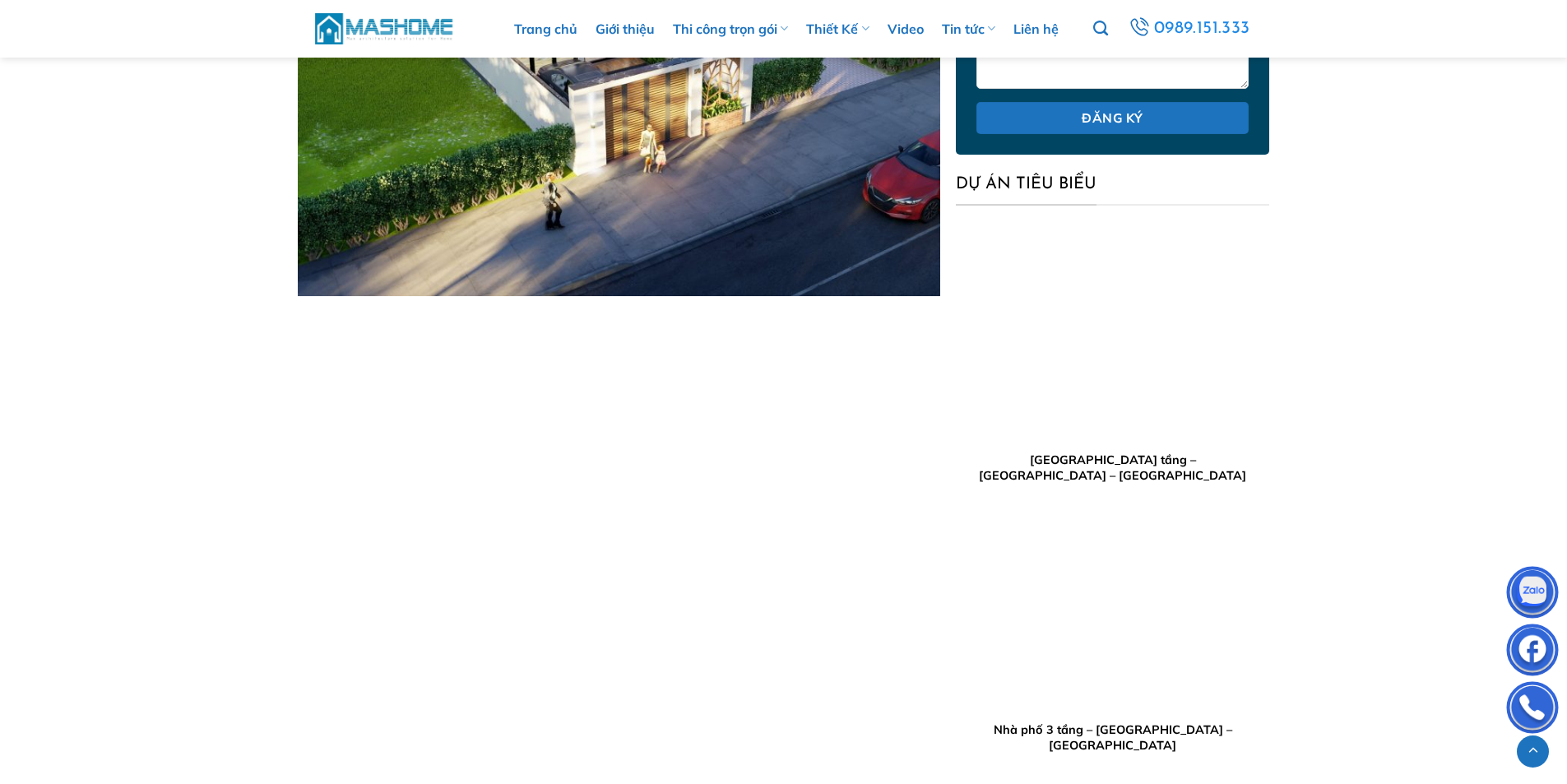
scroll to position [2437, 0]
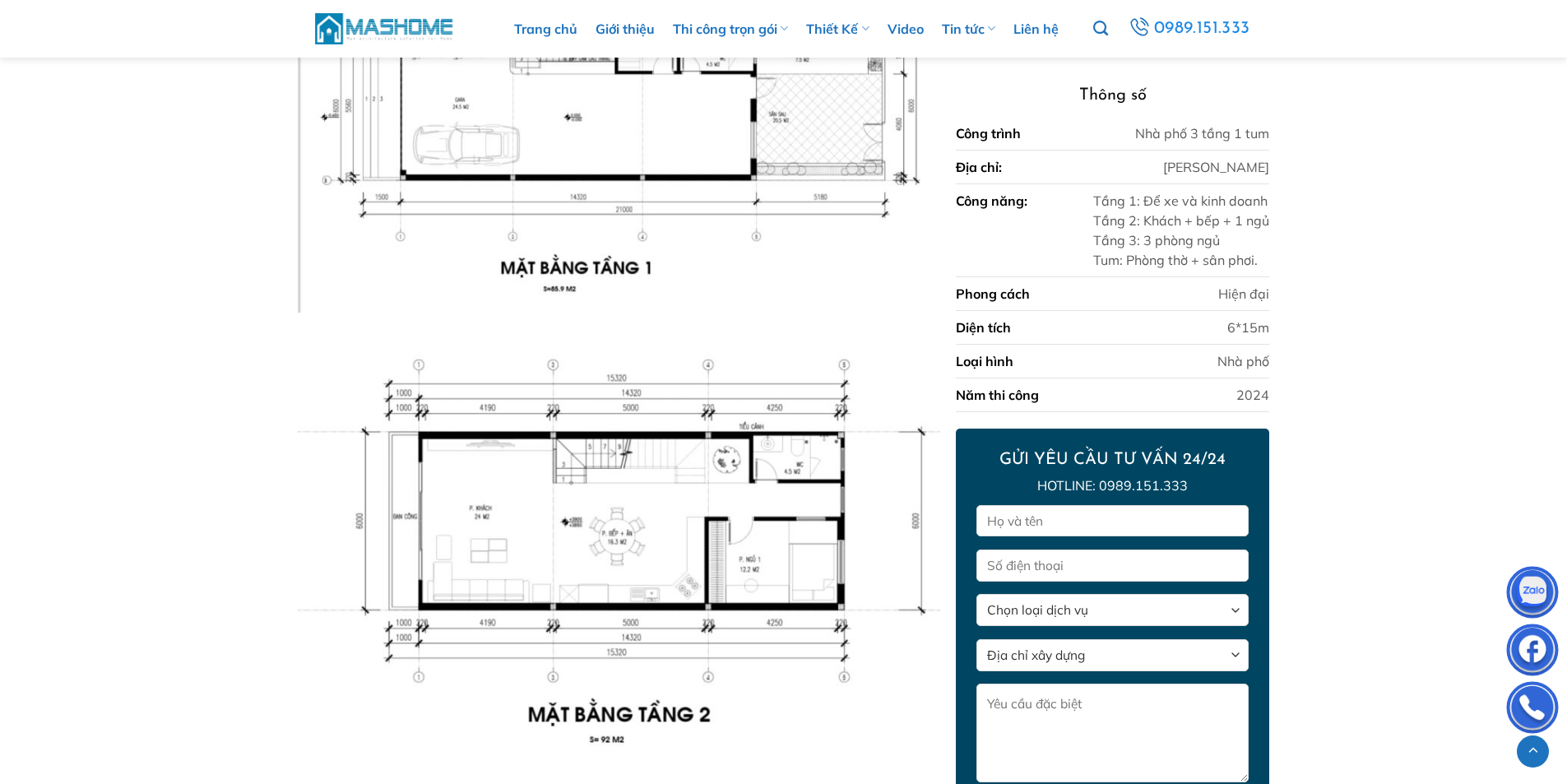
scroll to position [1185, 0]
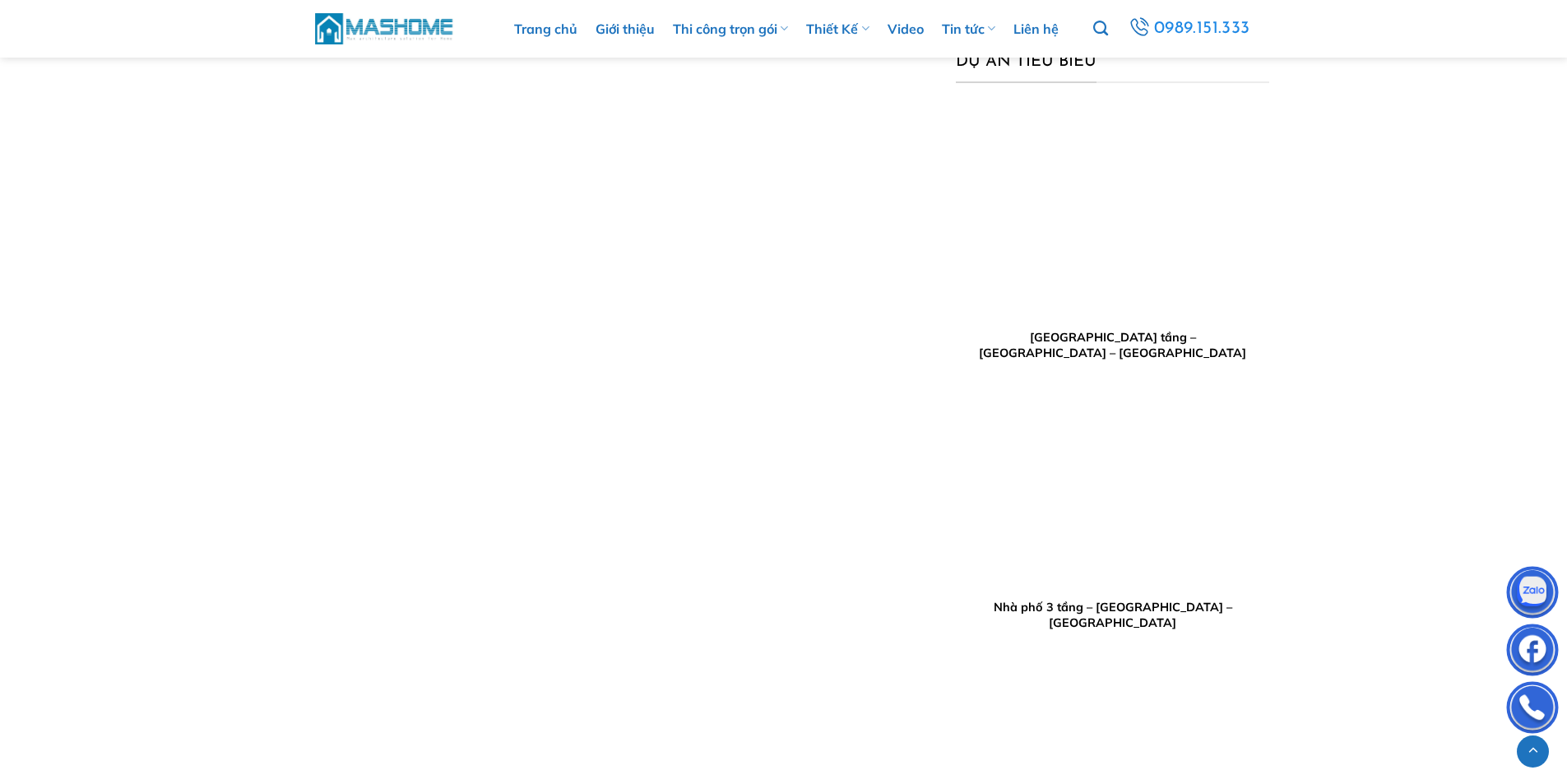
scroll to position [2252, 0]
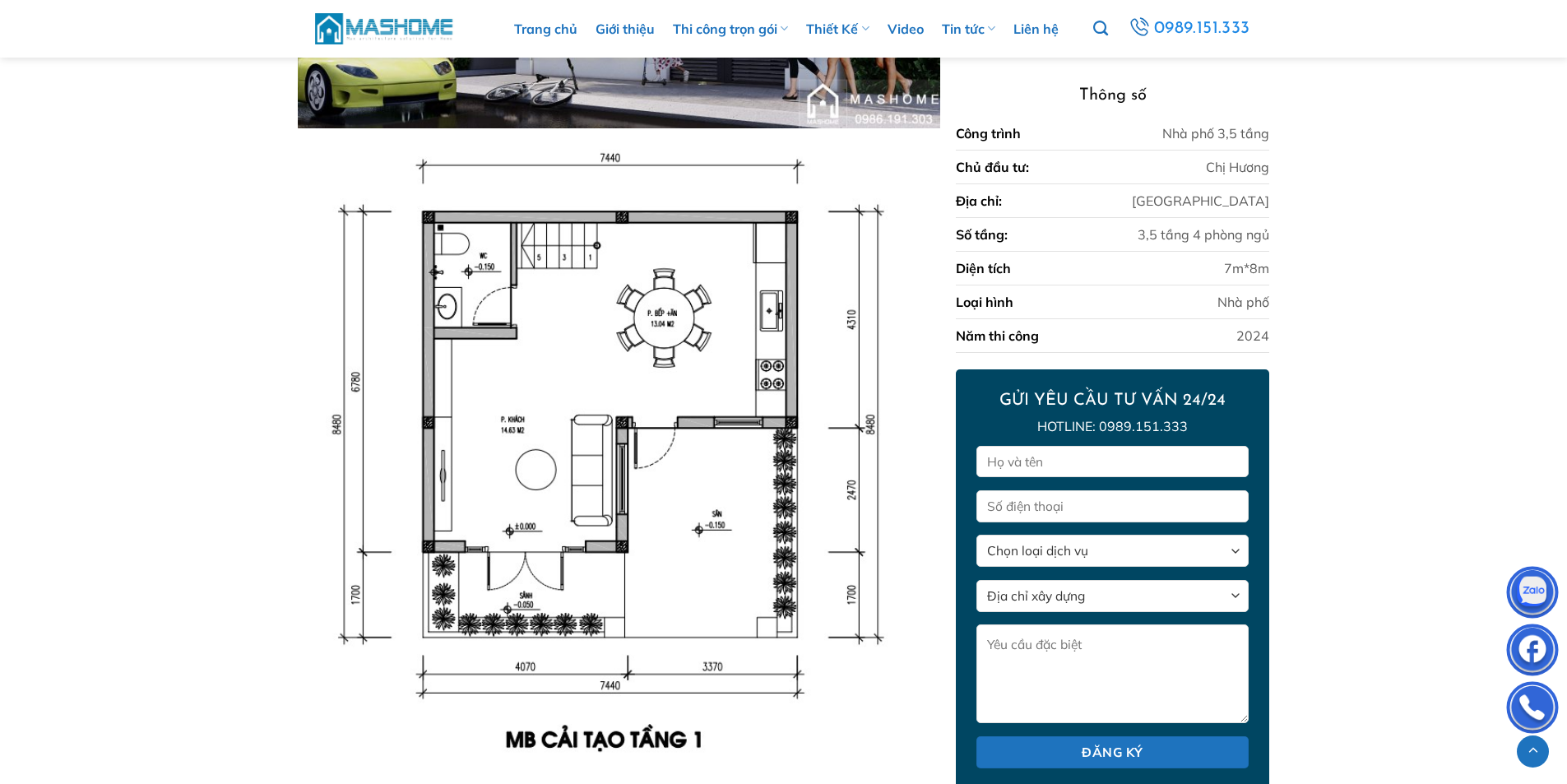
scroll to position [1562, 0]
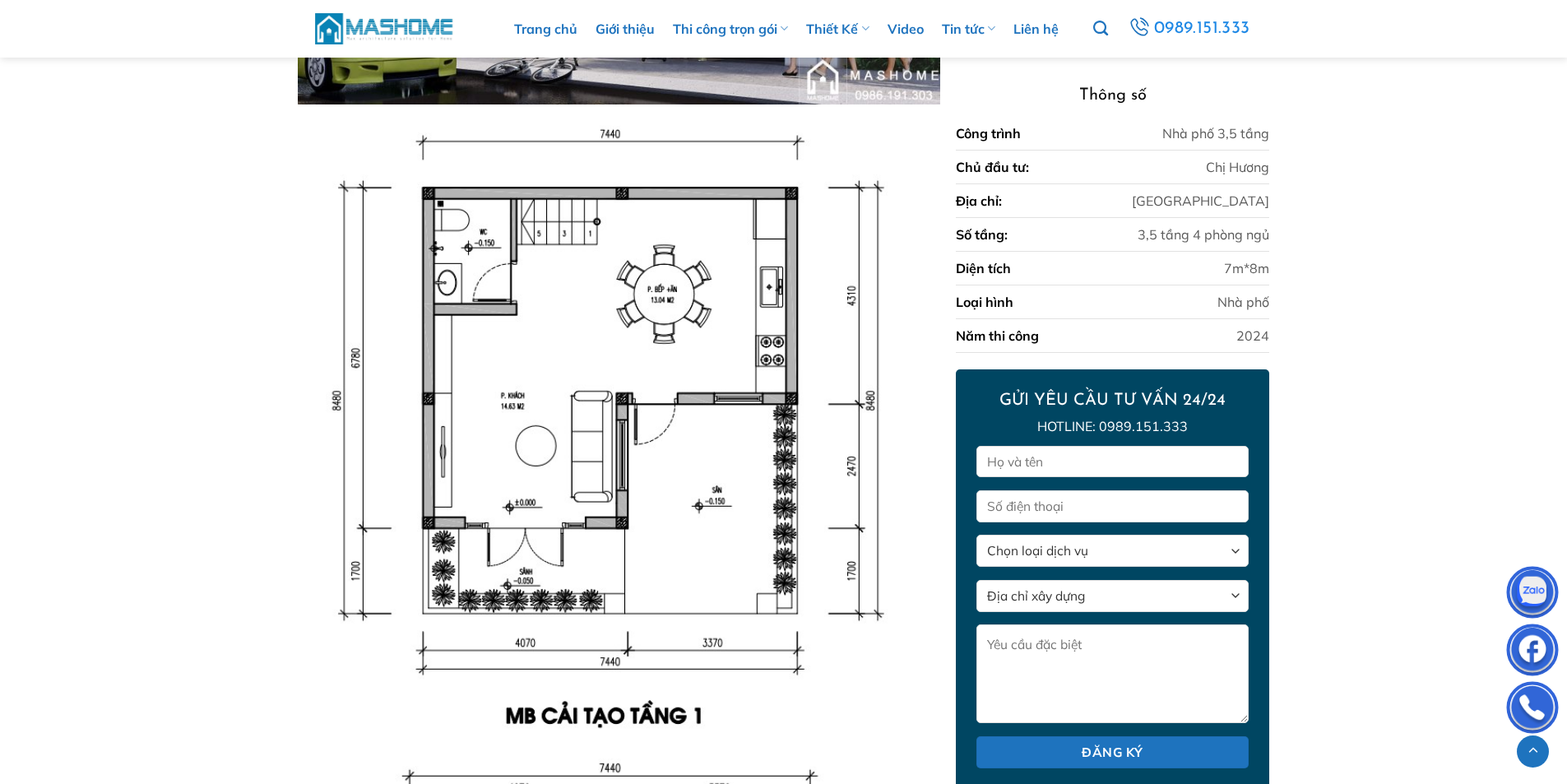
click at [228, 258] on div "Trang chủ / Sản phẩm / Thiết Kế / Thiết kế nhà phố [GEOGRAPHIC_DATA] tầng – [GE…" at bounding box center [784, 500] width 1567 height 3911
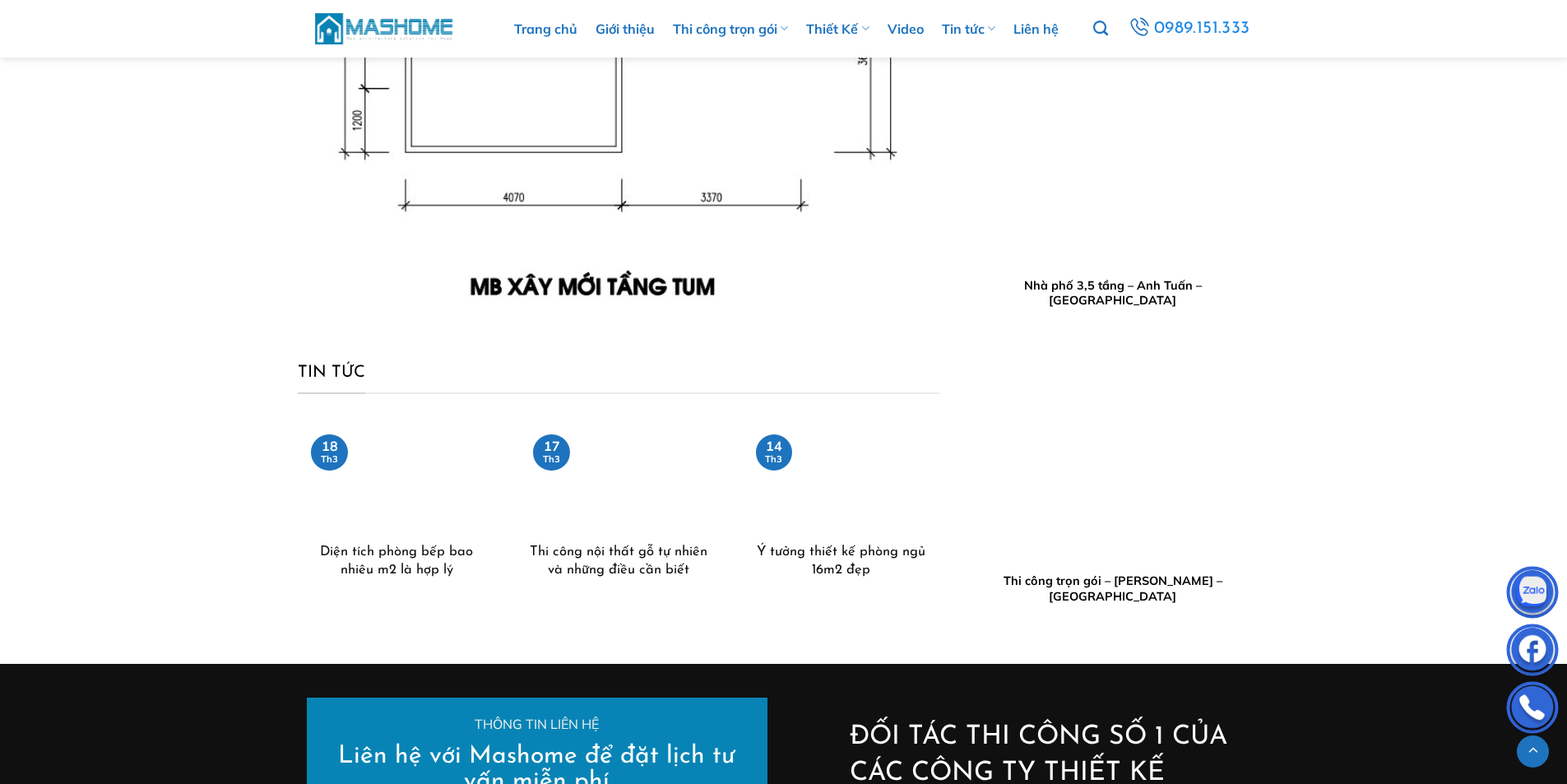
scroll to position [3454, 0]
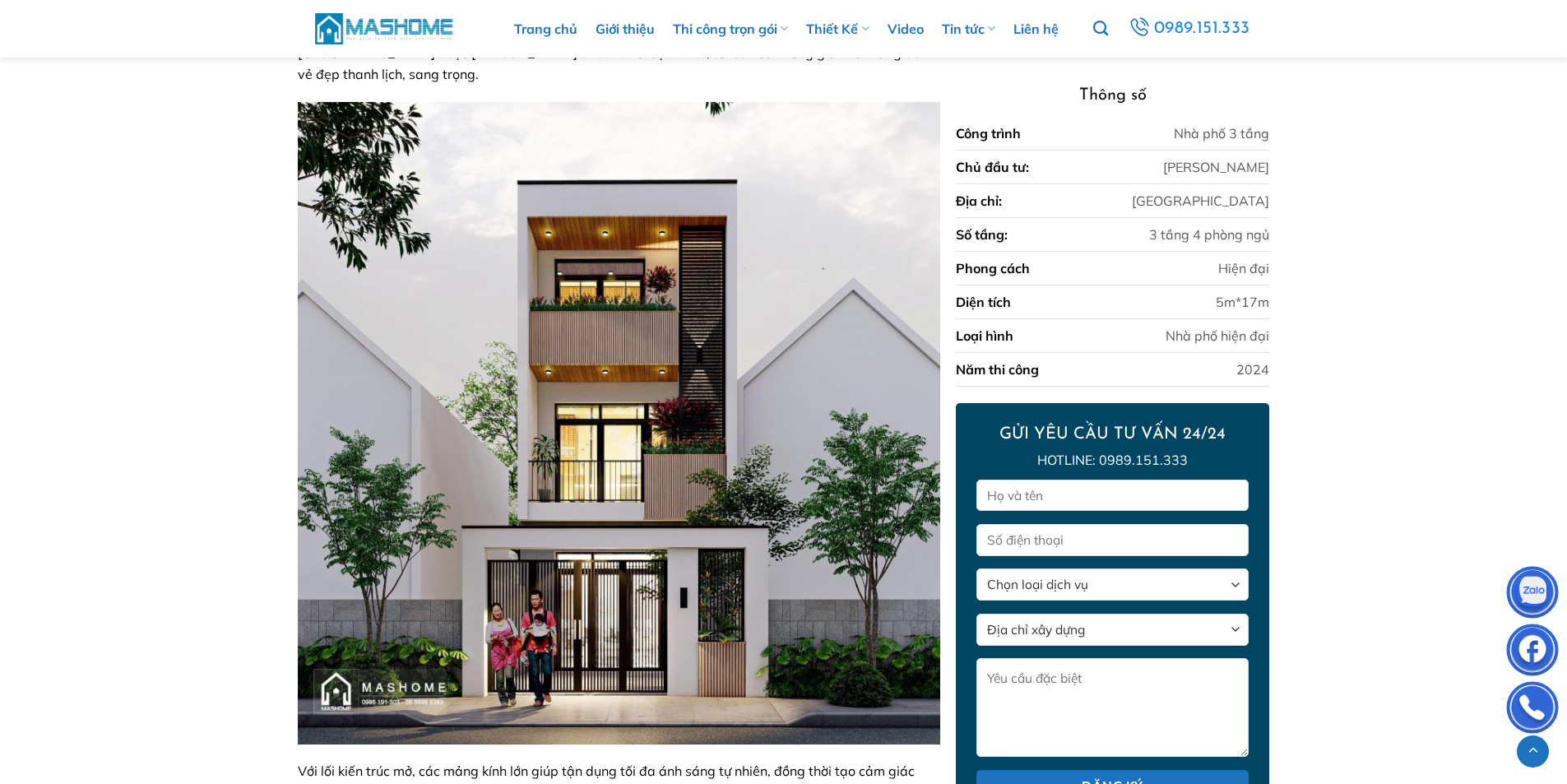
scroll to position [801, 0]
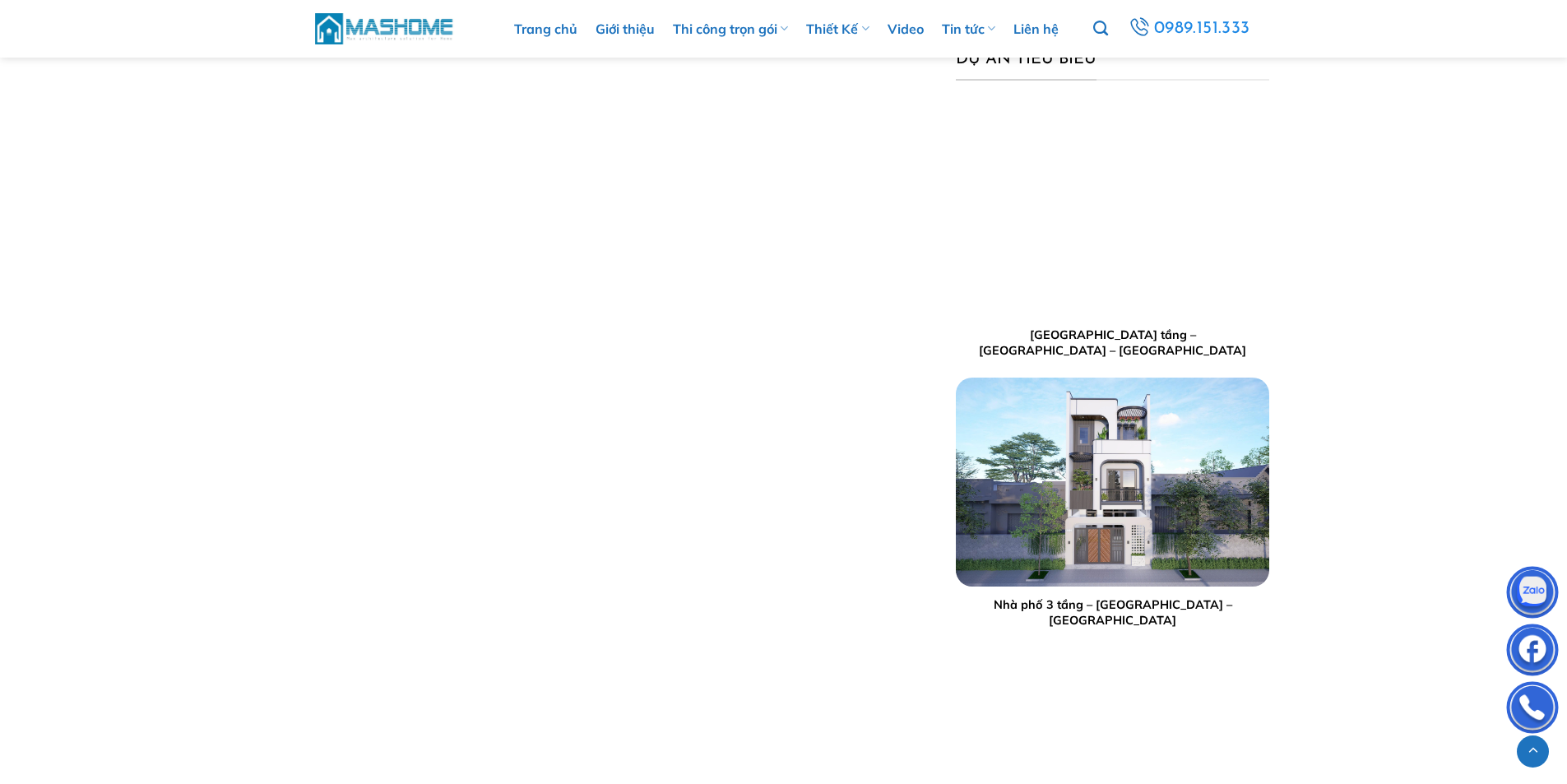
scroll to position [1586, 0]
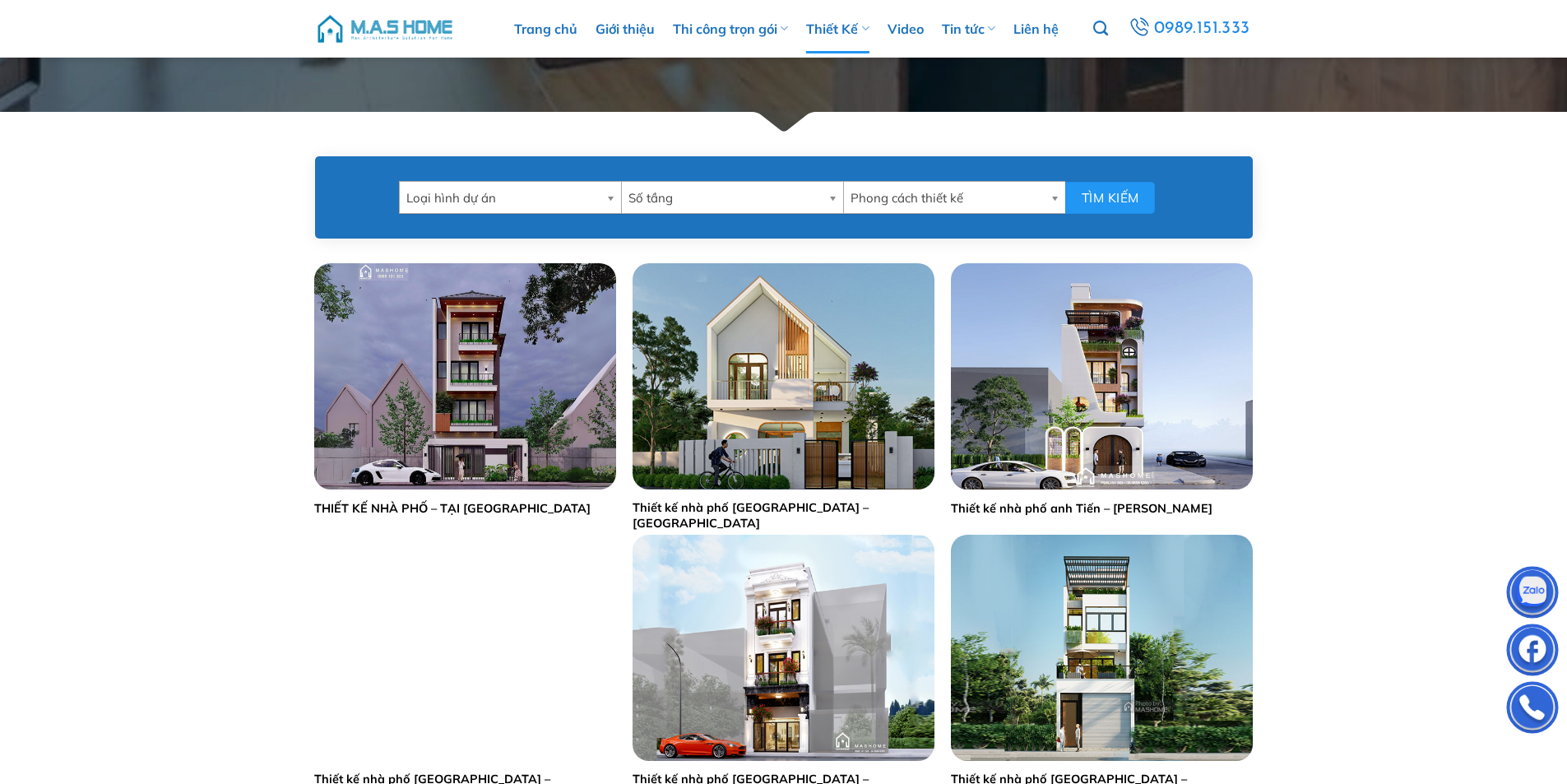
scroll to position [740, 0]
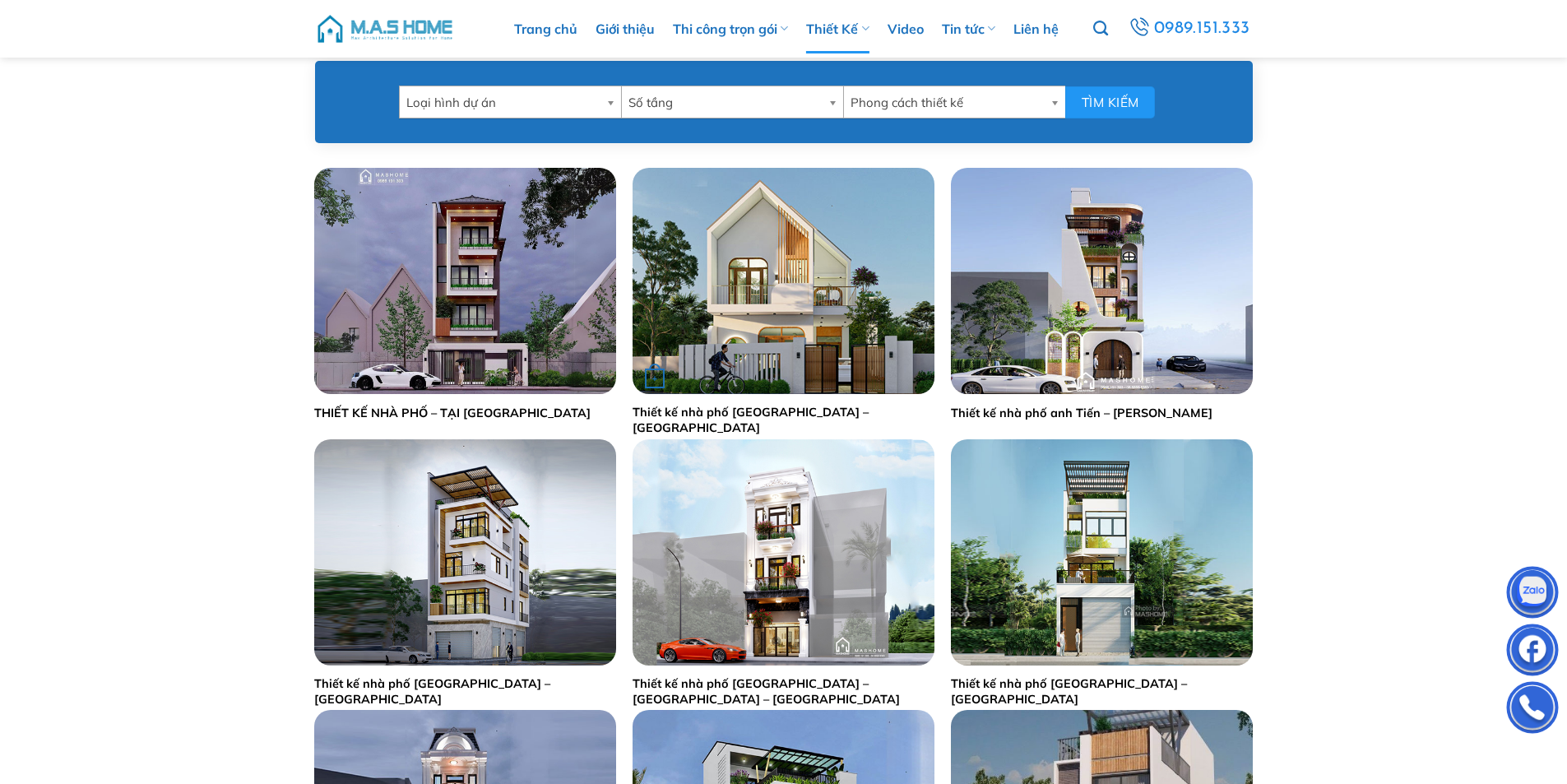
click at [809, 319] on img "Thiết kế nhà phố anh Sinh - Bắc Giang" at bounding box center [784, 281] width 302 height 227
click at [1105, 306] on img "Thiết kế nhà phố anh Tiến - Thạch Thất" at bounding box center [1102, 281] width 302 height 227
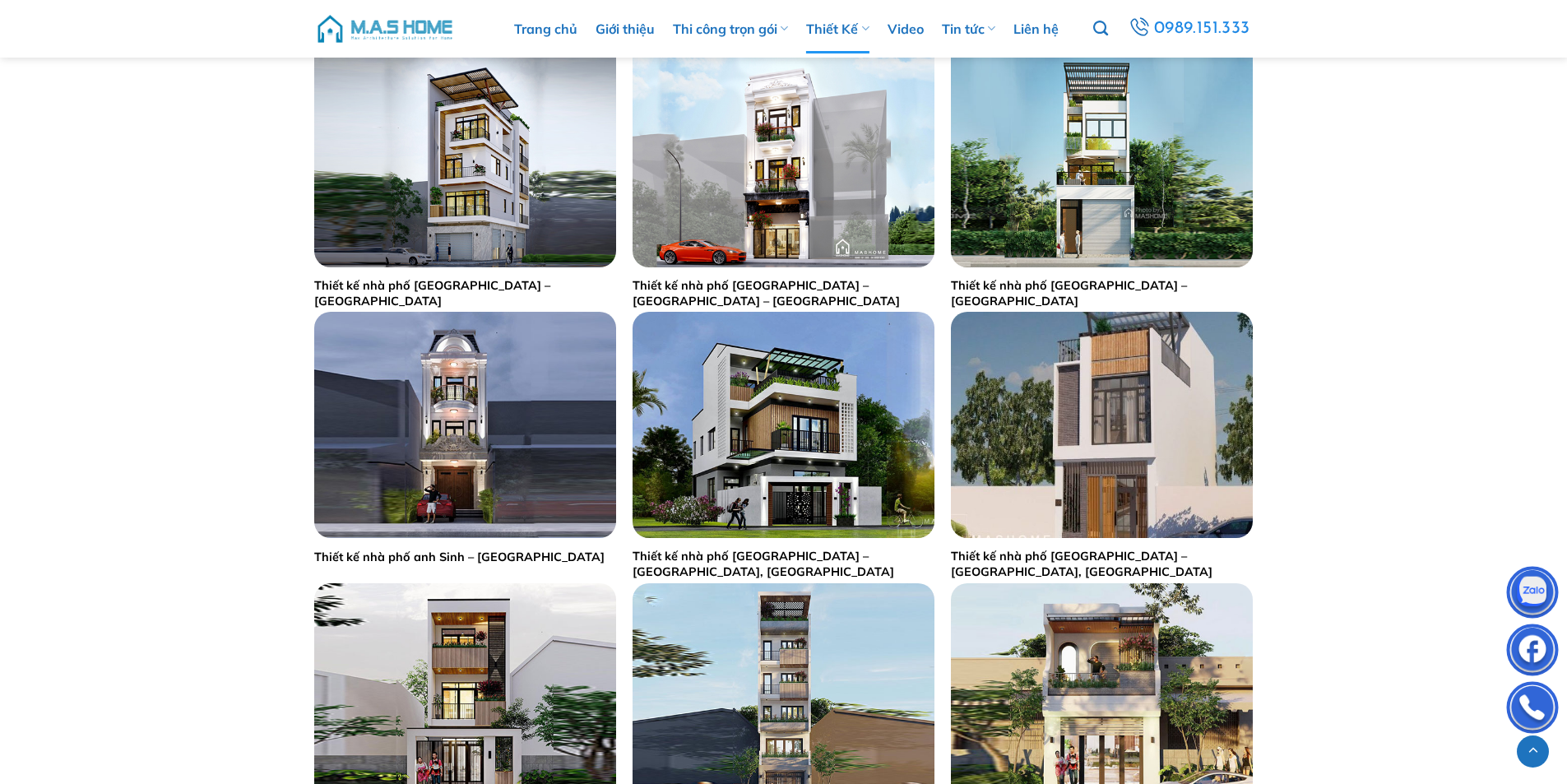
scroll to position [1316, 0]
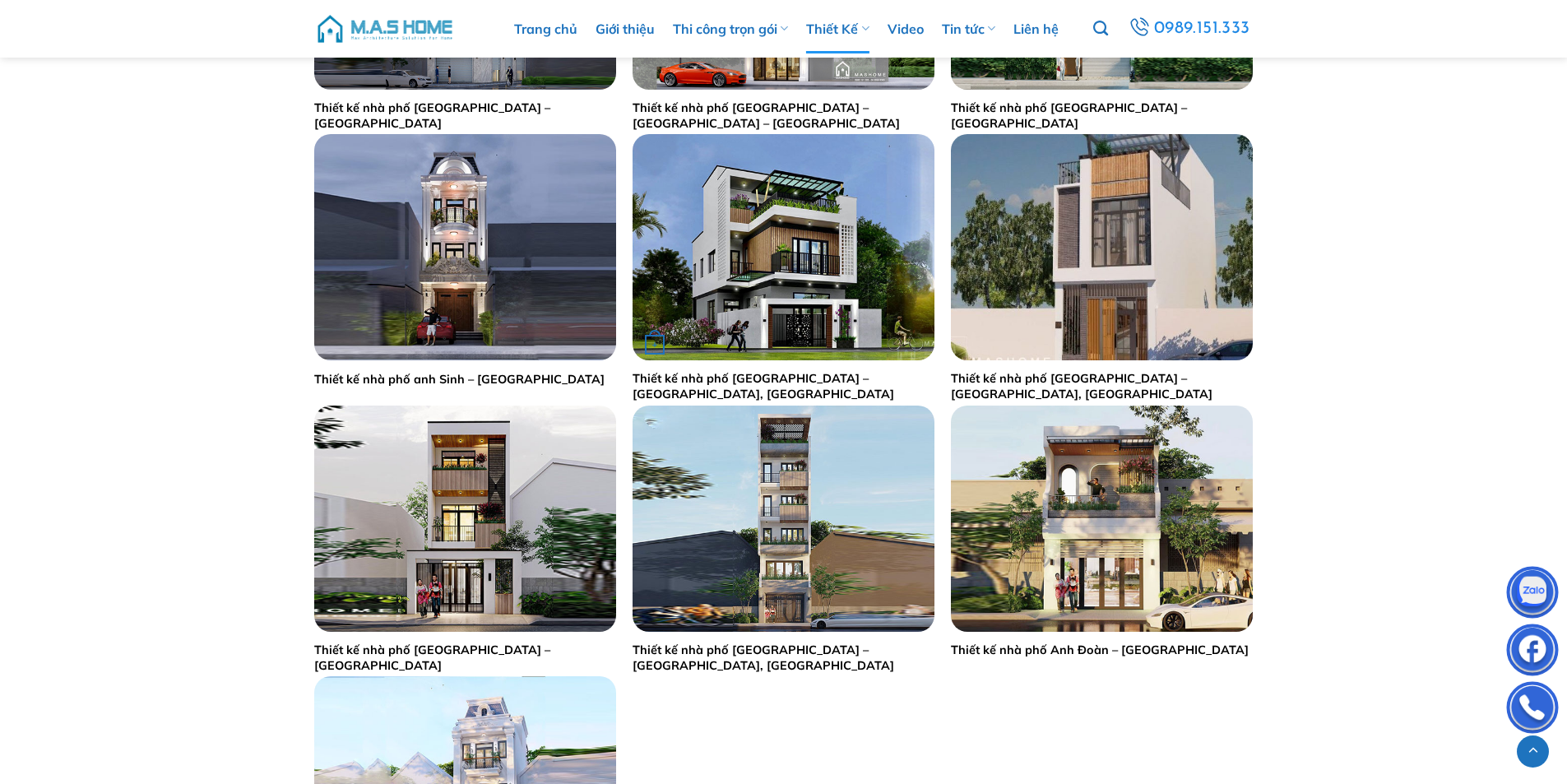
click at [826, 296] on img "Thiết kế nhà phố anh Đạo - Thanh Oai, Hà Nội" at bounding box center [784, 246] width 302 height 227
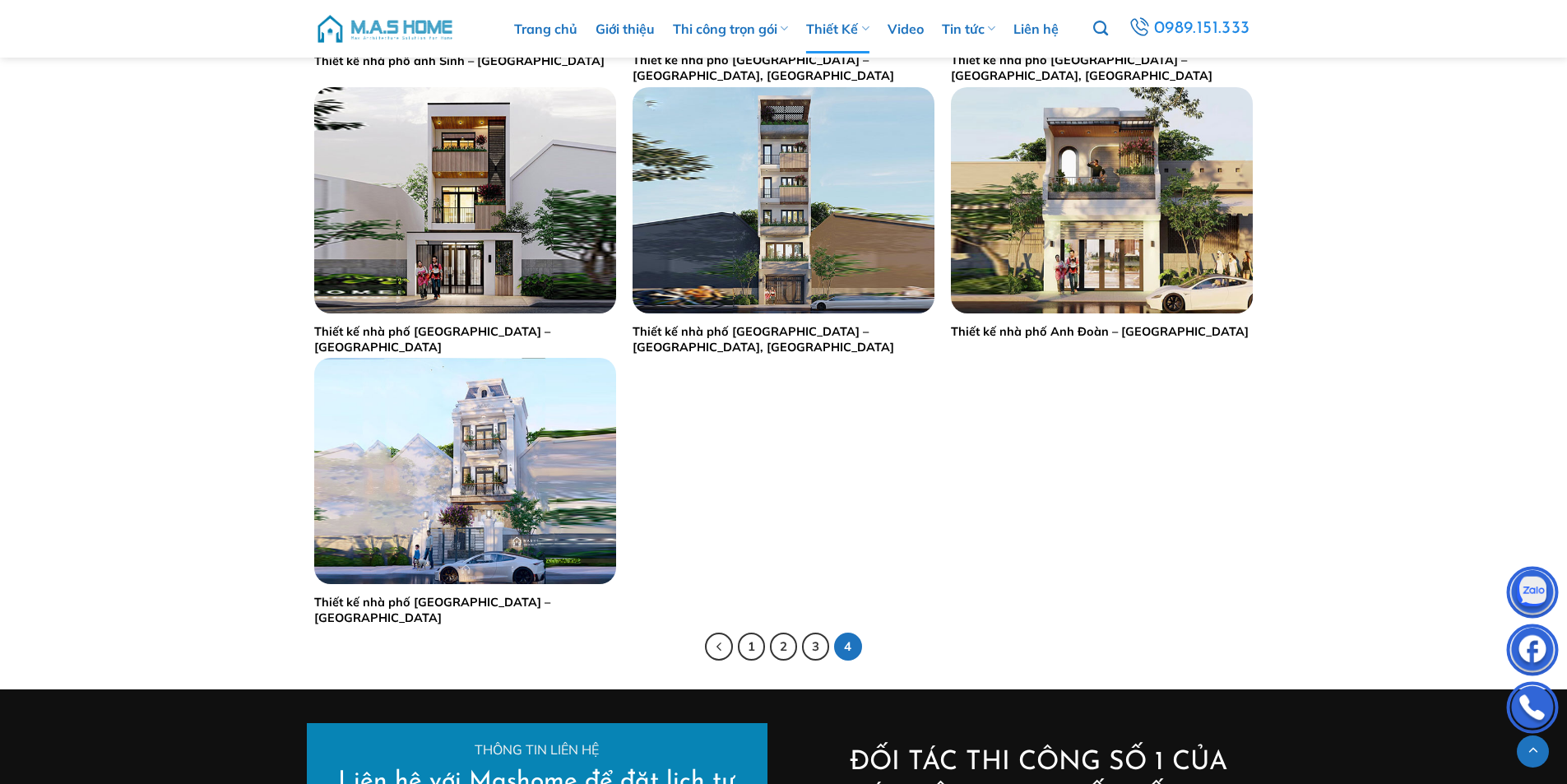
scroll to position [1645, 0]
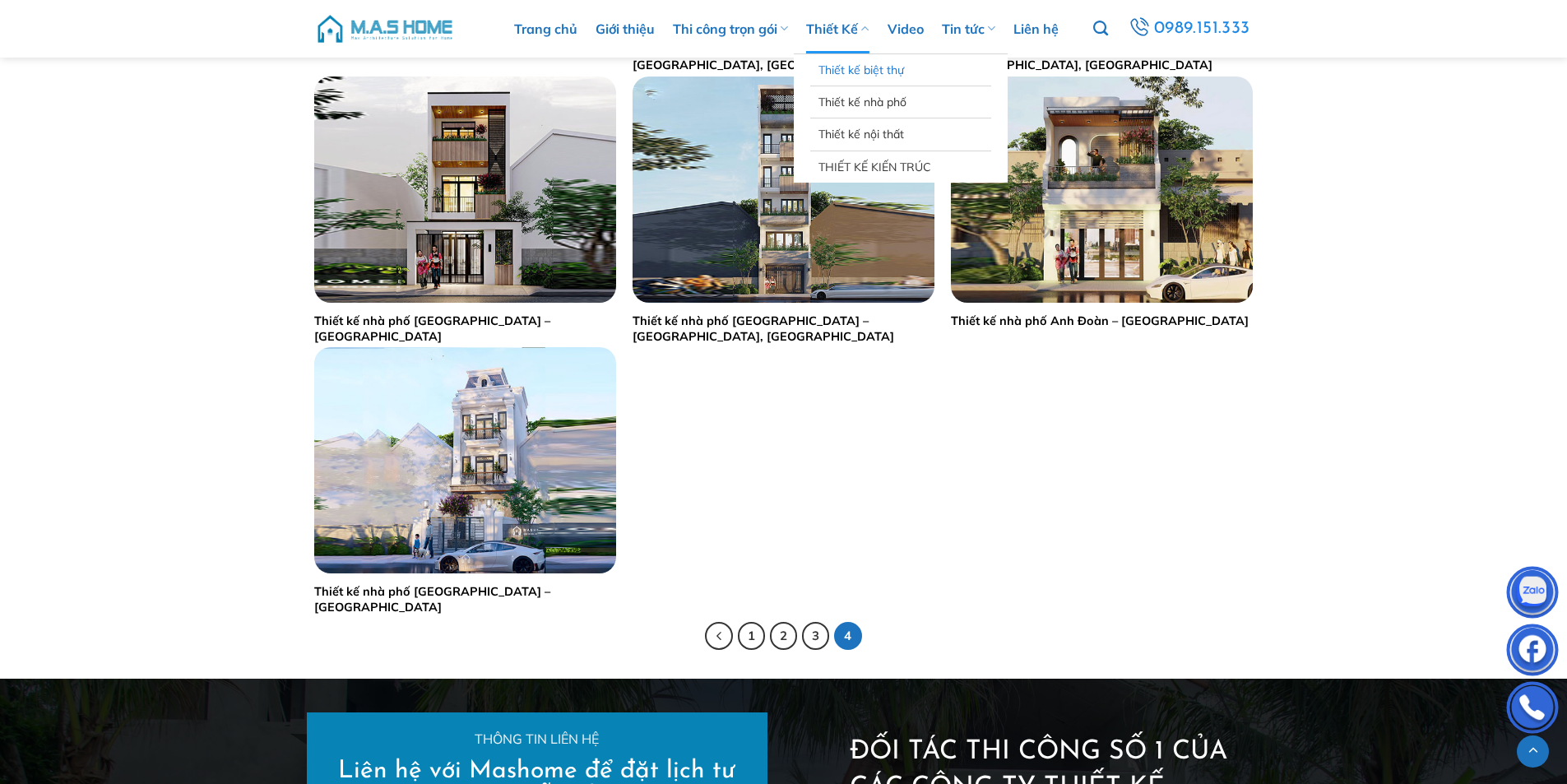
click at [894, 72] on link "Thiết kế biệt thự" at bounding box center [900, 69] width 164 height 31
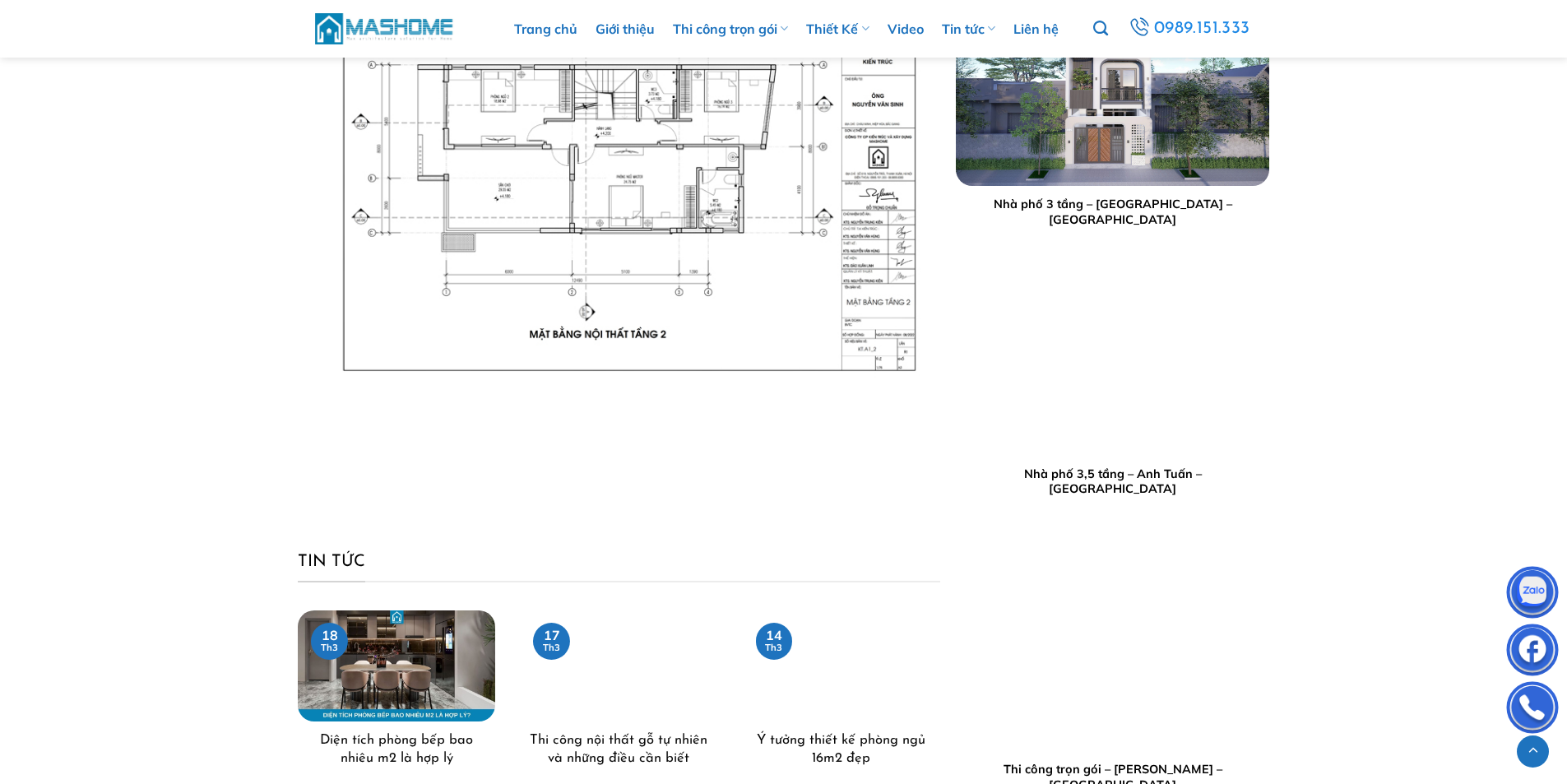
scroll to position [2737, 0]
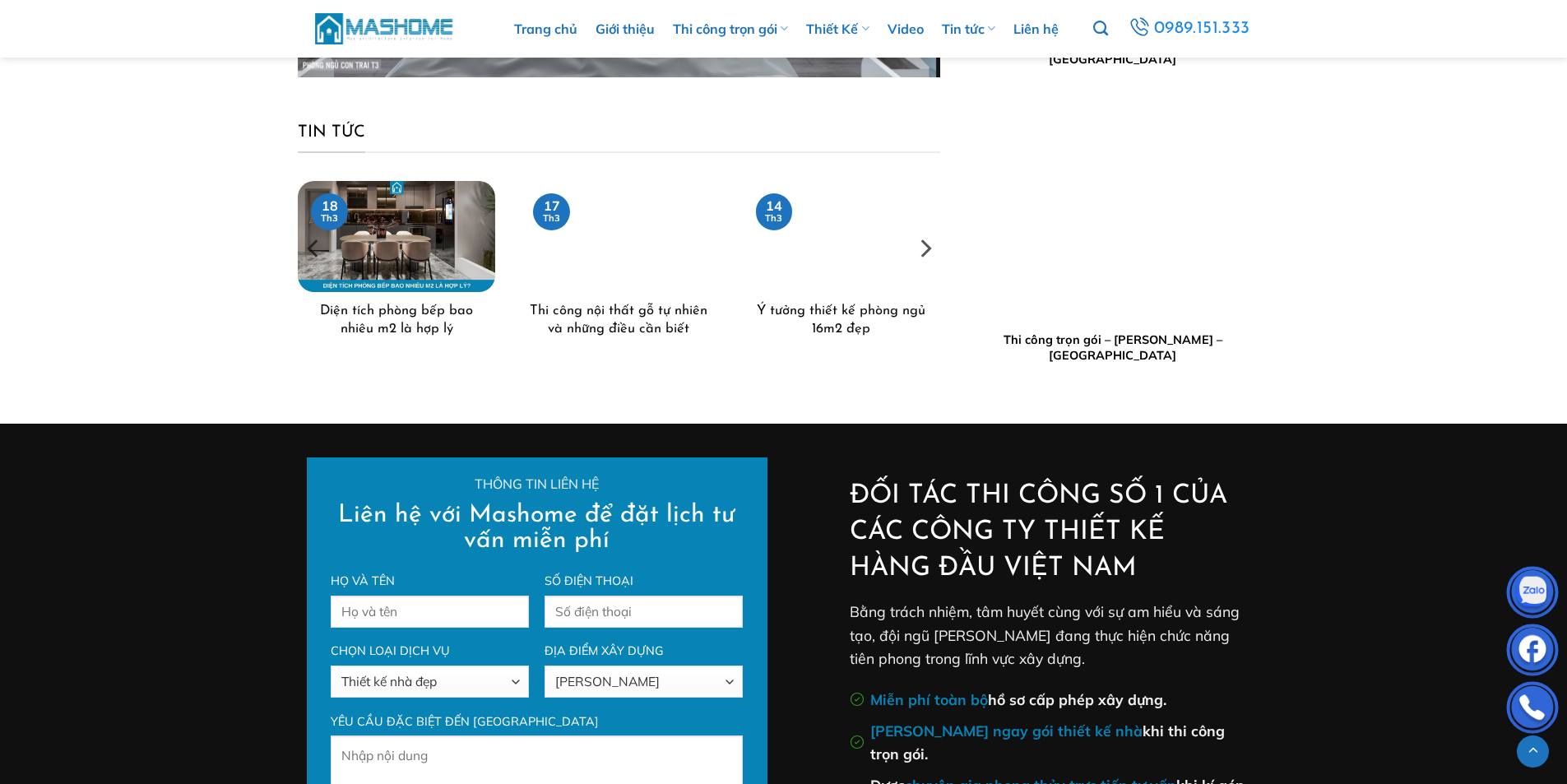
scroll to position [7835, 0]
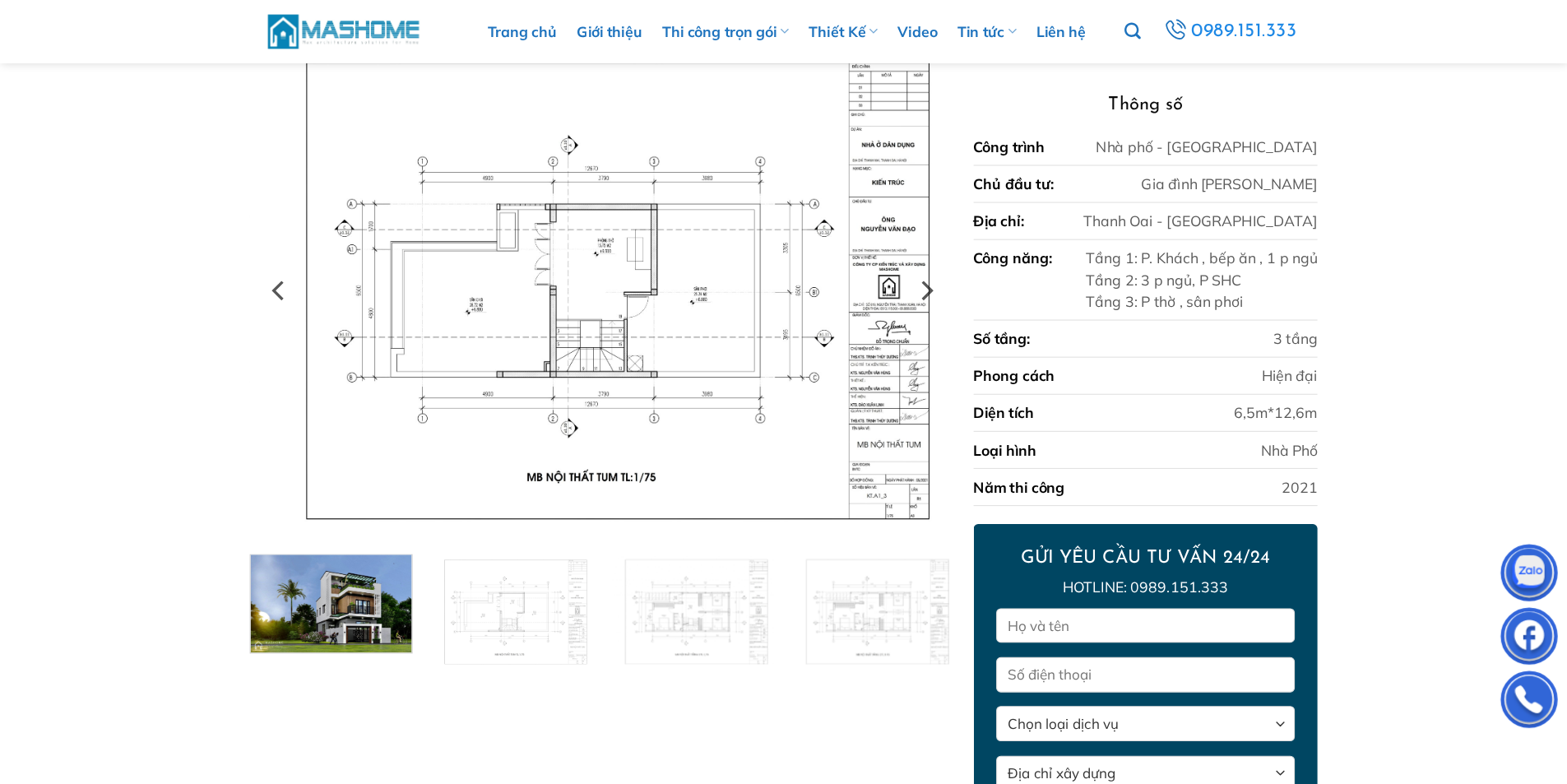
scroll to position [151, 0]
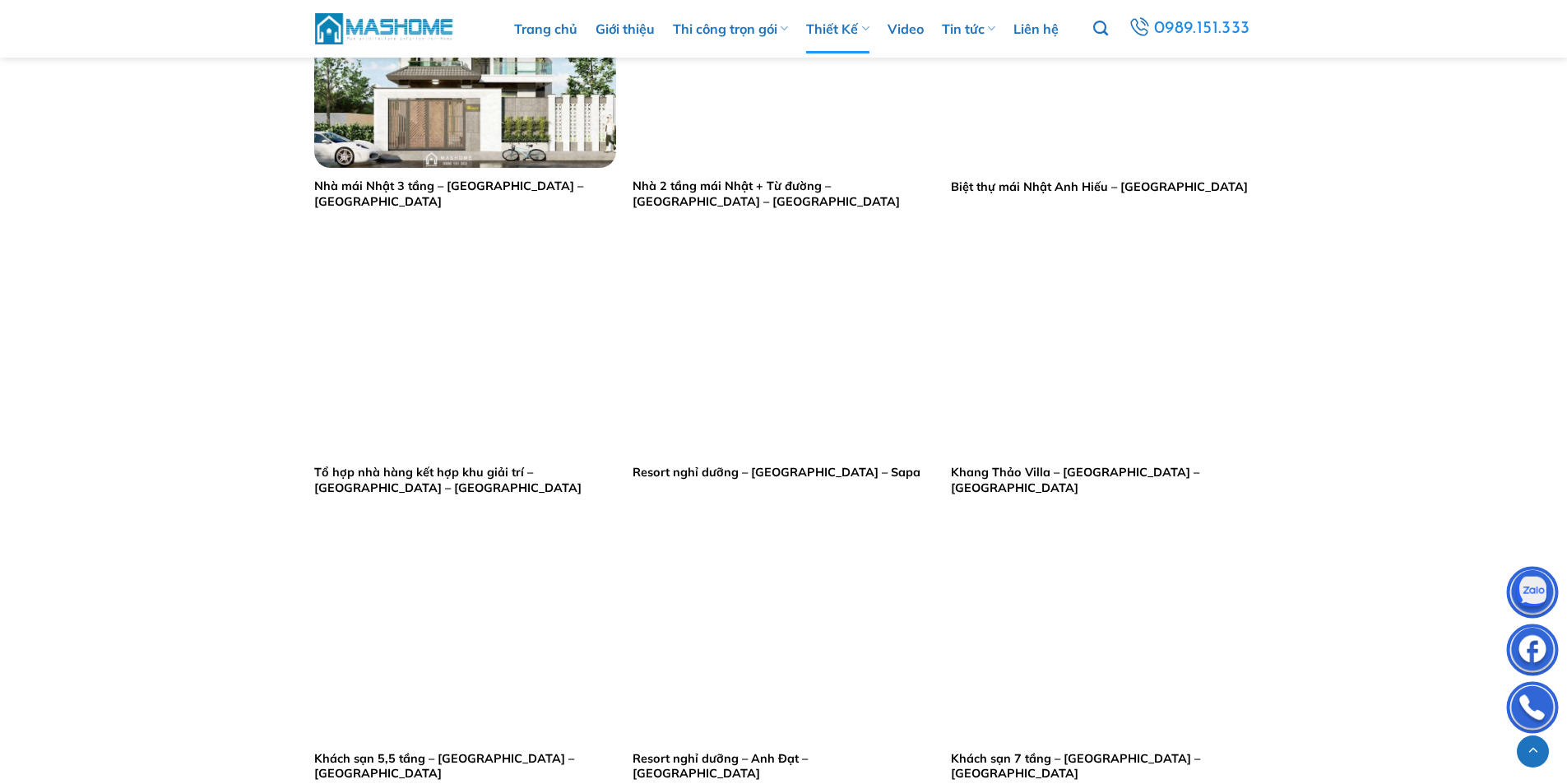
scroll to position [1726, 0]
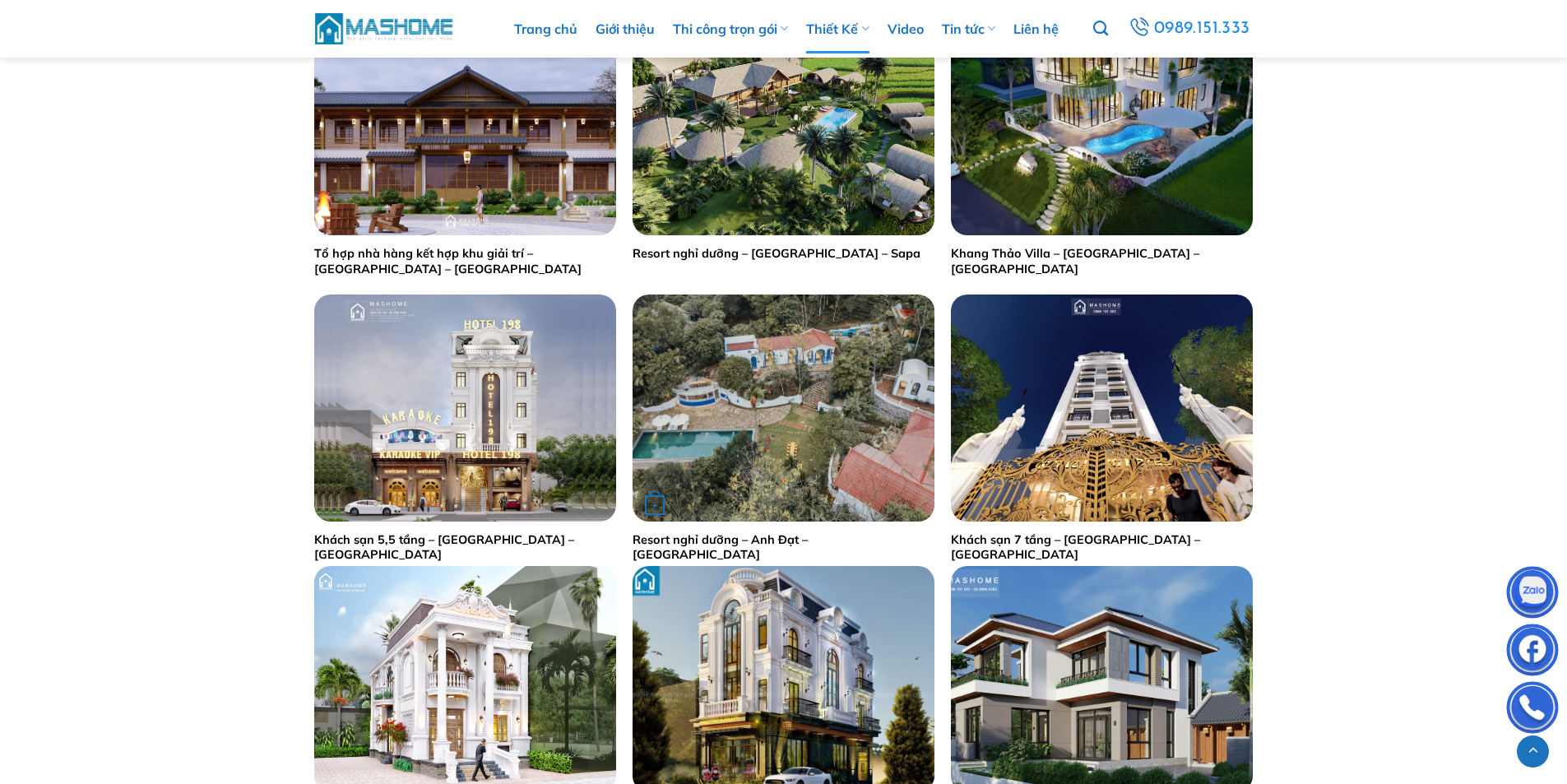
click at [809, 434] on img "Resort nghỉ dưỡng - Anh Đạt - Ba Vì" at bounding box center [784, 408] width 302 height 227
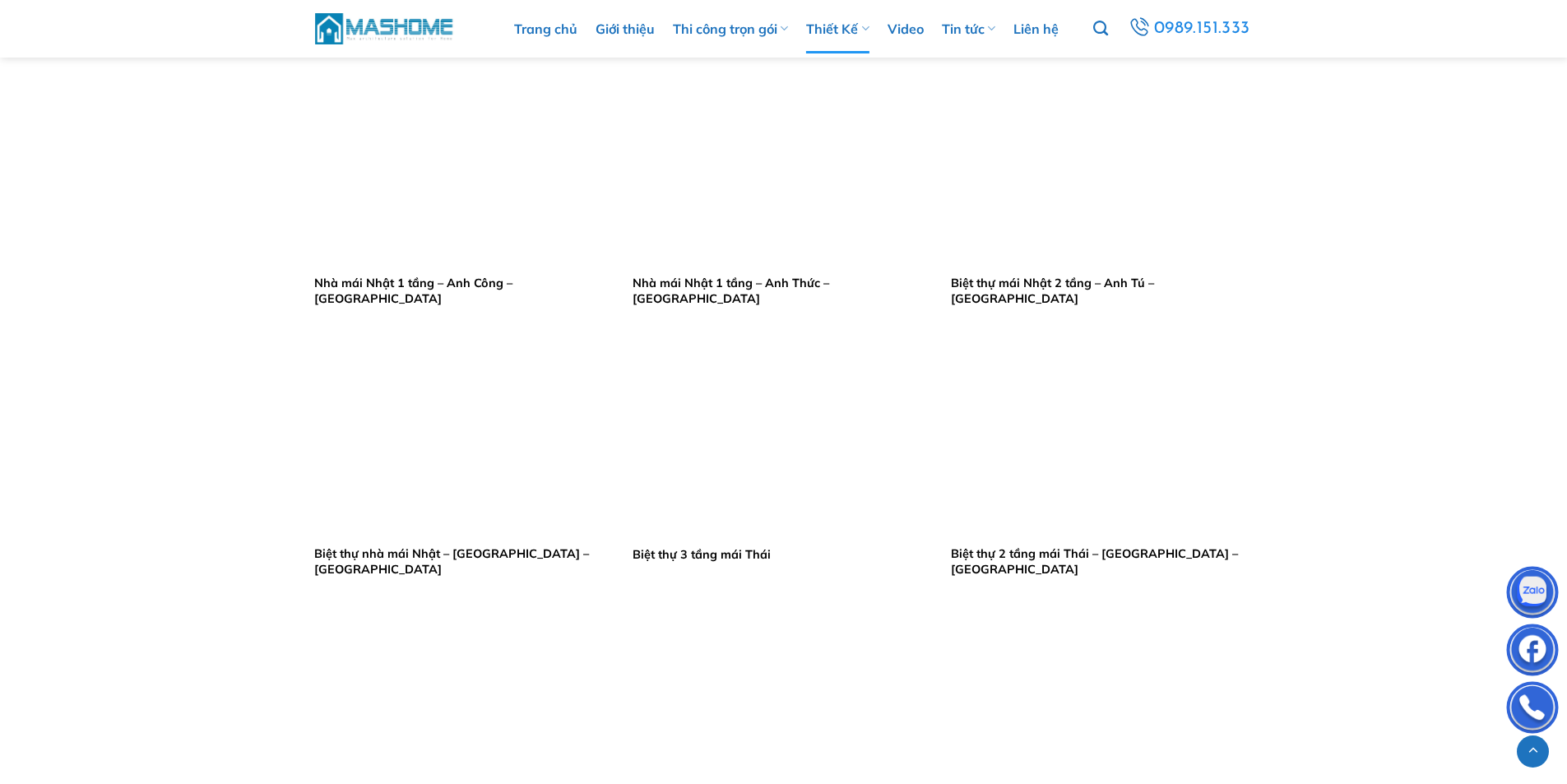
scroll to position [3207, 0]
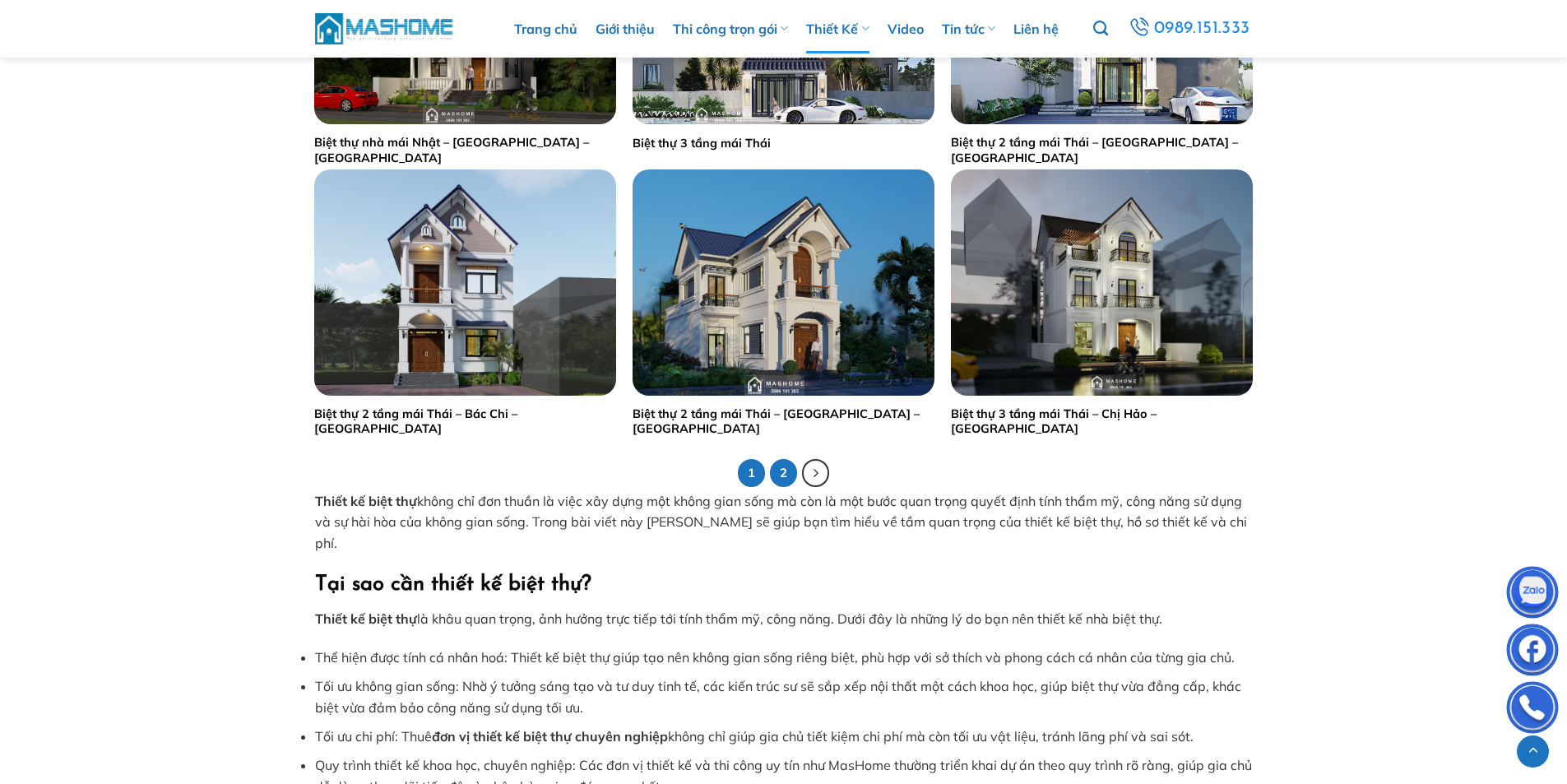
click at [782, 478] on link "2" at bounding box center [784, 472] width 28 height 27
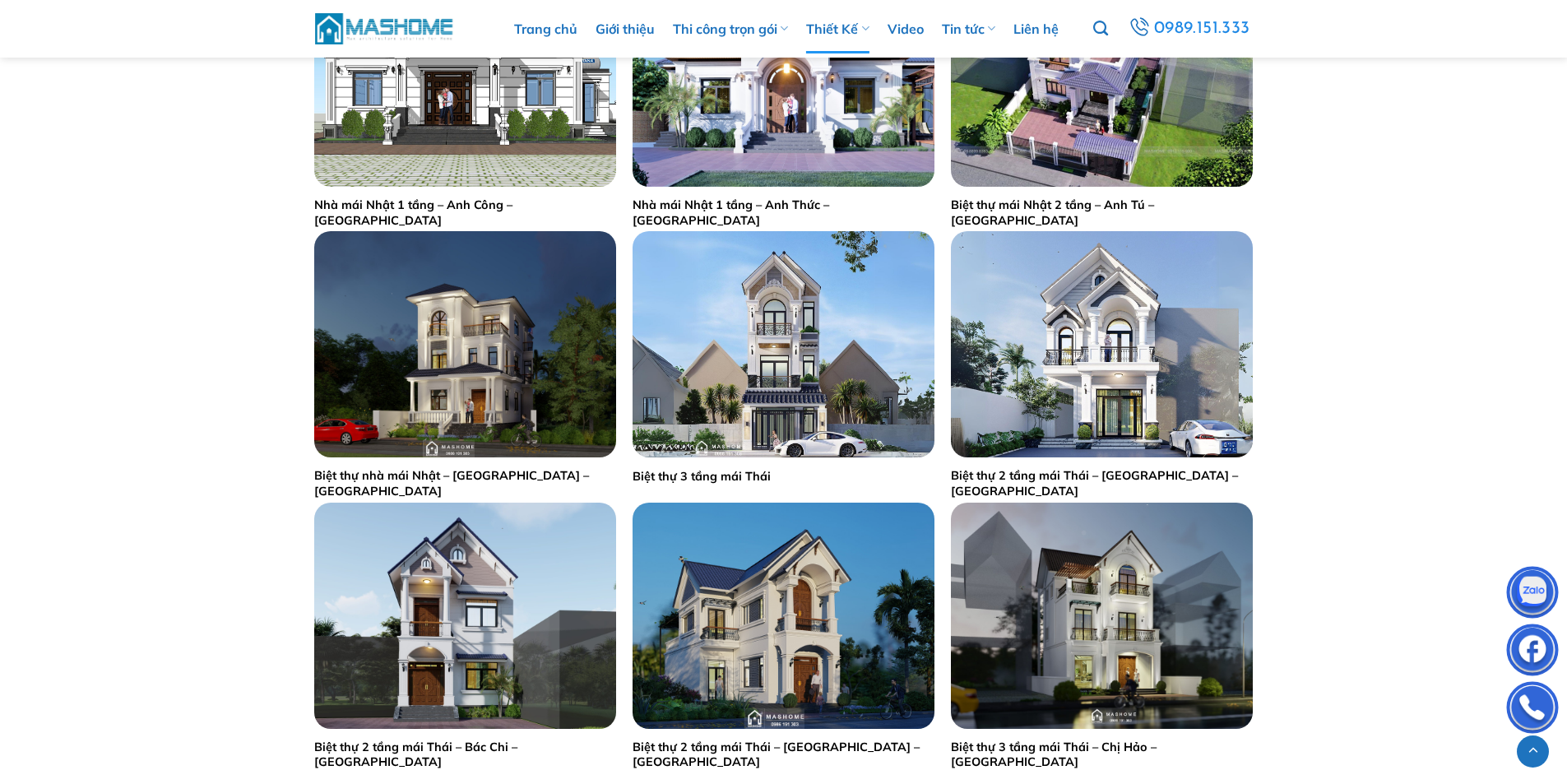
scroll to position [2549, 0]
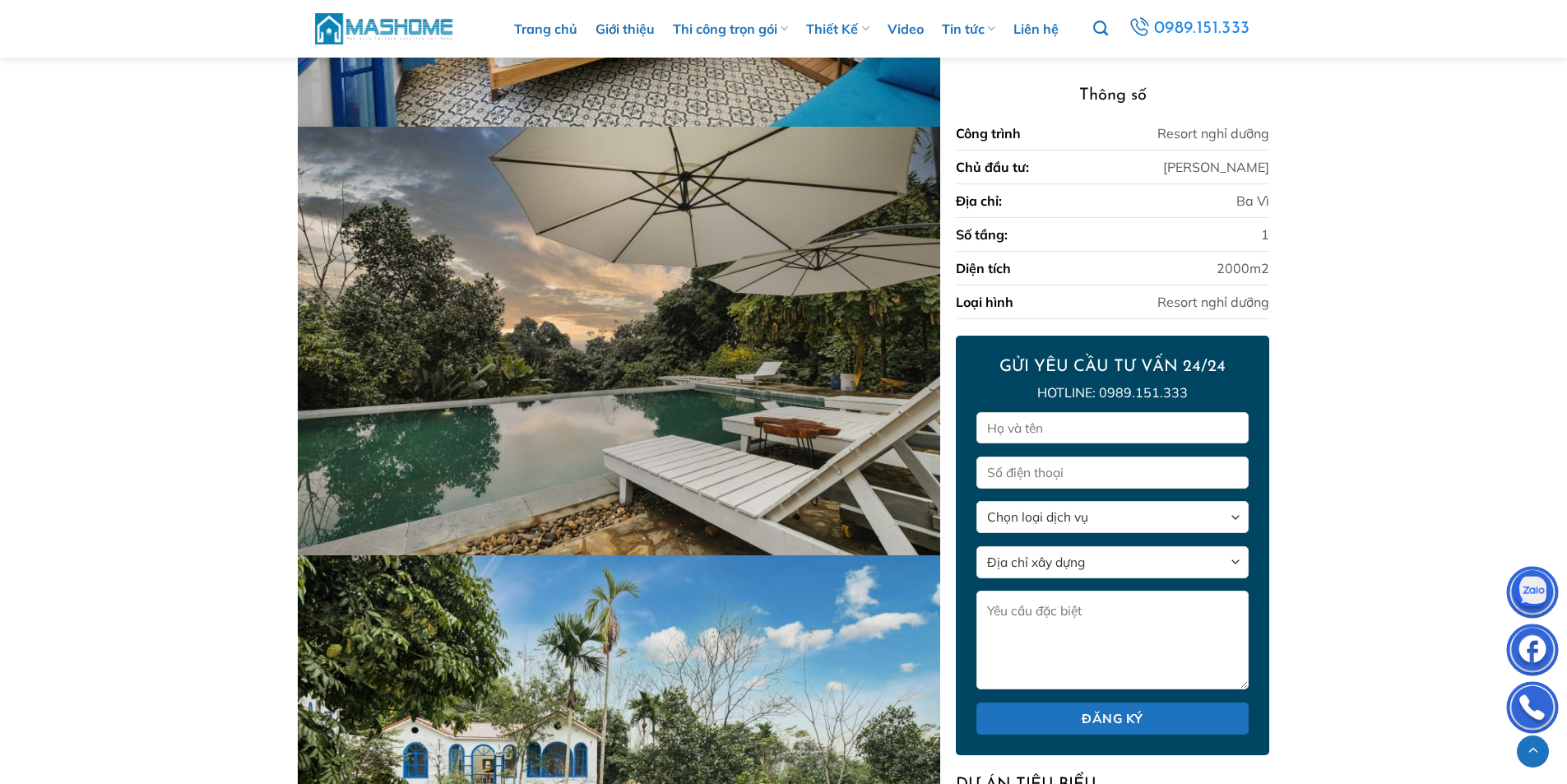
scroll to position [3604, 0]
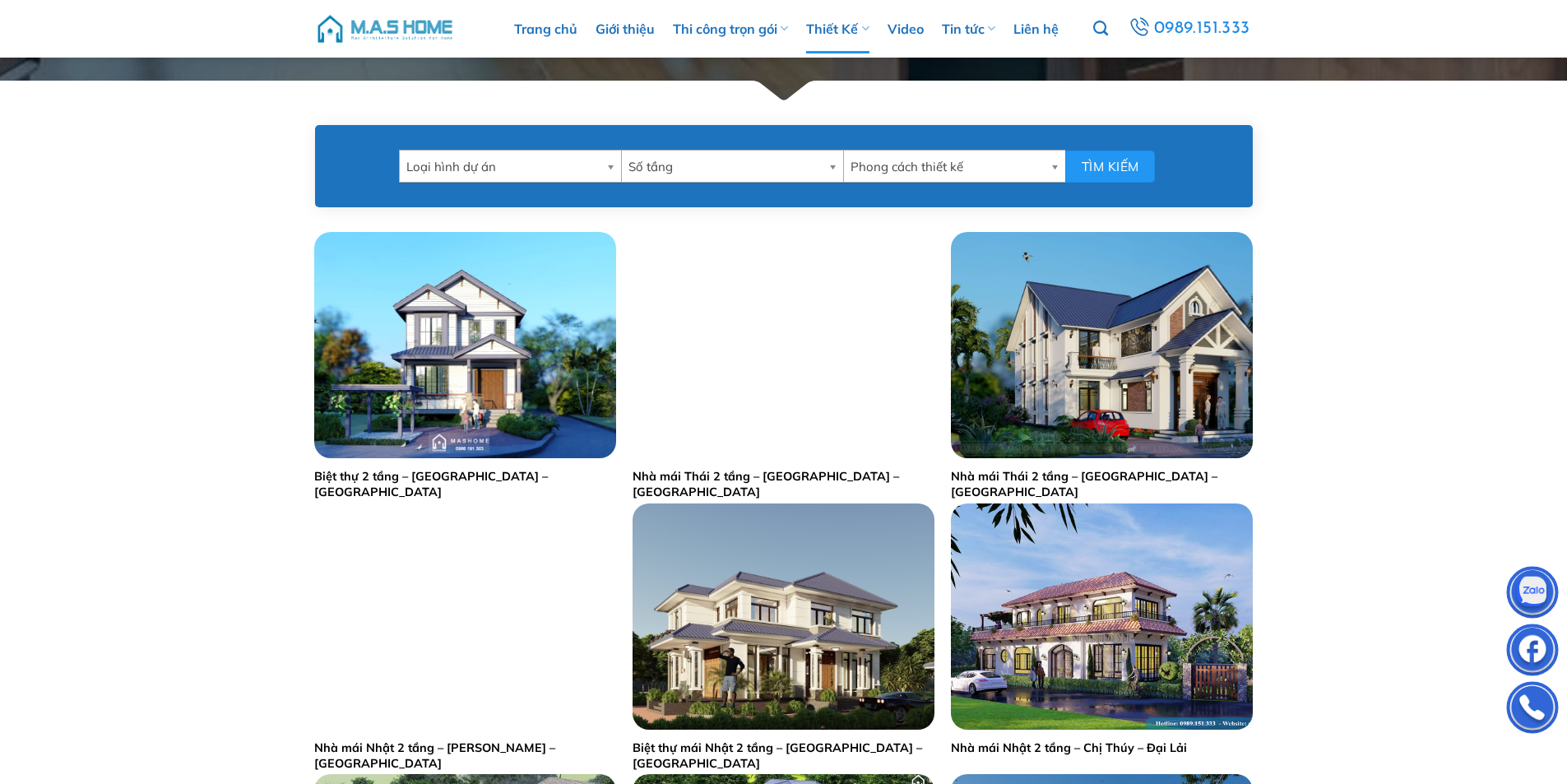
scroll to position [740, 0]
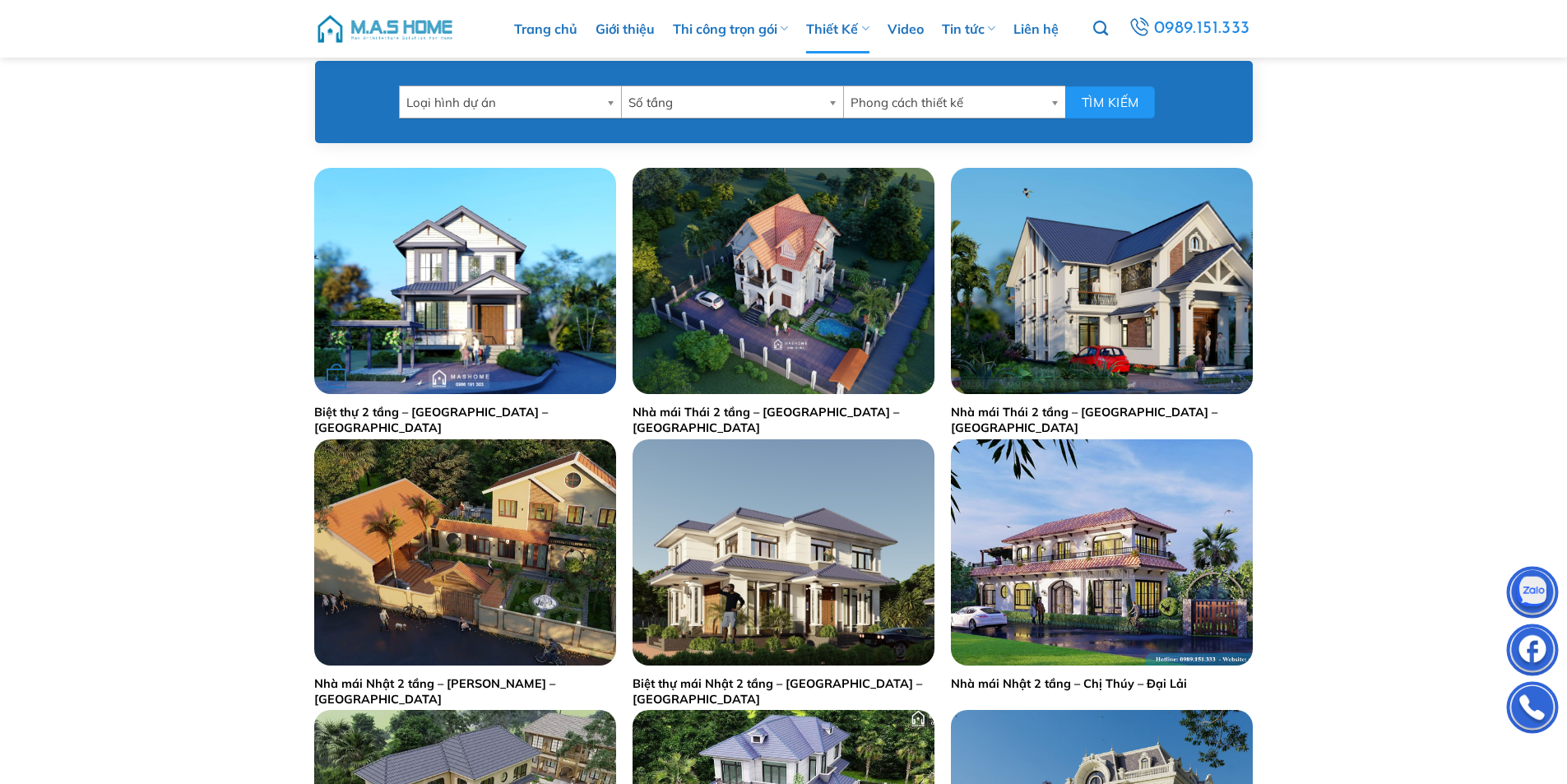
click at [479, 303] on img "Biệt thự 2 tầng - Chị Phương - Phú Thọ" at bounding box center [465, 281] width 302 height 227
click at [786, 278] on img "Nhà mái Thái 2 tầng - Anh Vũ - Hà Nam" at bounding box center [784, 281] width 302 height 227
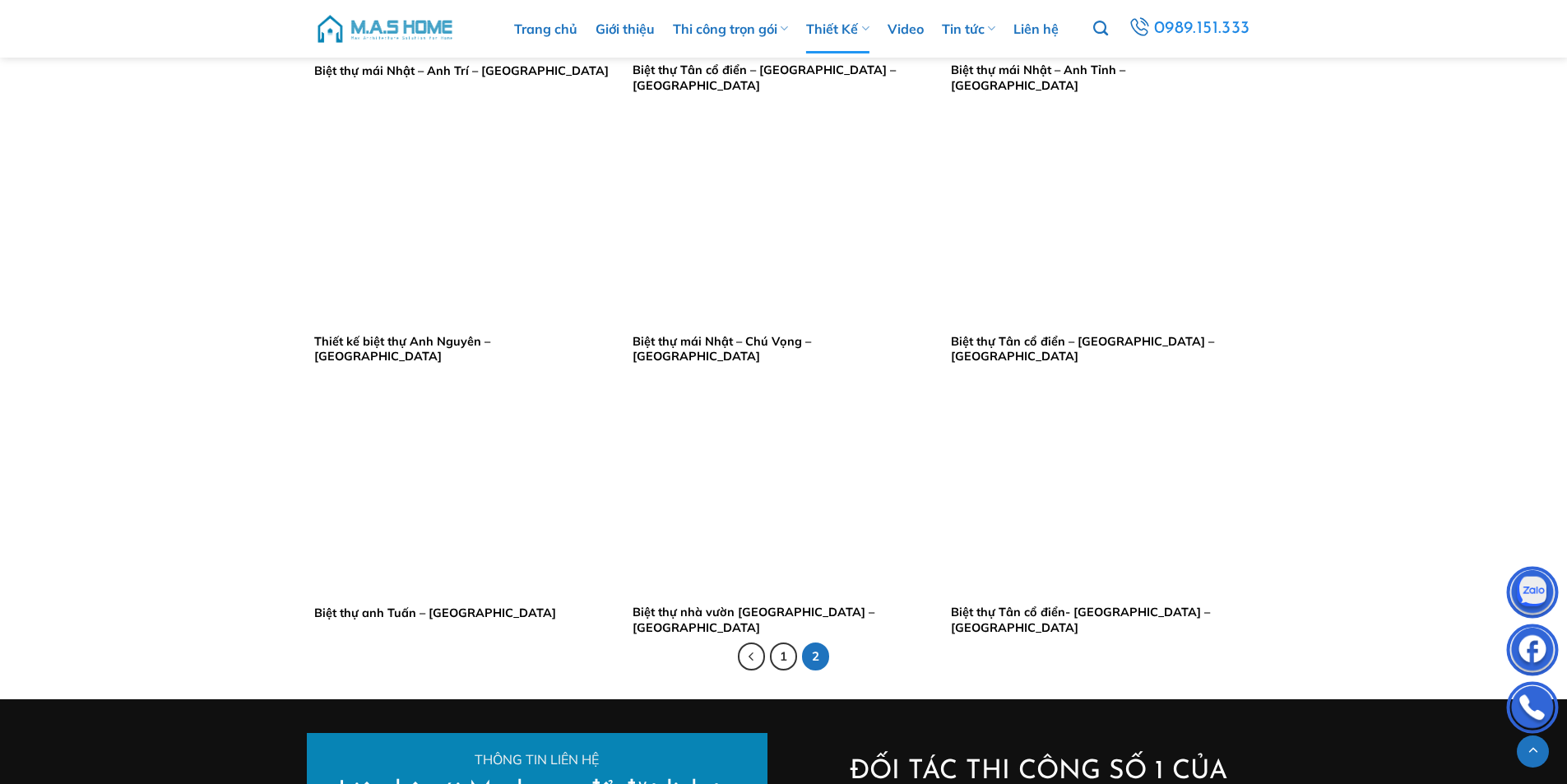
scroll to position [2713, 0]
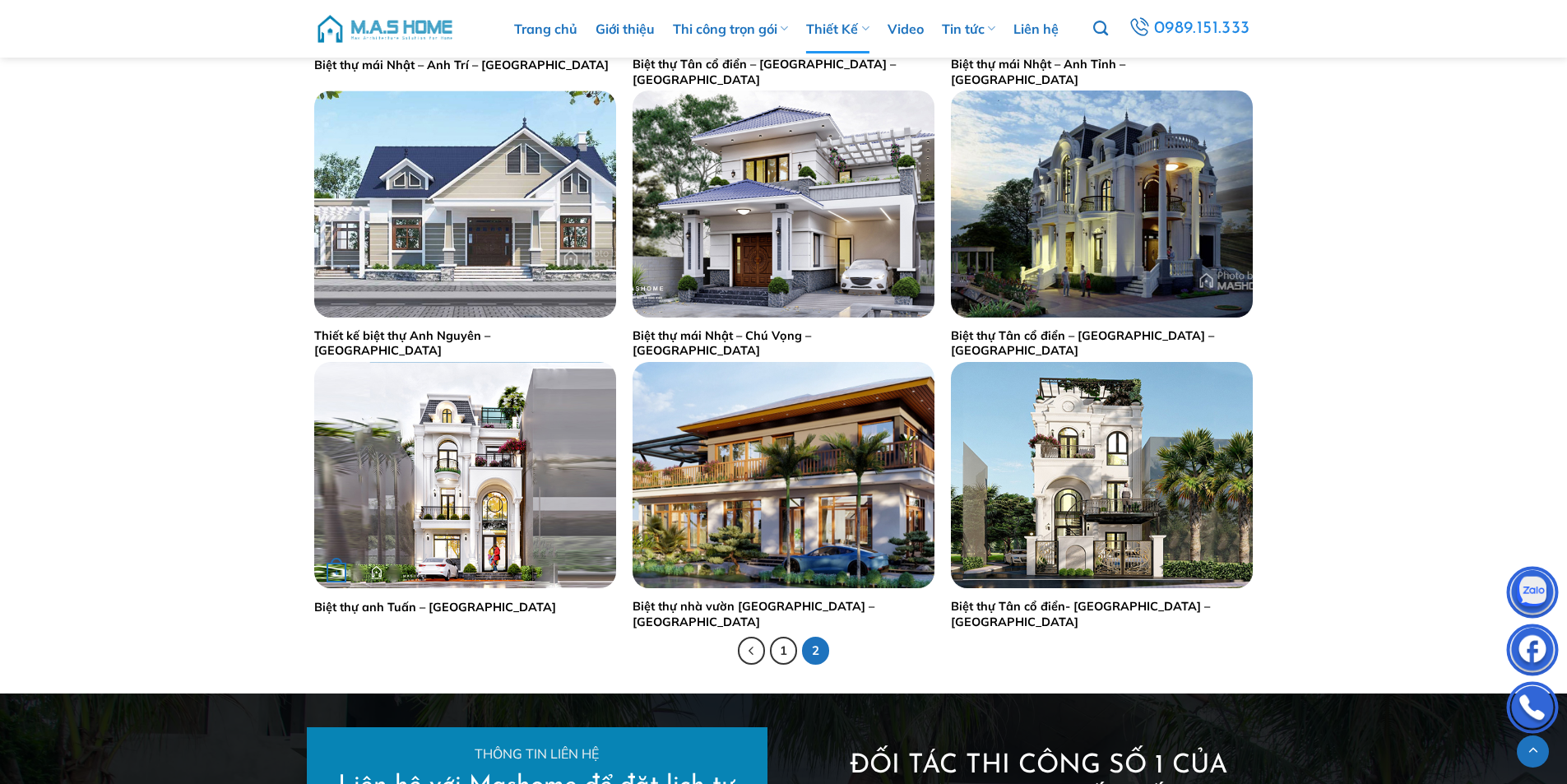
click at [488, 462] on img "Biệt thự anh Tuấn - Hà Nội" at bounding box center [465, 475] width 302 height 227
click at [1120, 502] on img "Biệt thự Tân cổ điển- Tài Vân - Đông Anh" at bounding box center [1102, 475] width 302 height 227
click at [493, 491] on img "Biệt thự anh Tuấn - Hà Nội" at bounding box center [465, 475] width 302 height 227
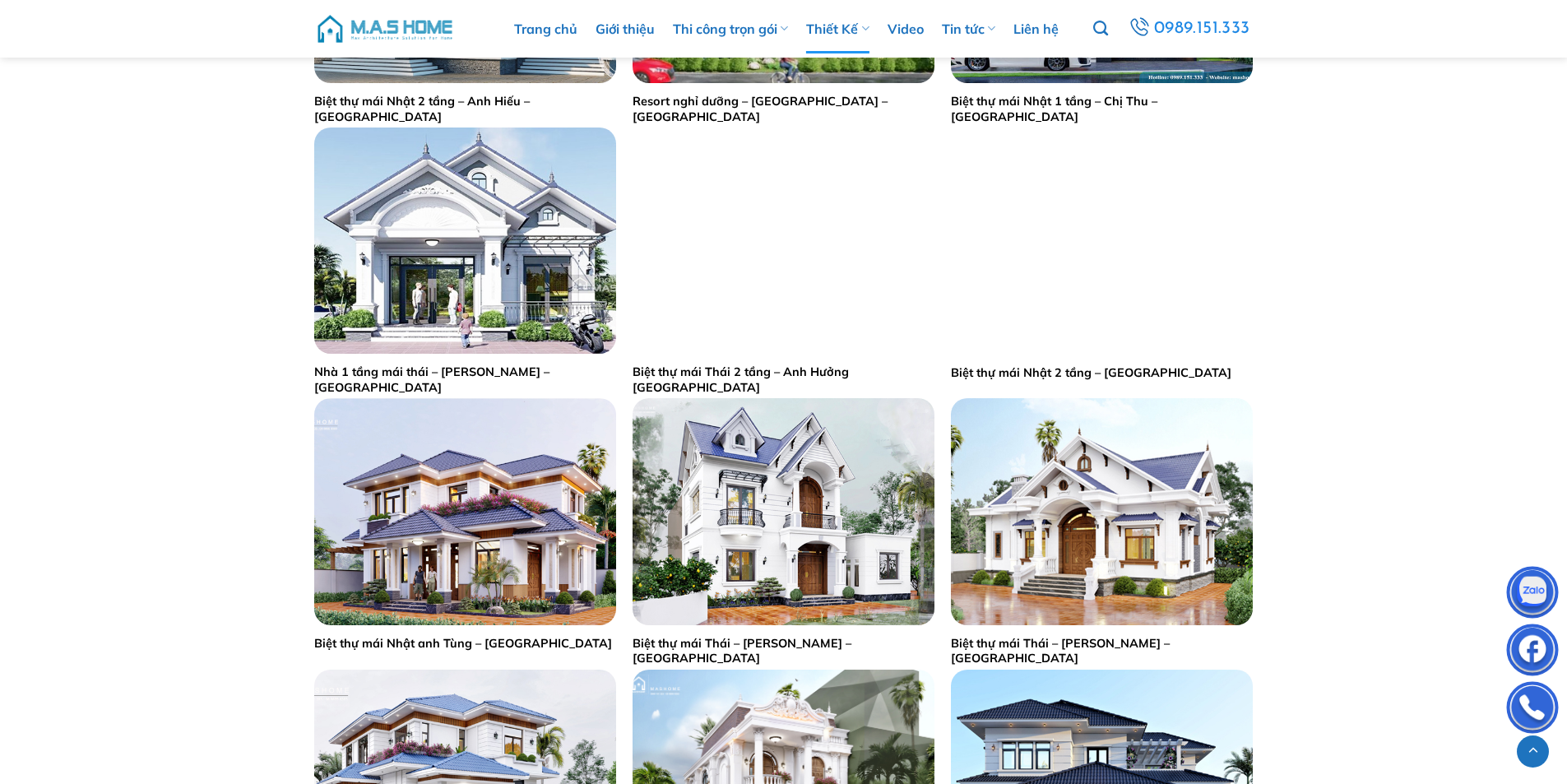
scroll to position [1726, 0]
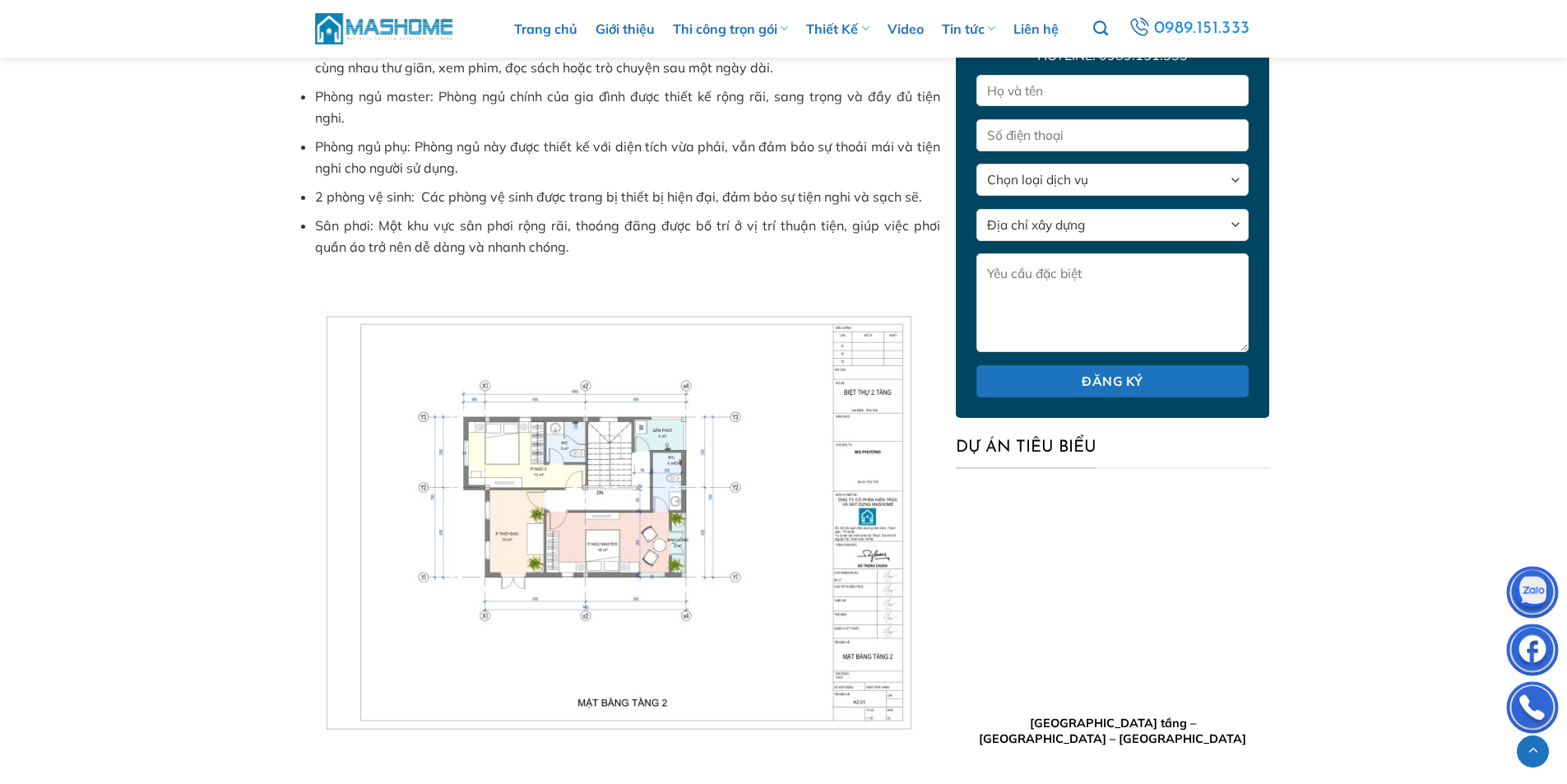
scroll to position [3506, 0]
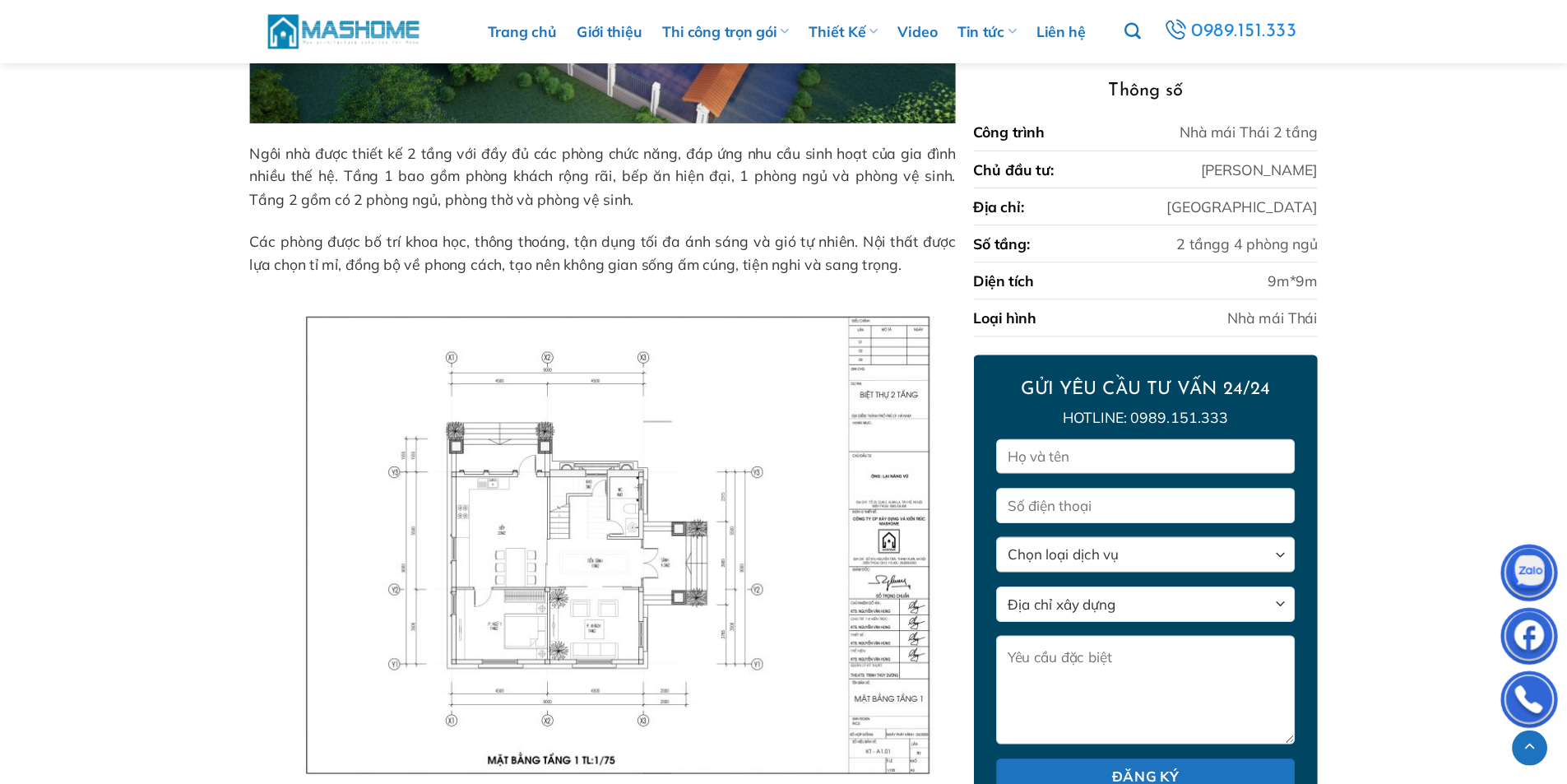
scroll to position [2026, 0]
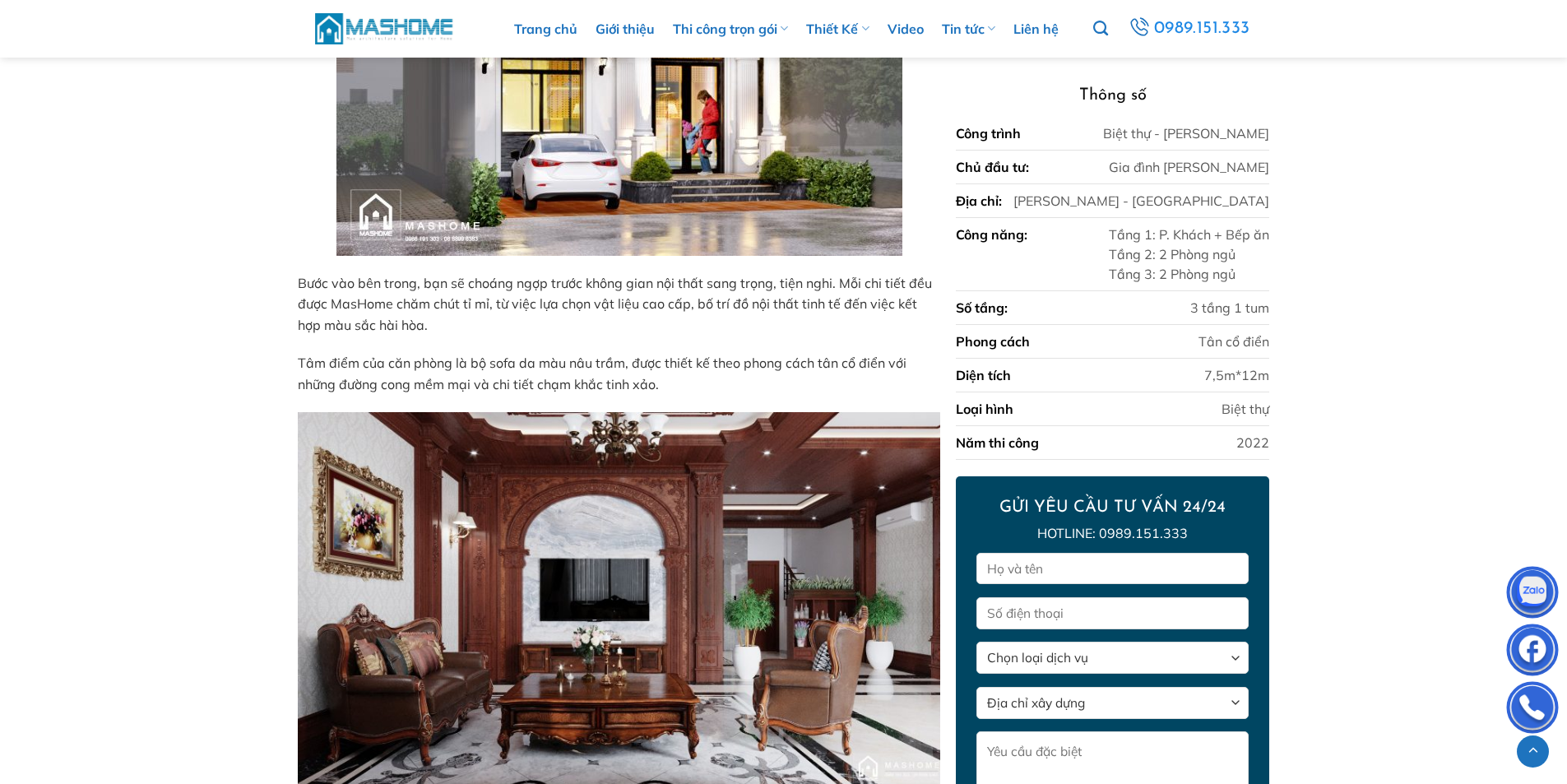
scroll to position [2326, 0]
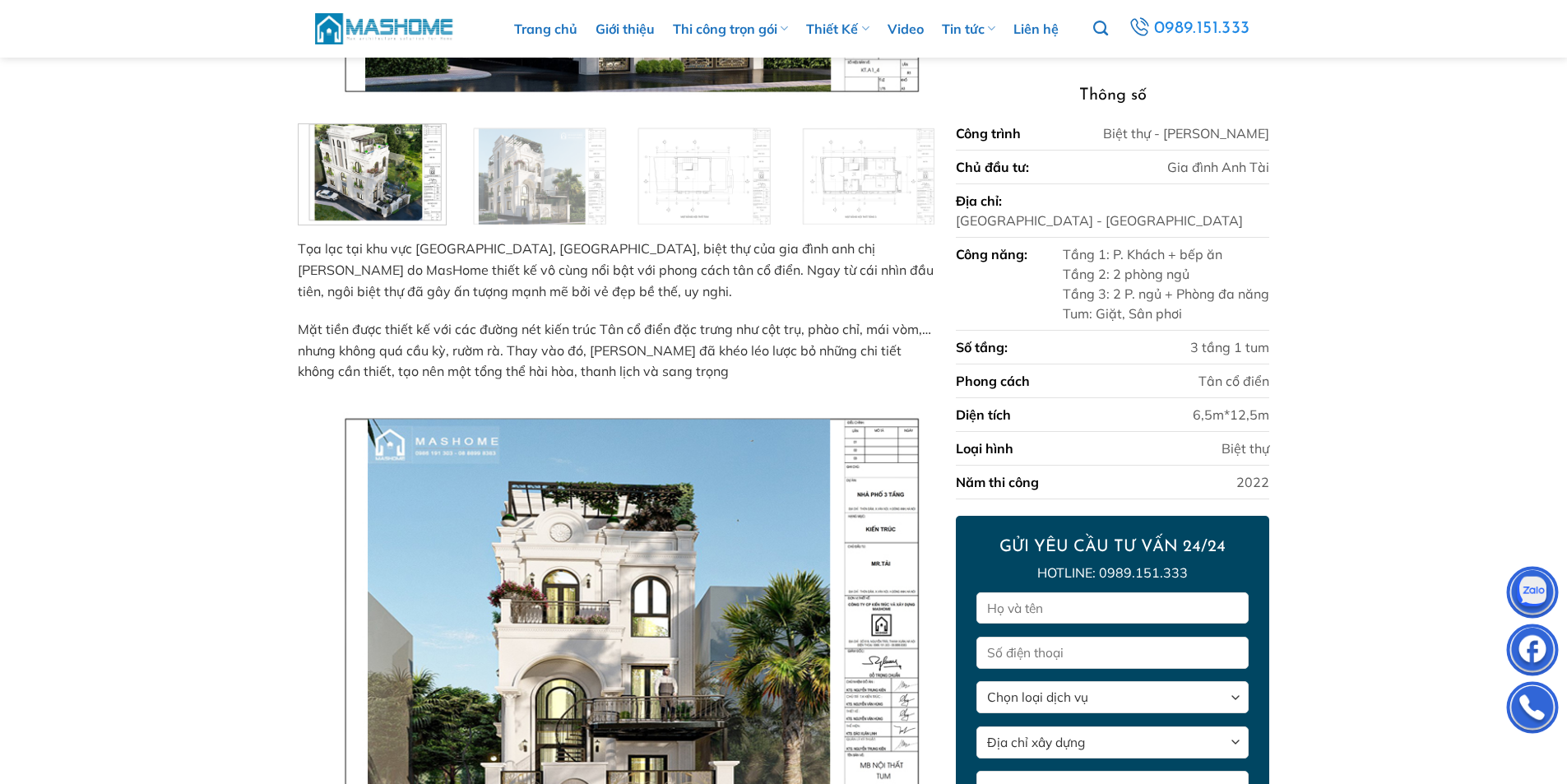
scroll to position [353, 0]
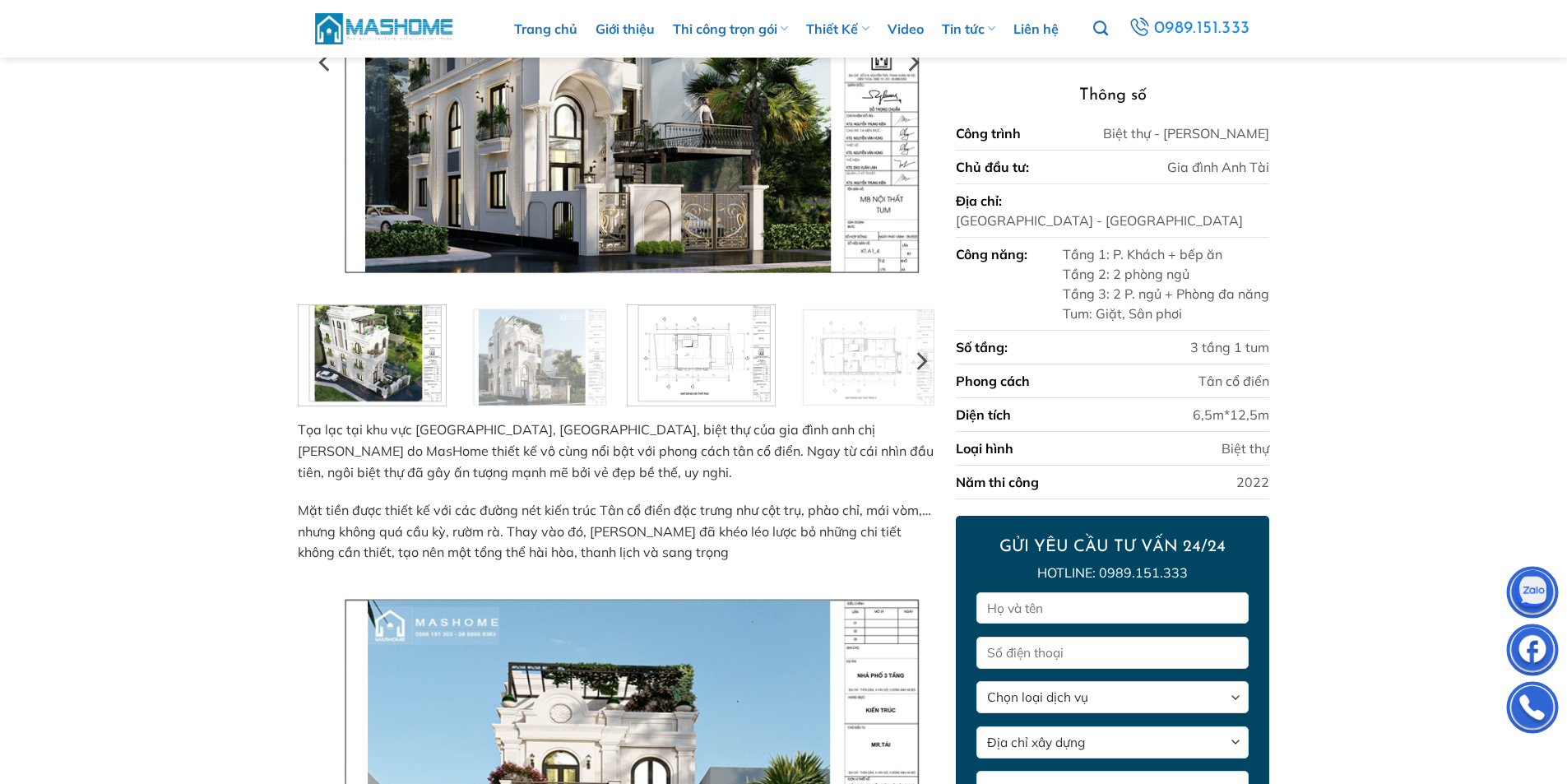
click at [731, 373] on img at bounding box center [701, 353] width 147 height 104
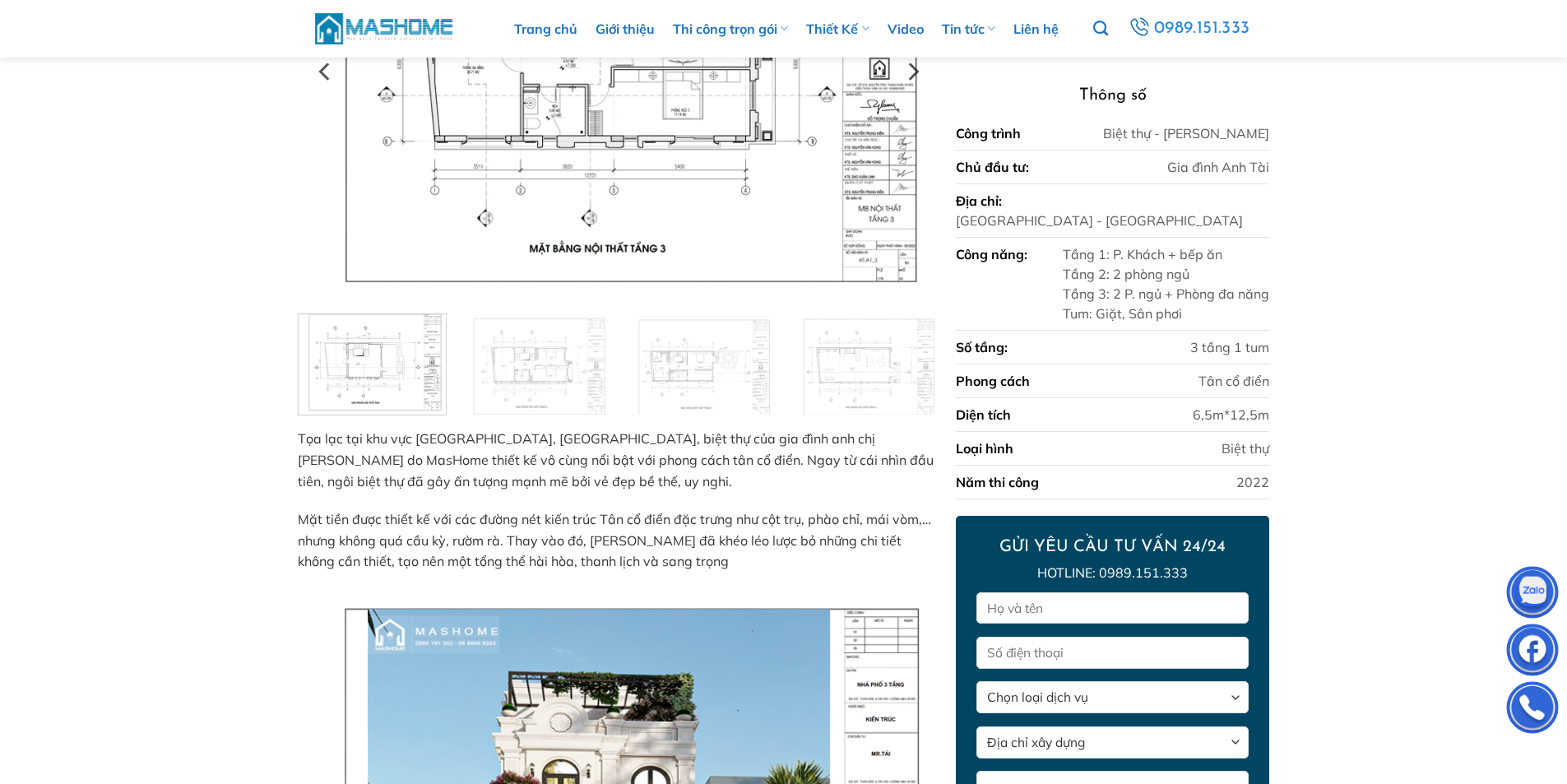
scroll to position [64, 0]
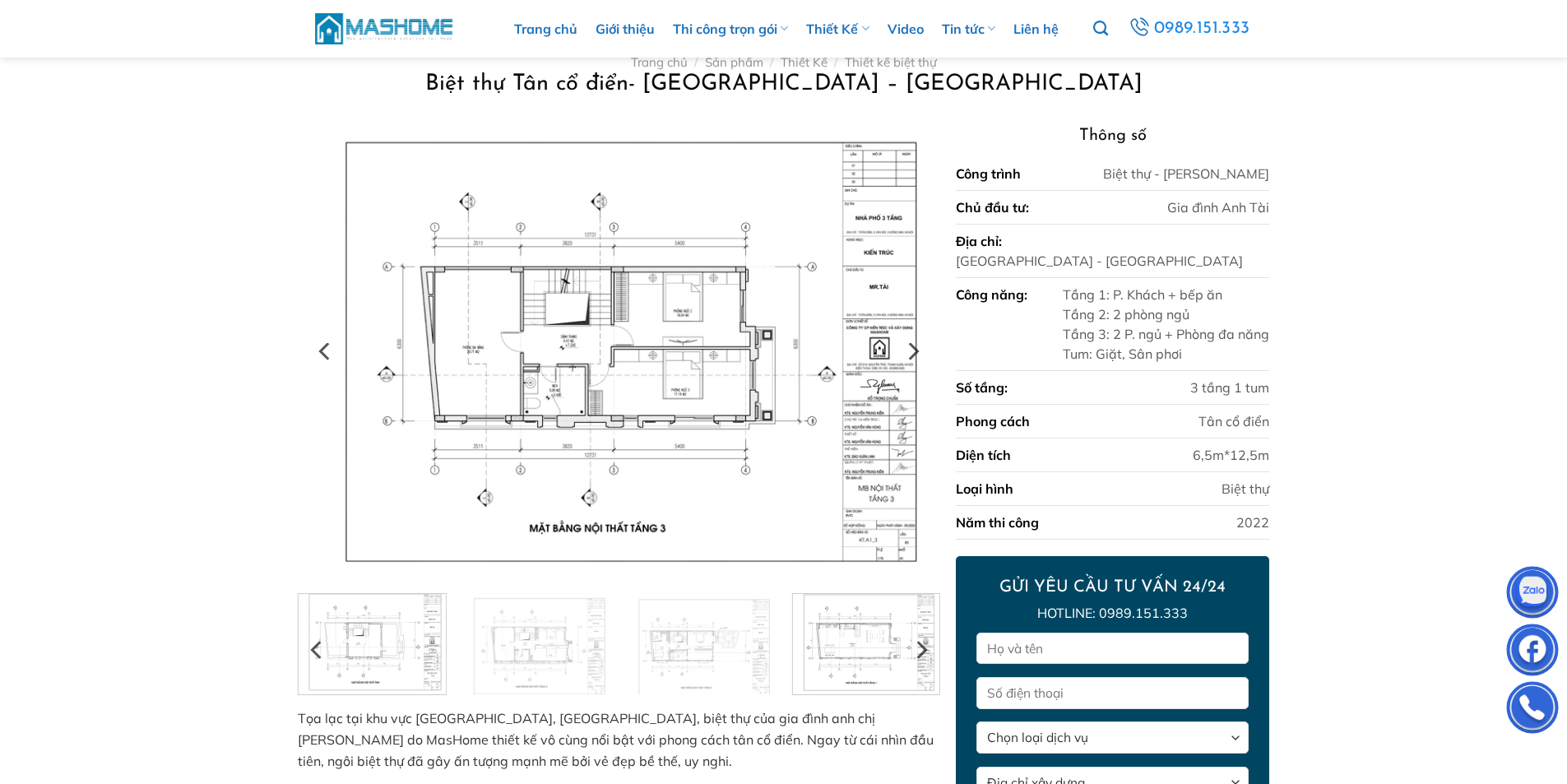
click at [859, 647] on img at bounding box center [865, 642] width 147 height 104
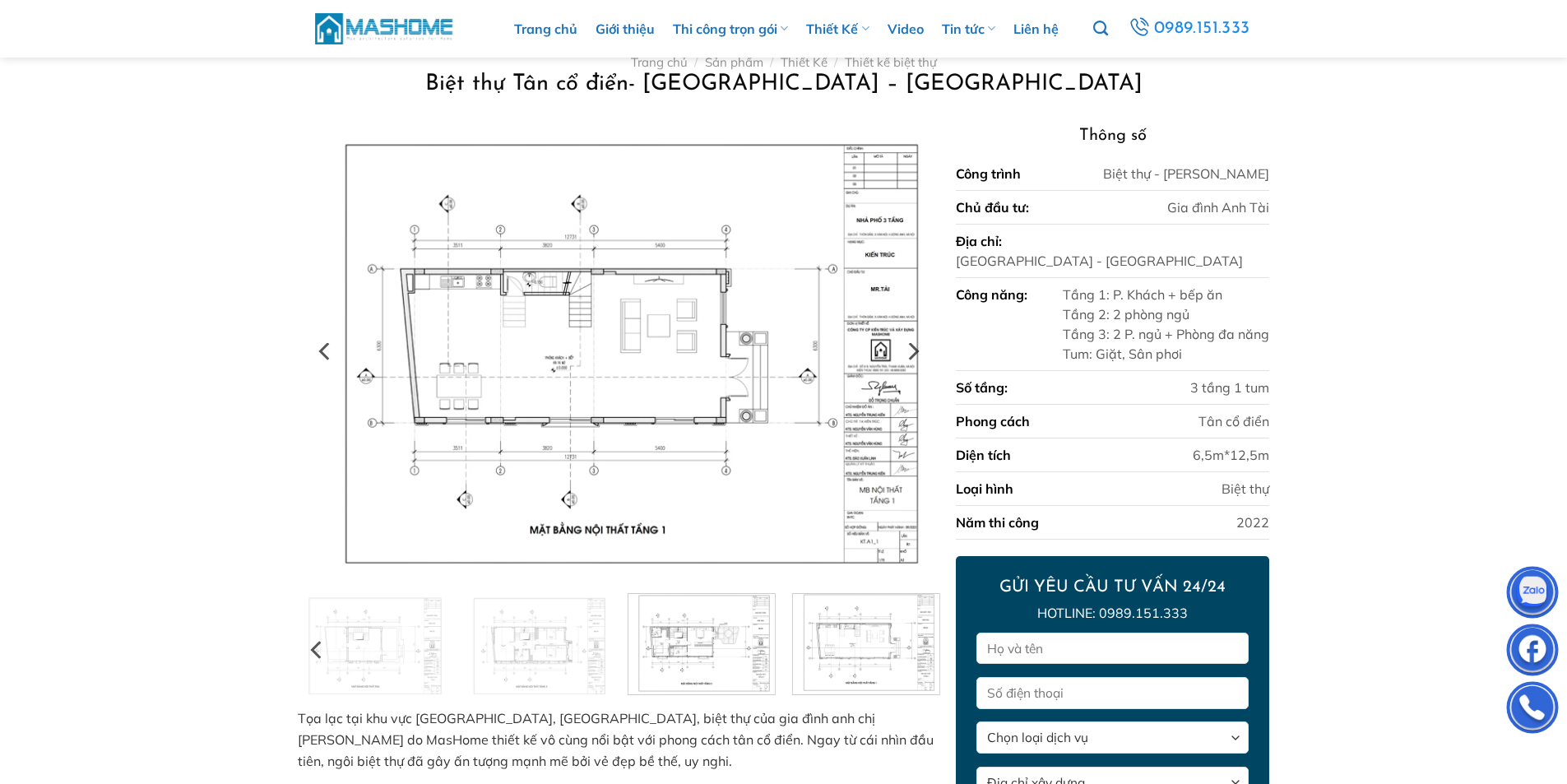
click at [705, 654] on img at bounding box center [701, 642] width 147 height 104
click at [572, 648] on img at bounding box center [536, 642] width 147 height 104
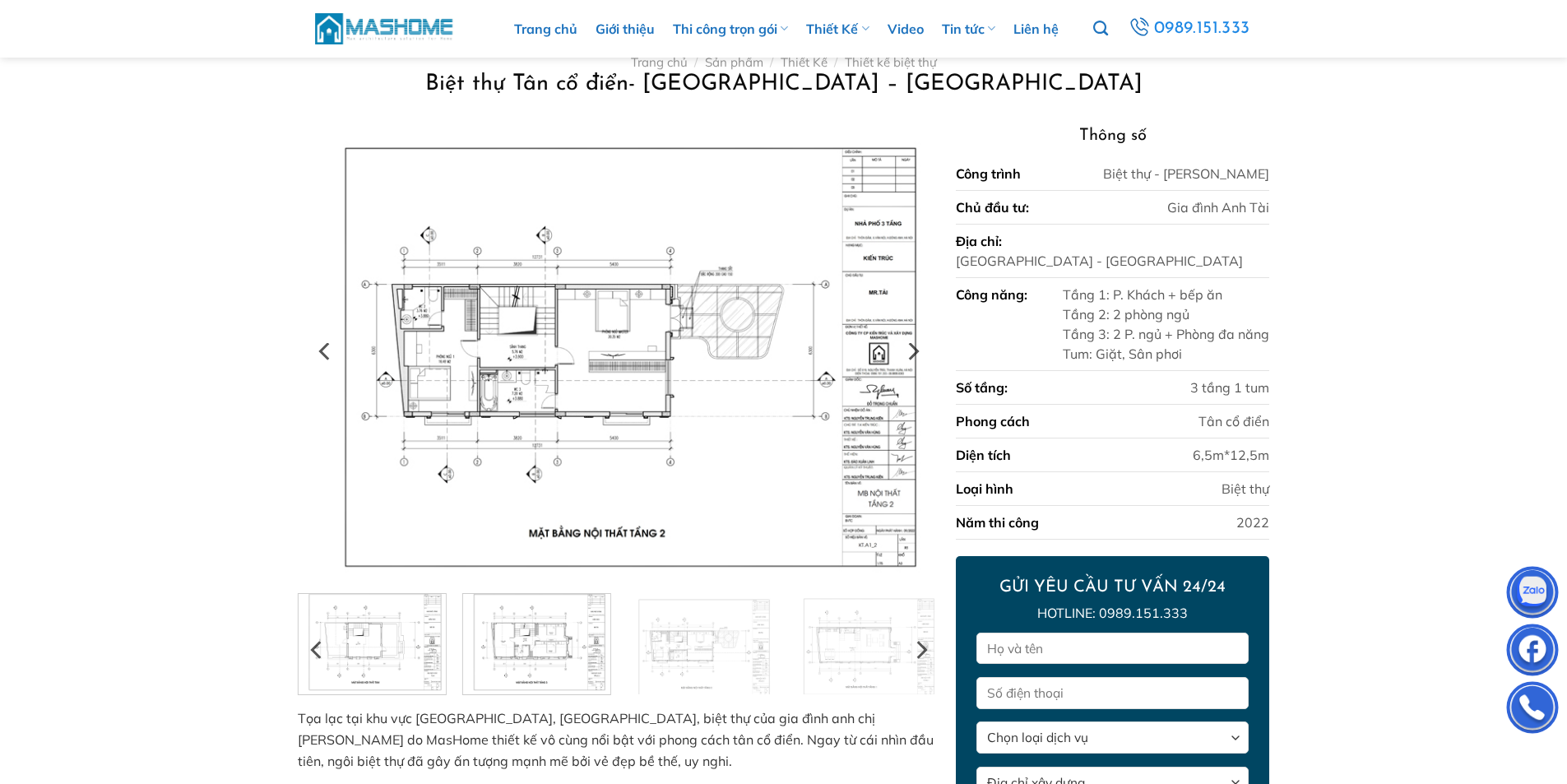
click at [409, 645] on img at bounding box center [372, 642] width 147 height 104
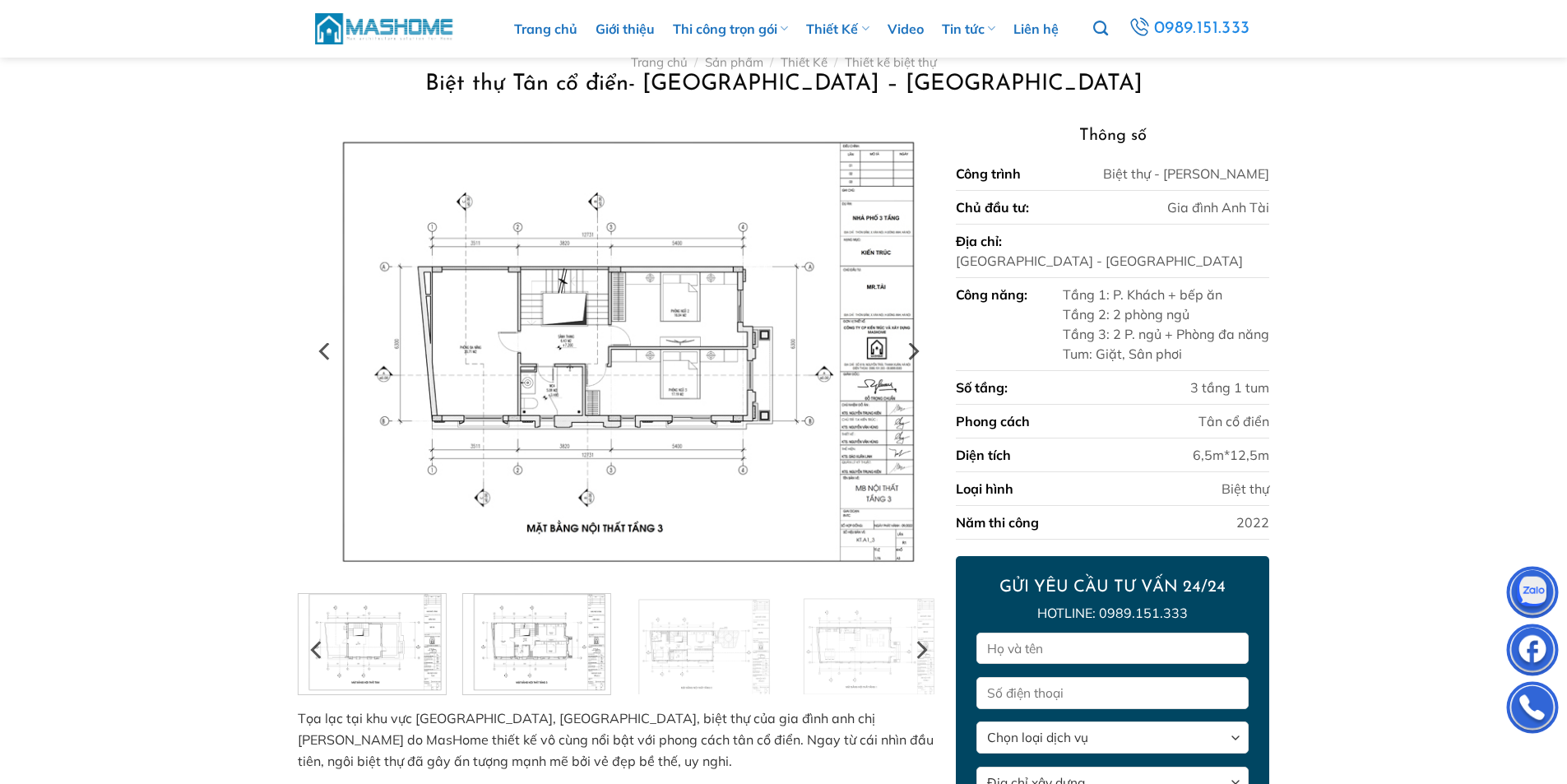
click at [536, 645] on img at bounding box center [536, 642] width 147 height 104
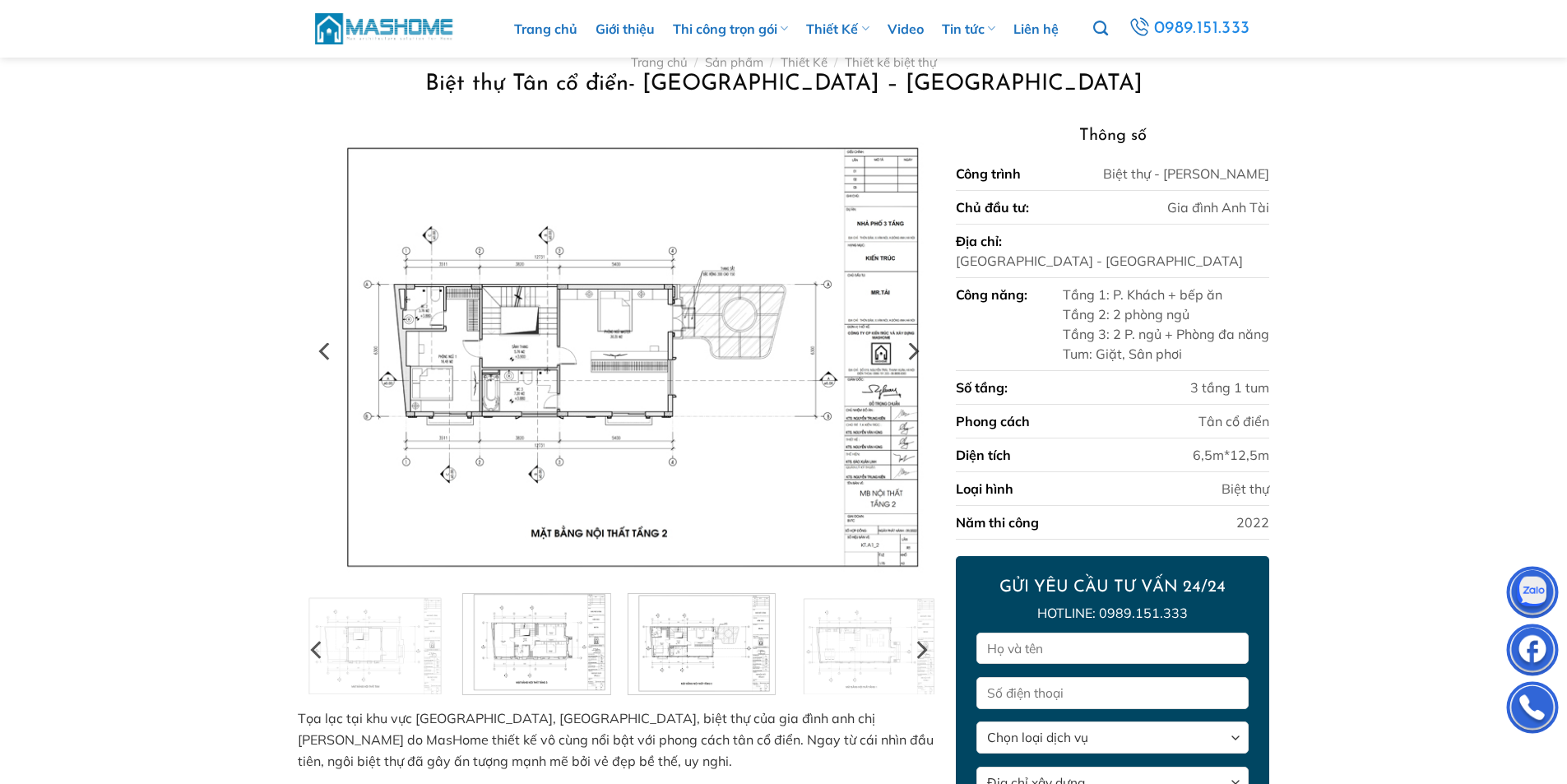
click at [708, 649] on img at bounding box center [701, 642] width 147 height 104
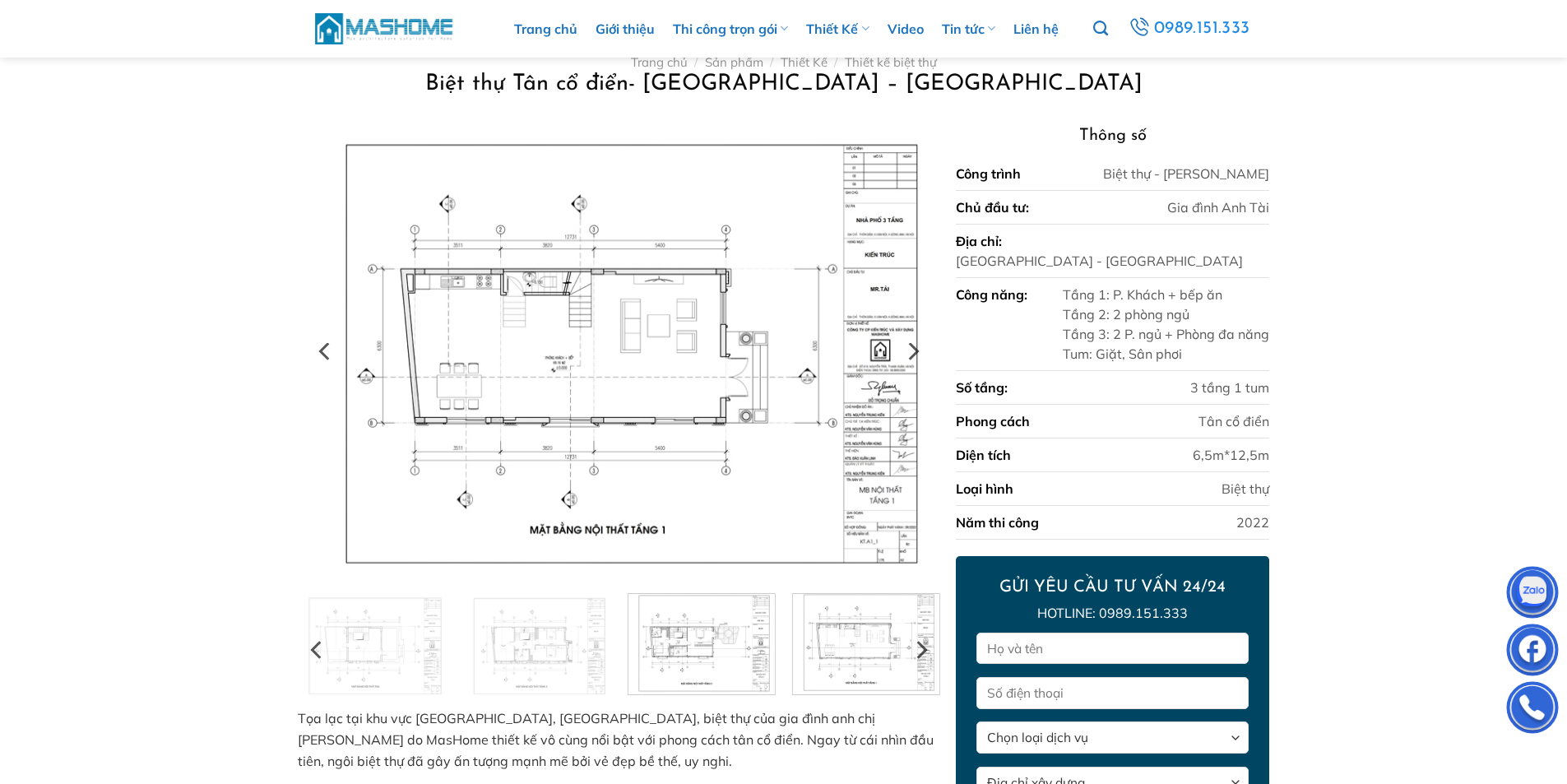
click at [896, 649] on img at bounding box center [865, 642] width 147 height 104
click at [724, 649] on img at bounding box center [701, 642] width 147 height 104
click at [584, 648] on img at bounding box center [536, 642] width 147 height 104
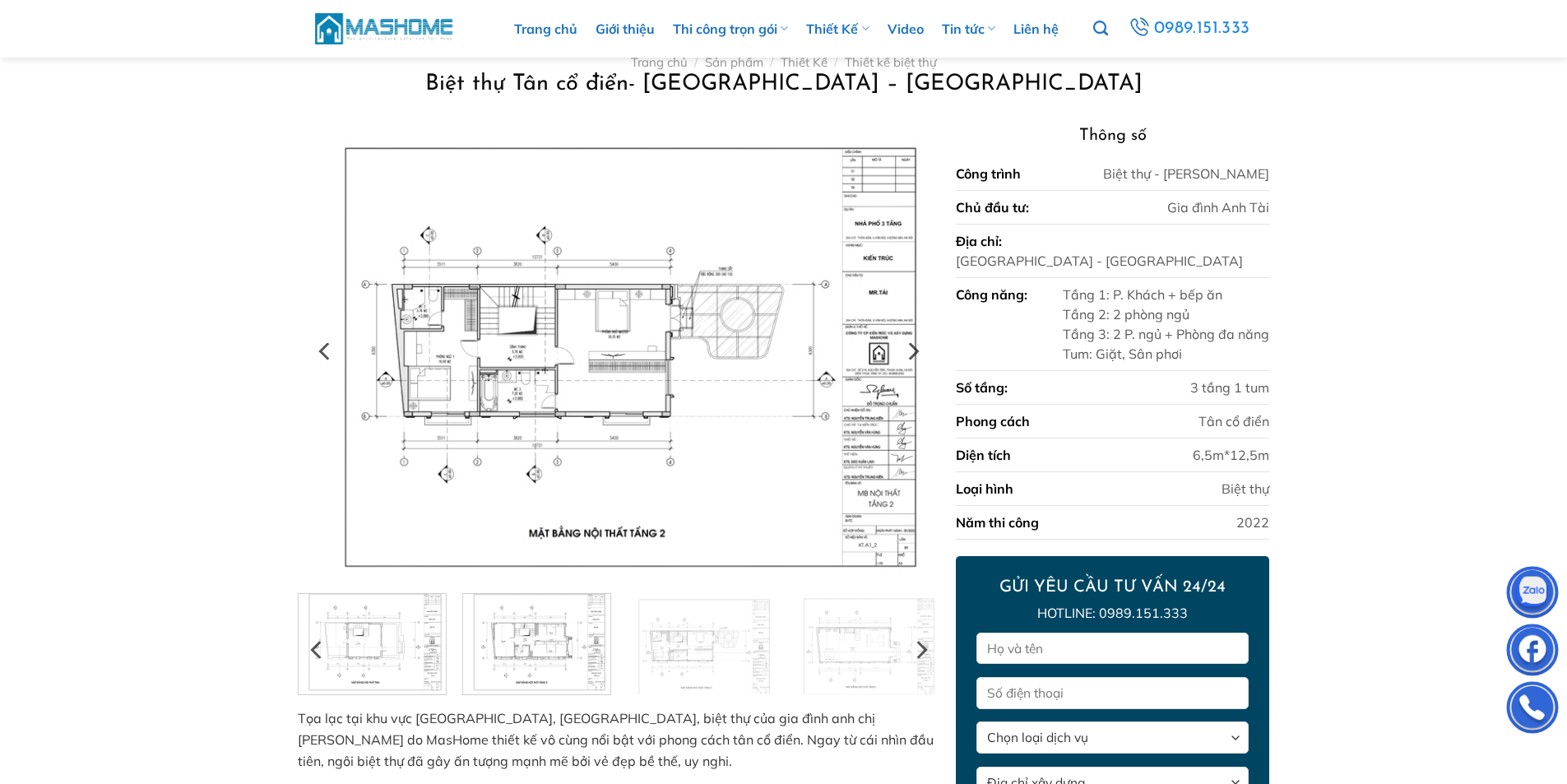
click at [355, 664] on img at bounding box center [372, 642] width 147 height 104
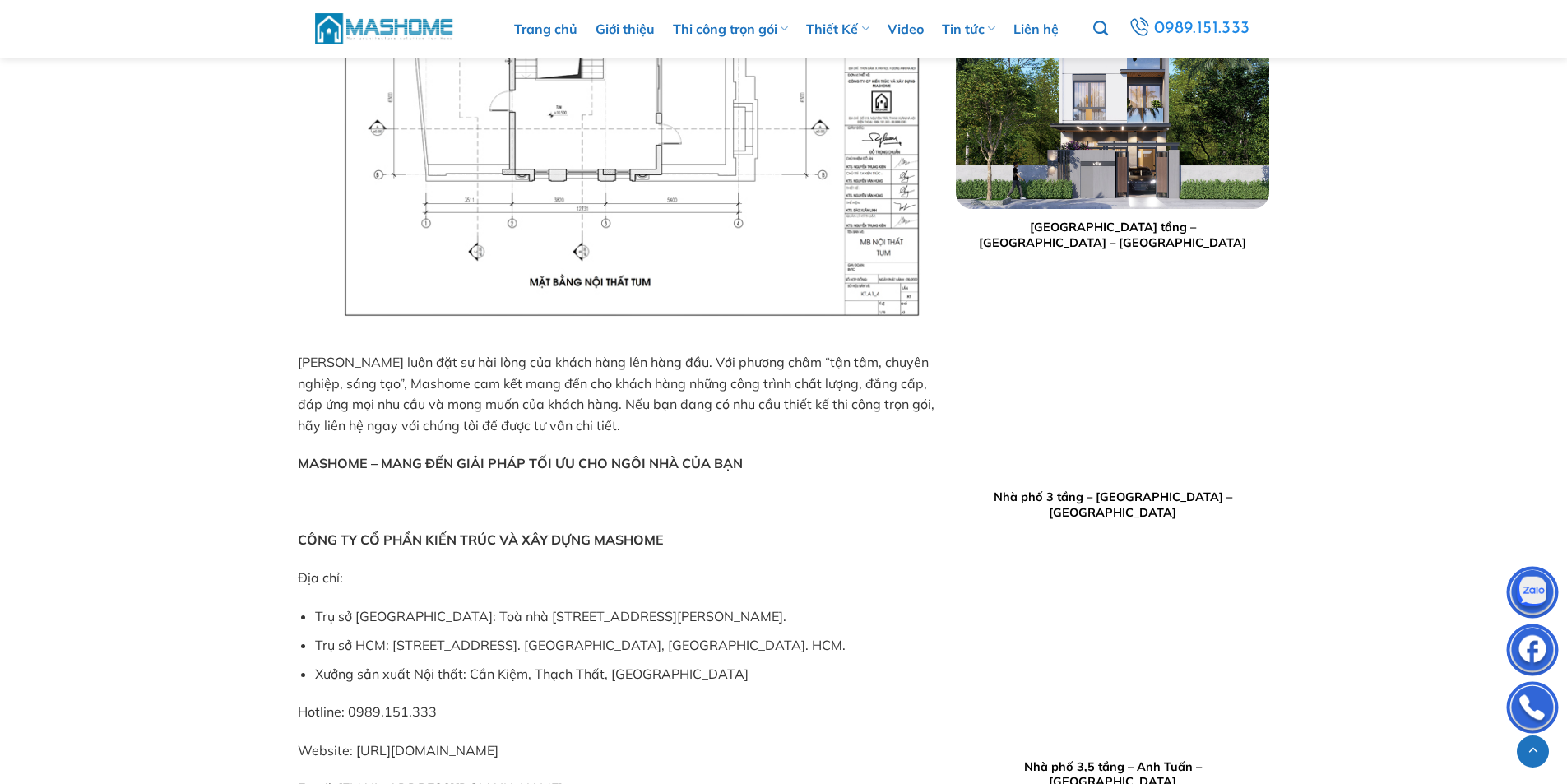
scroll to position [4422, 0]
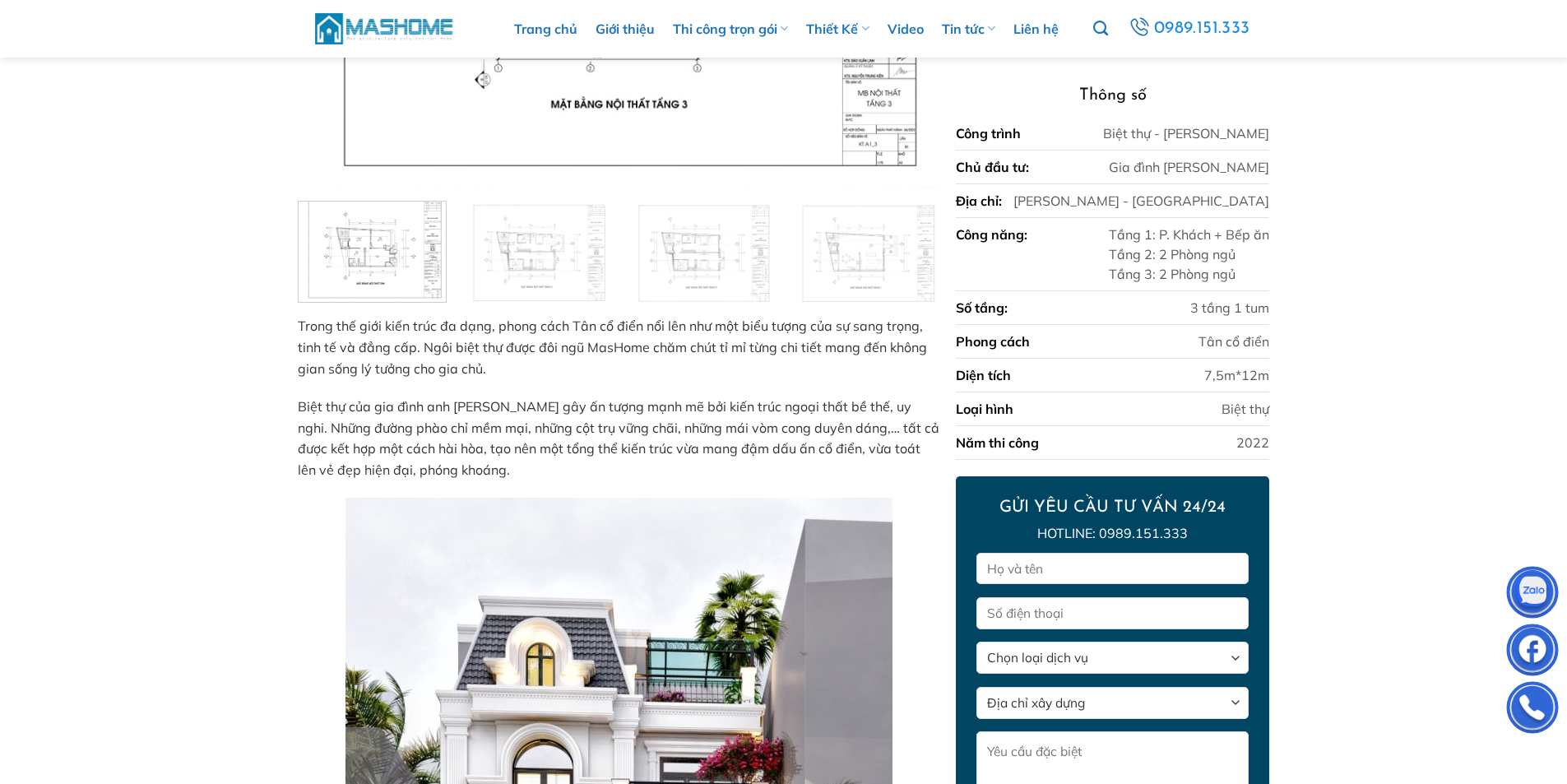
scroll to position [682, 0]
